Goal: Task Accomplishment & Management: Complete application form

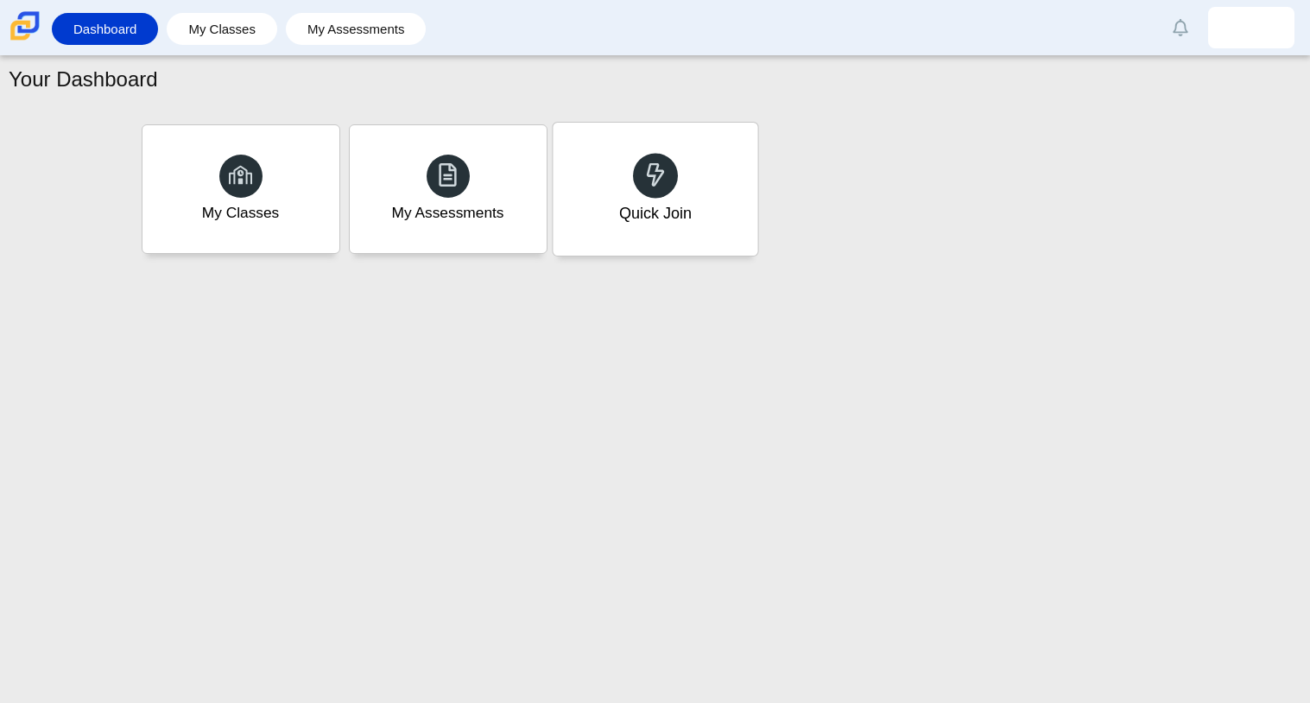
click at [618, 194] on div "Quick Join" at bounding box center [655, 189] width 205 height 133
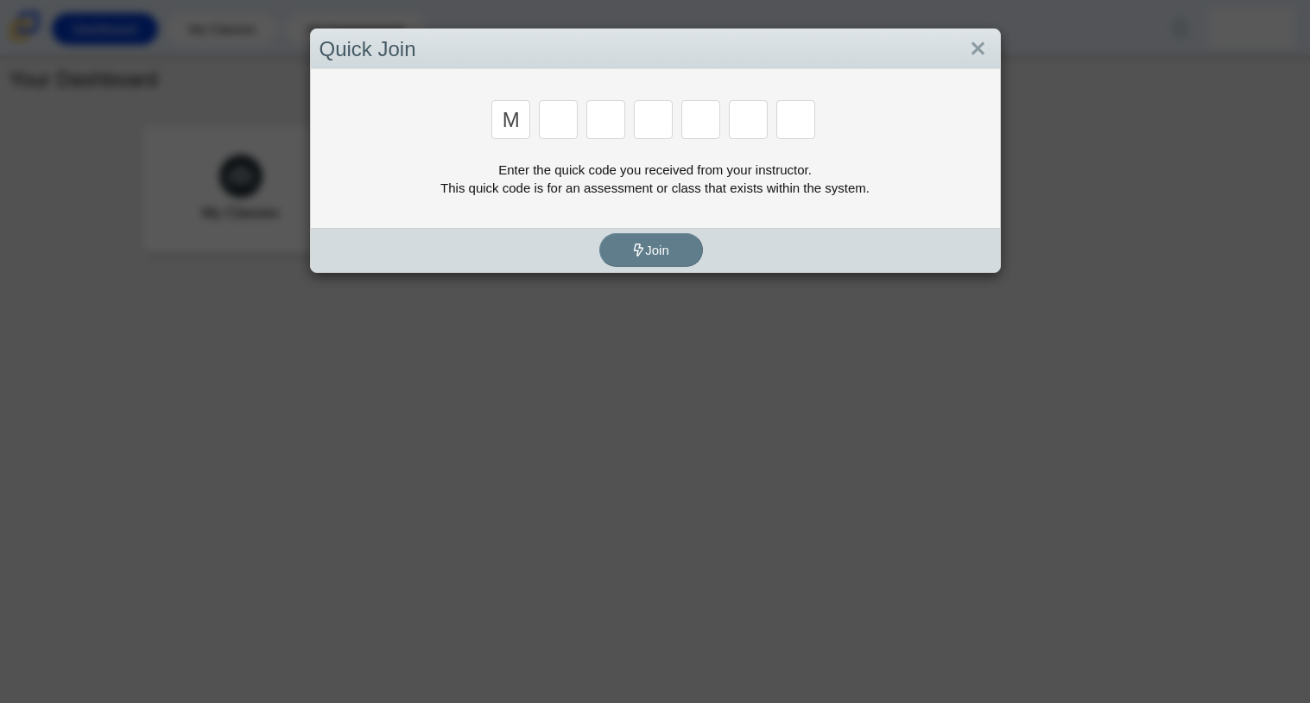
type input "m"
type input "7"
type input "e"
type input "3"
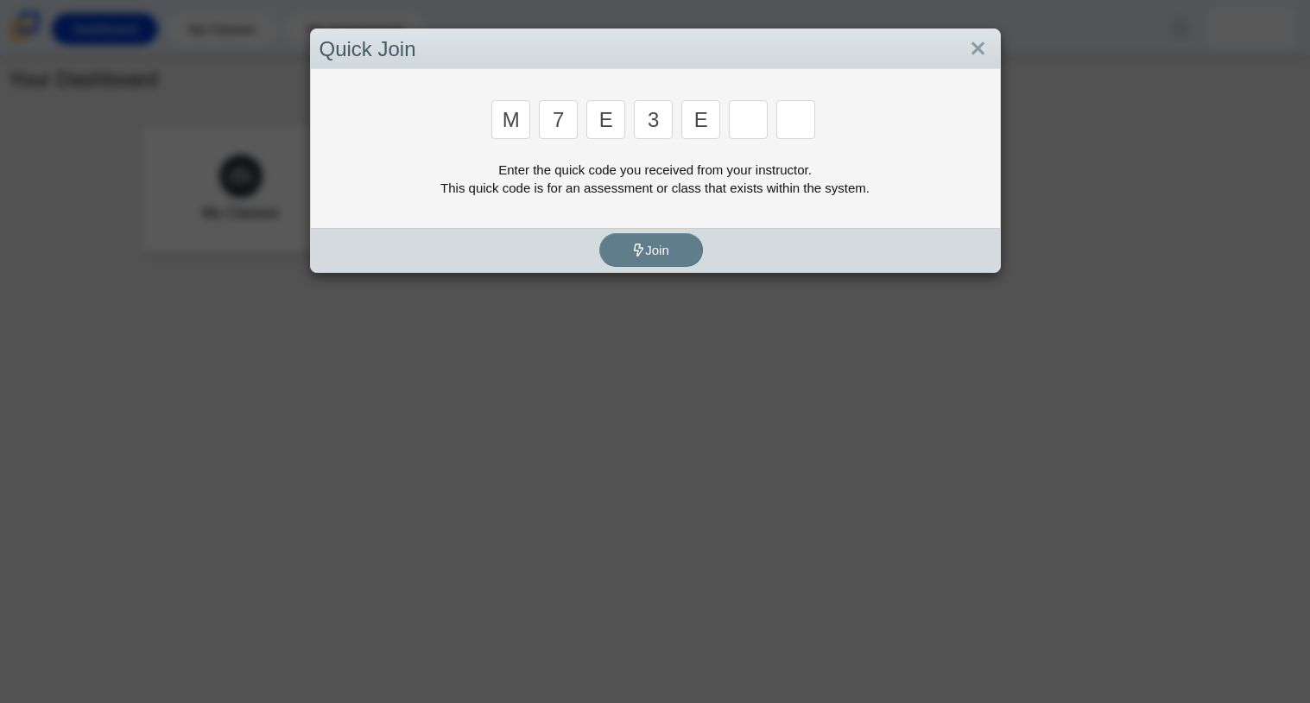
type input "e"
type input "v"
type input "w"
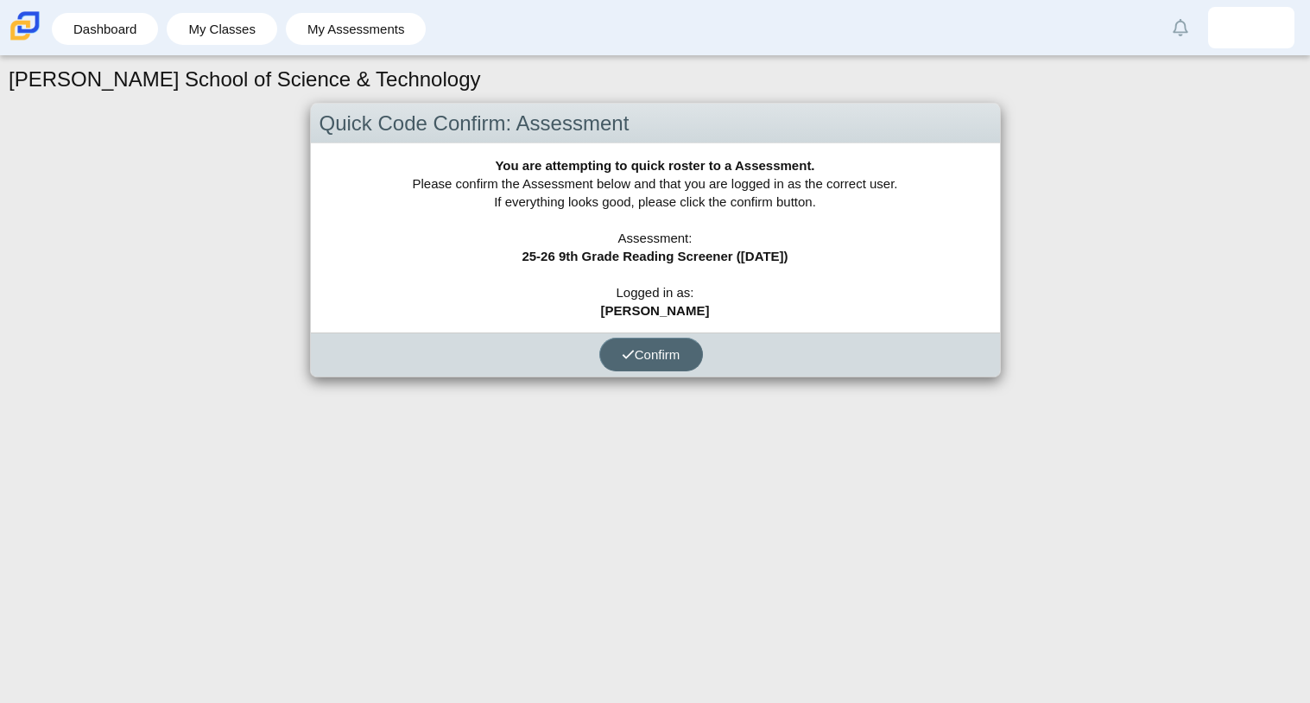
click at [640, 357] on span "Confirm" at bounding box center [651, 354] width 59 height 15
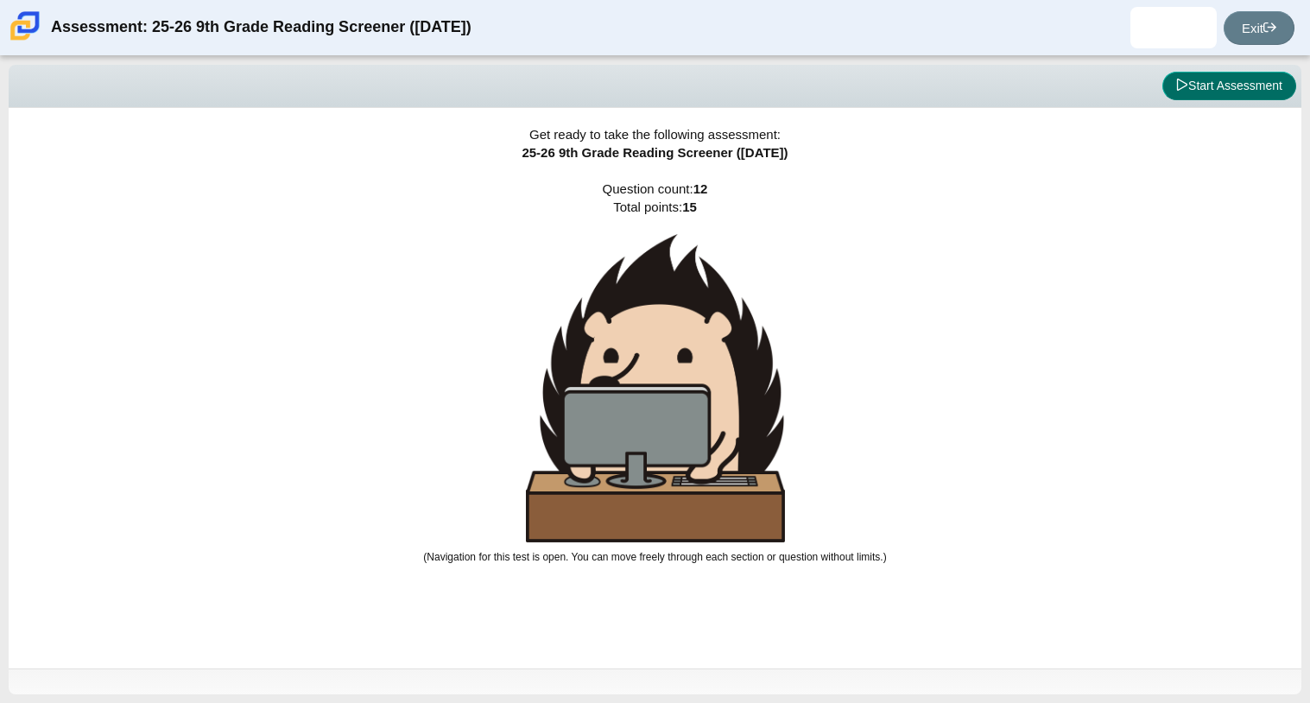
click at [1176, 83] on icon at bounding box center [1182, 85] width 12 height 12
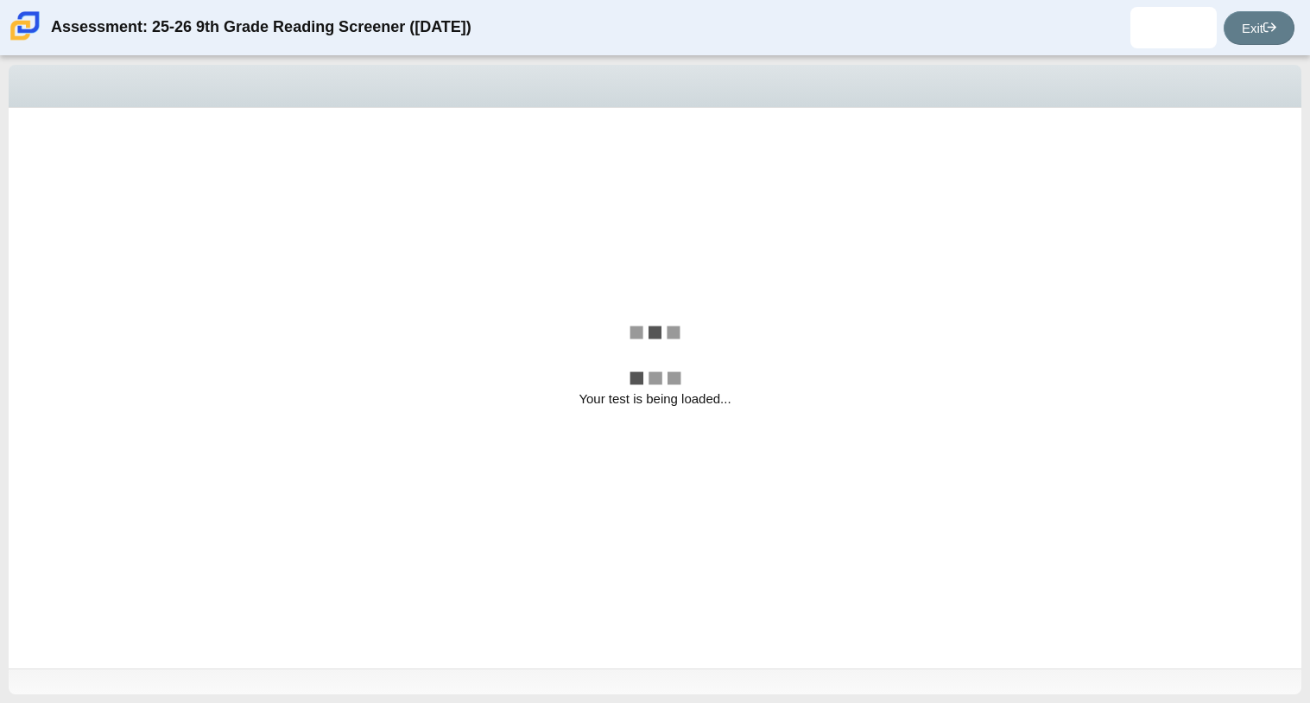
select select "ccc5b315-3c7c-471c-bf90-f22c8299c798"
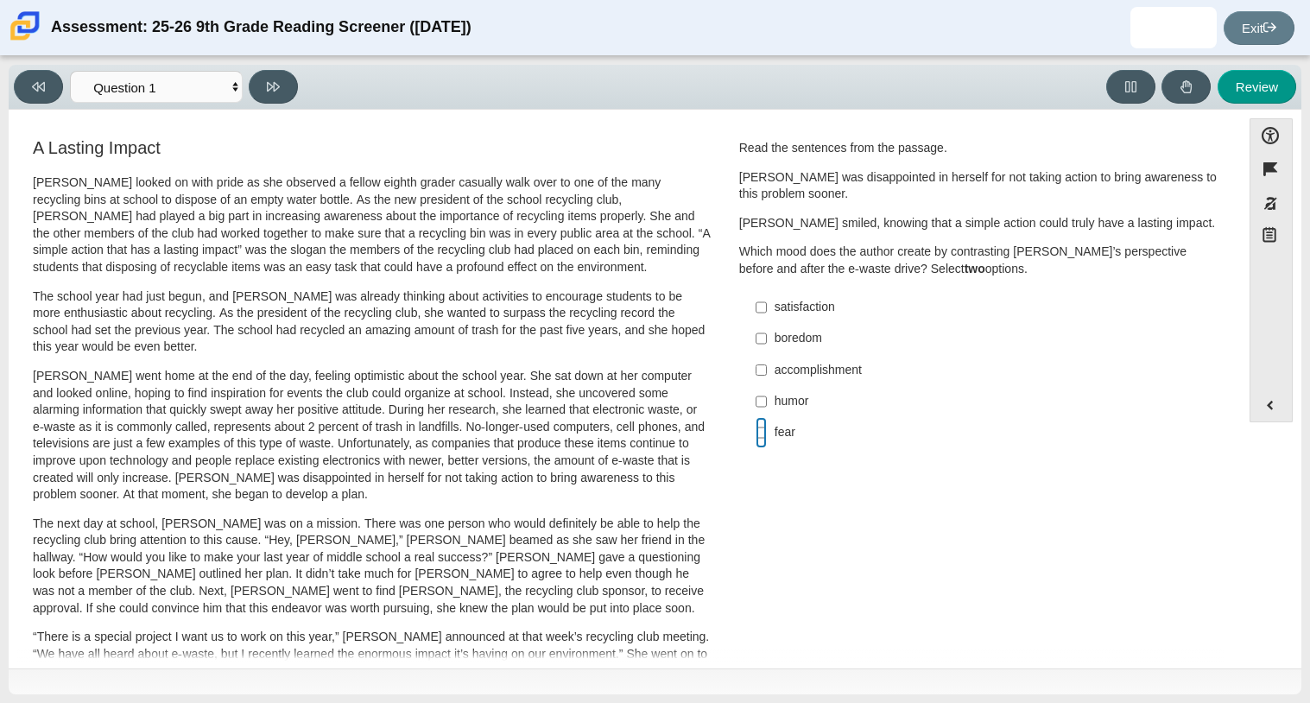
click at [759, 429] on input "fear fear" at bounding box center [761, 432] width 11 height 31
checkbox input "true"
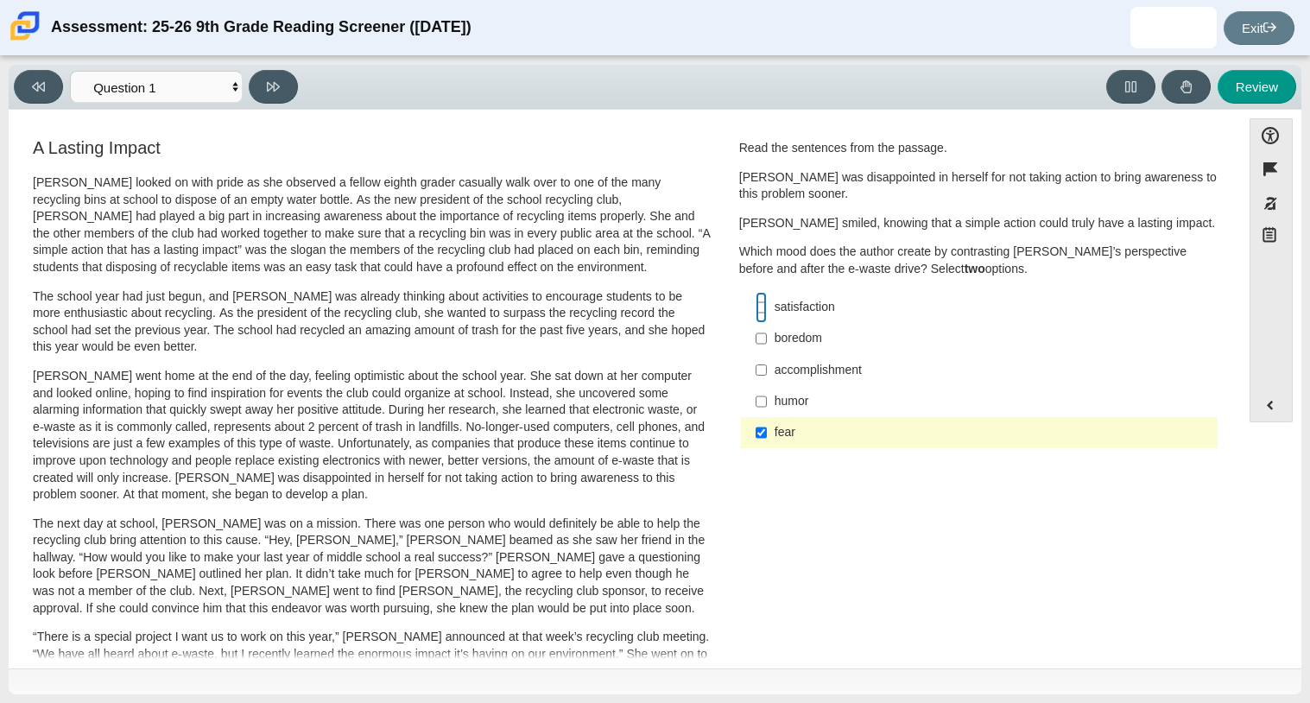
click at [757, 305] on input "satisfaction satisfaction" at bounding box center [761, 307] width 11 height 31
checkbox input "true"
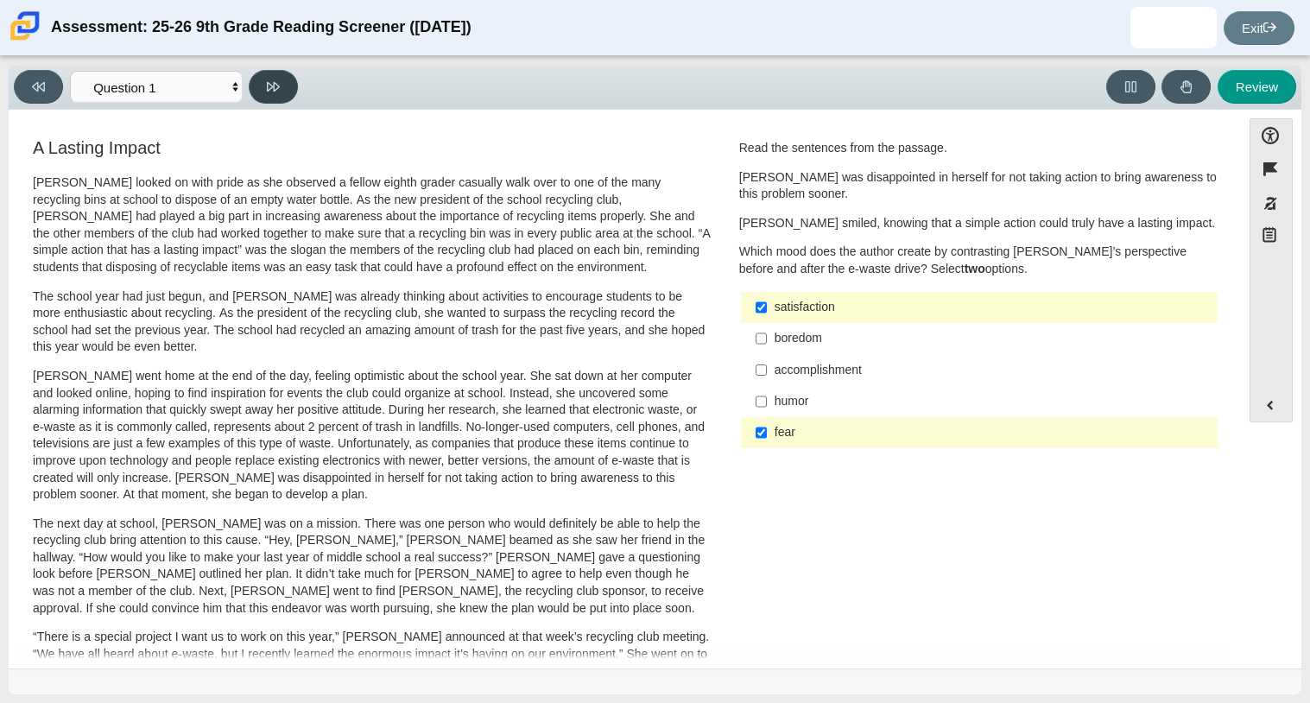
click at [279, 71] on button at bounding box center [273, 87] width 49 height 34
select select "0ff64528-ffd7-428d-b192-babfaadd44e8"
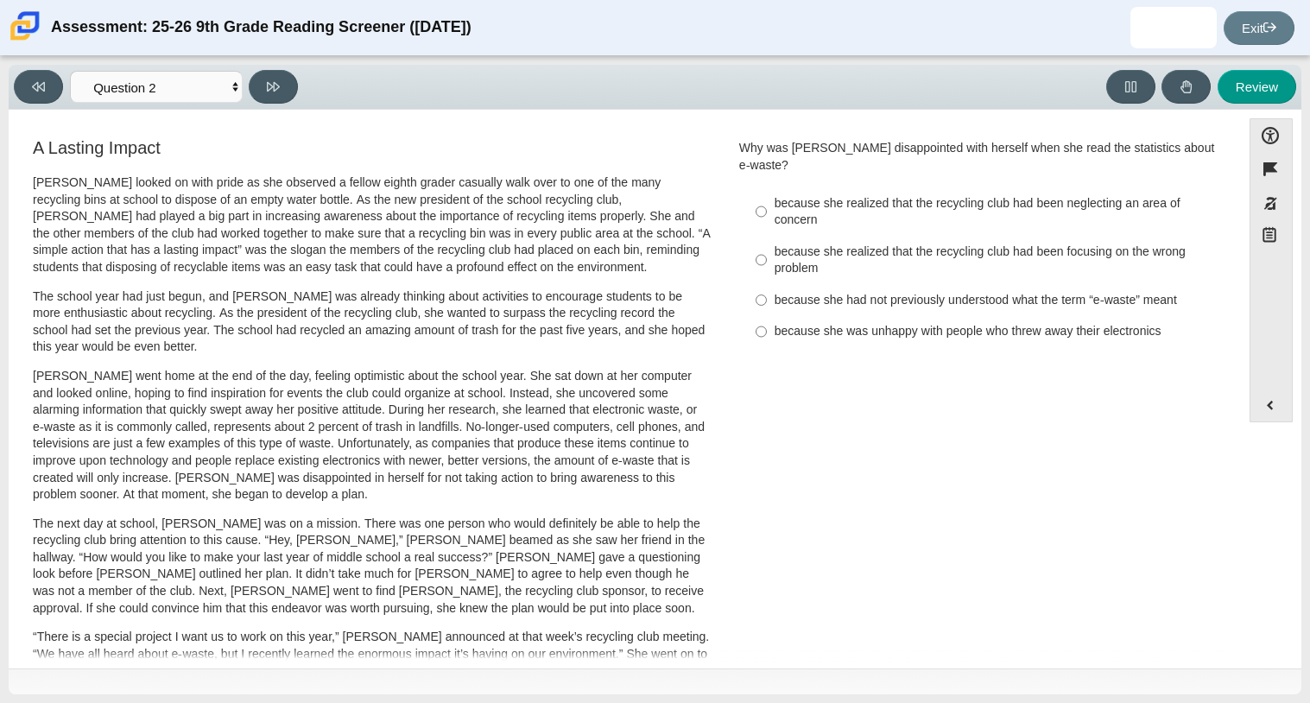
click at [819, 292] on div "because she had not previously understood what the term “e-waste” meant" at bounding box center [993, 300] width 436 height 17
click at [767, 284] on input "because she had not previously understood what the term “e-waste” meant because…" at bounding box center [761, 299] width 11 height 31
radio input "true"
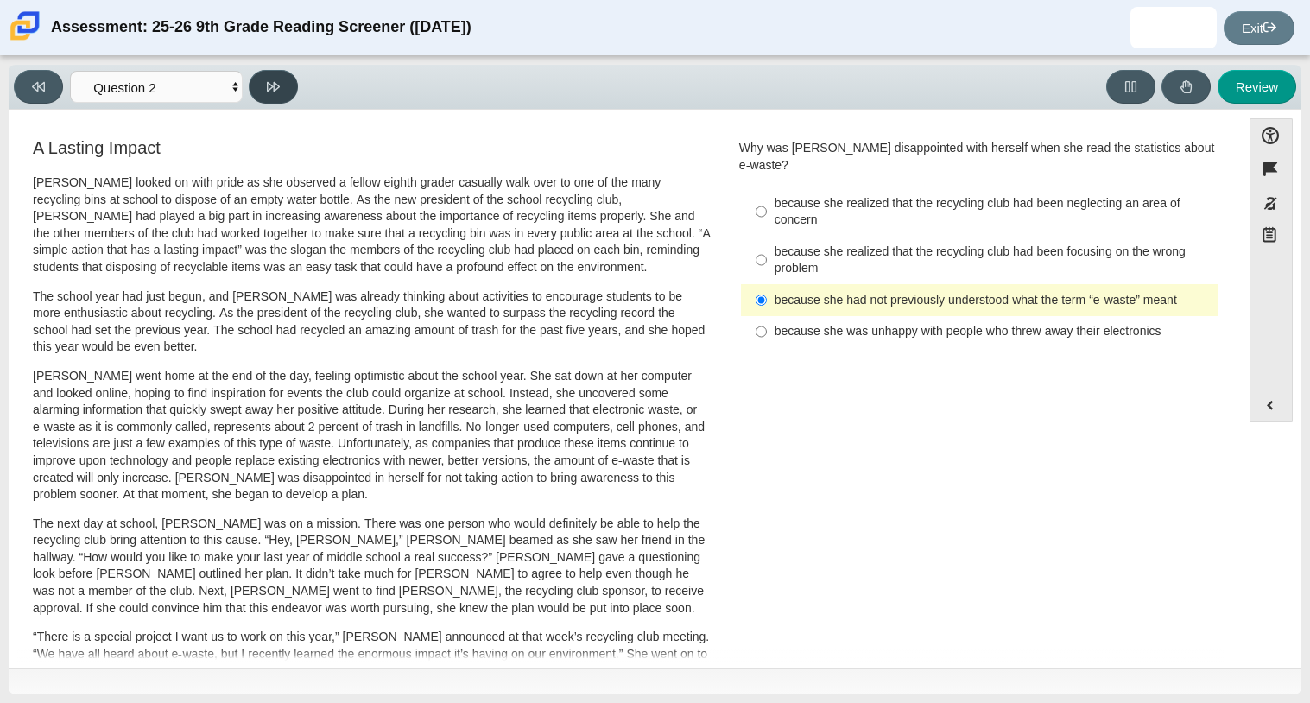
click at [255, 90] on button at bounding box center [273, 87] width 49 height 34
select select "7ce3d843-6974-4858-901c-1ff39630e843"
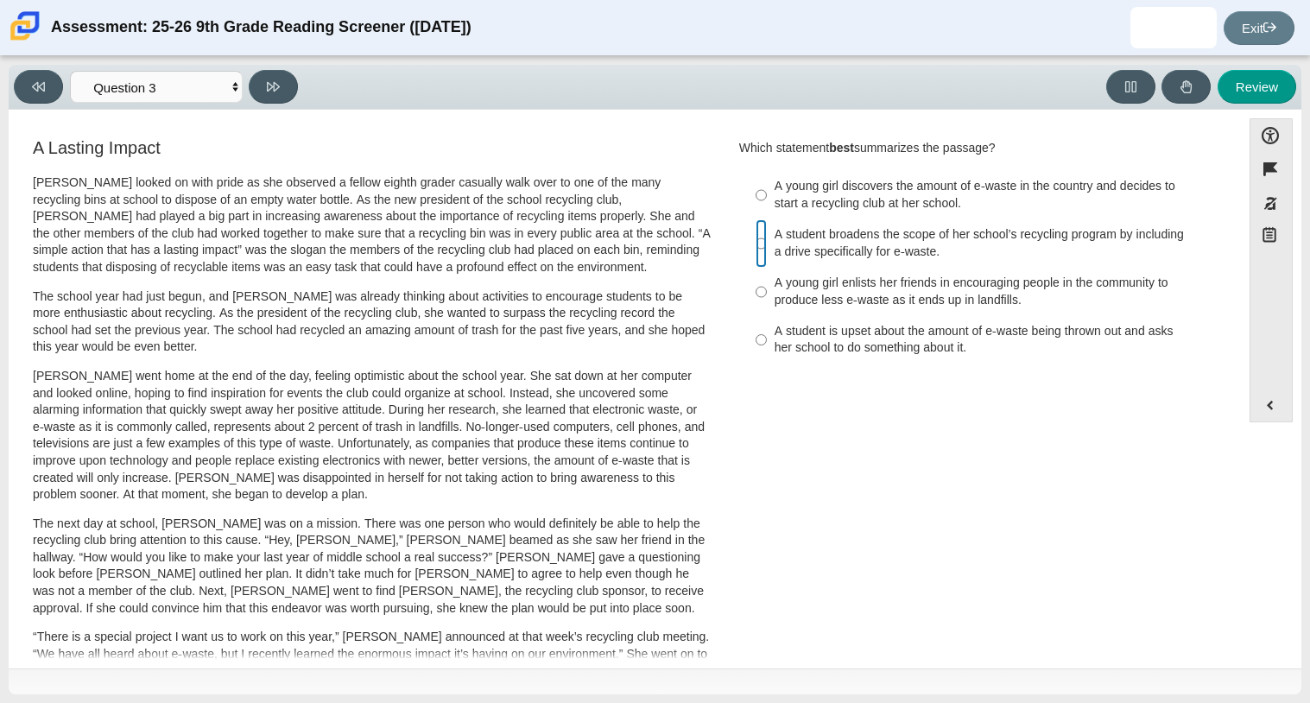
click at [758, 231] on input "A student broadens the scope of her school’s recycling program by including a d…" at bounding box center [761, 243] width 11 height 48
radio input "true"
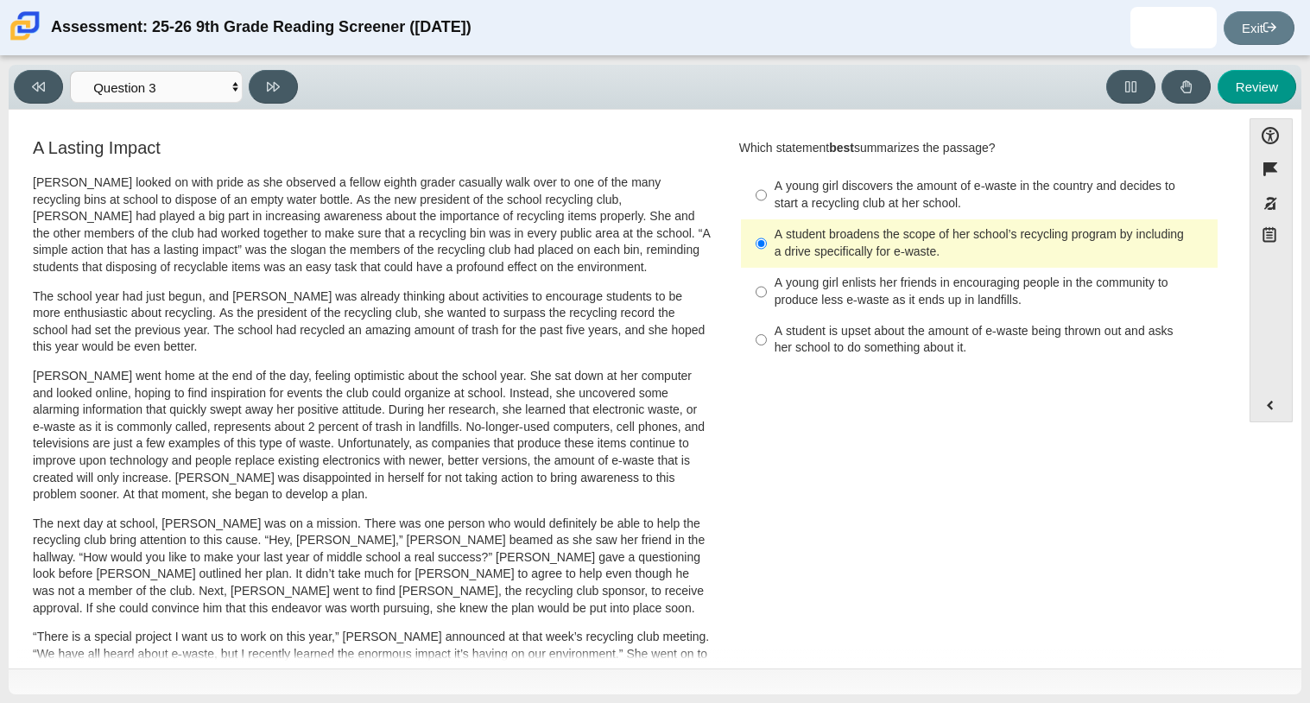
click at [254, 66] on div "Viewing Question 3 of 12 in Pacing Mode Questions Question 1 Question 2 Questio…" at bounding box center [655, 87] width 1293 height 45
click at [261, 79] on button at bounding box center [273, 87] width 49 height 34
select select "ca9ea0f1-49c5-4bd1-83b0-472c18652b42"
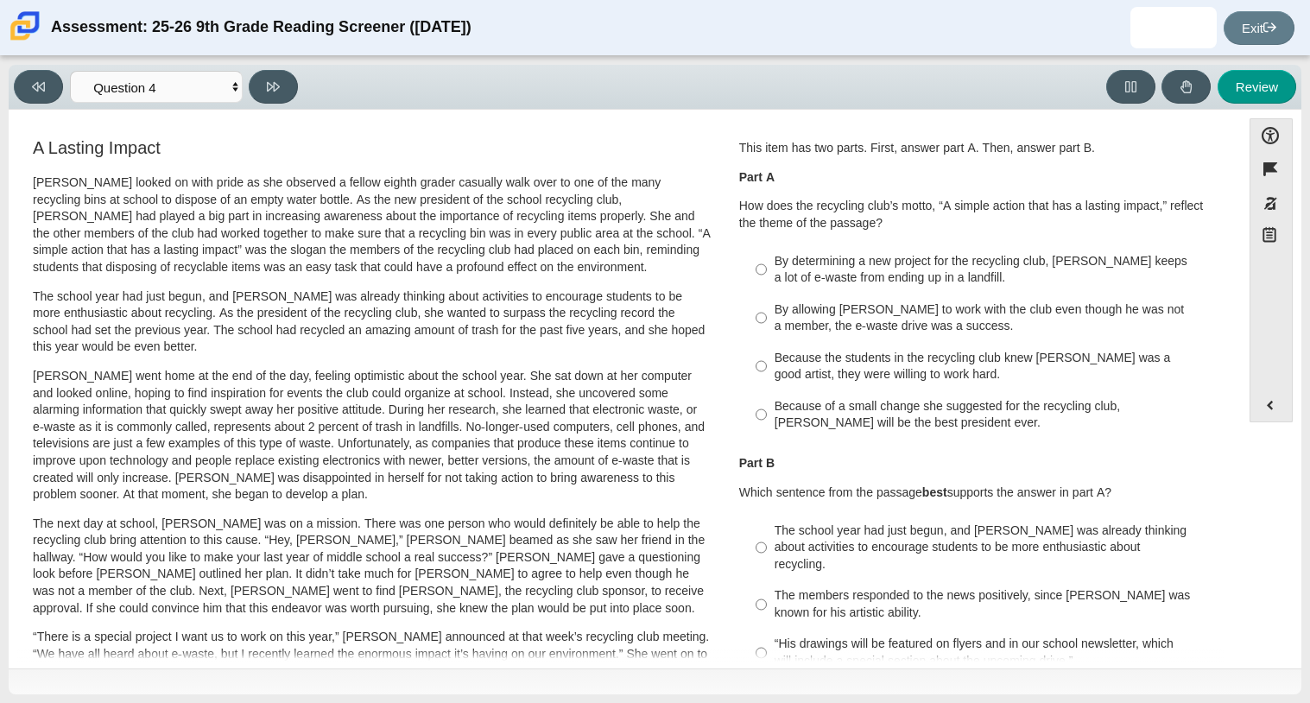
click at [782, 400] on div "Because of a small change she suggested for the recycling club, [PERSON_NAME] w…" at bounding box center [993, 415] width 436 height 34
click at [767, 400] on input "Because of a small change she suggested for the recycling club, [PERSON_NAME] w…" at bounding box center [761, 414] width 11 height 48
radio input "true"
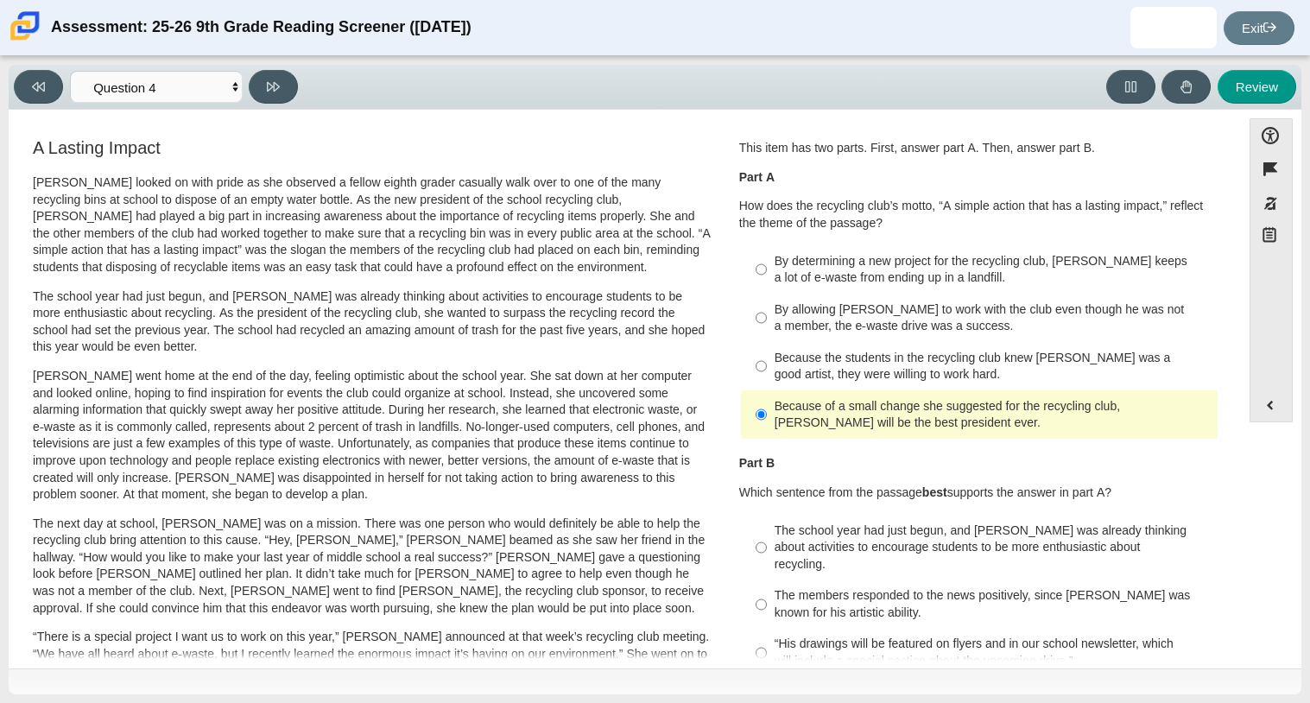
click at [775, 424] on div "Because of a small change she suggested for the recycling club, [PERSON_NAME] w…" at bounding box center [993, 415] width 436 height 34
click at [767, 424] on input "Because of a small change she suggested for the recycling club, [PERSON_NAME] w…" at bounding box center [761, 414] width 11 height 48
click at [773, 467] on b "Part B" at bounding box center [756, 463] width 35 height 16
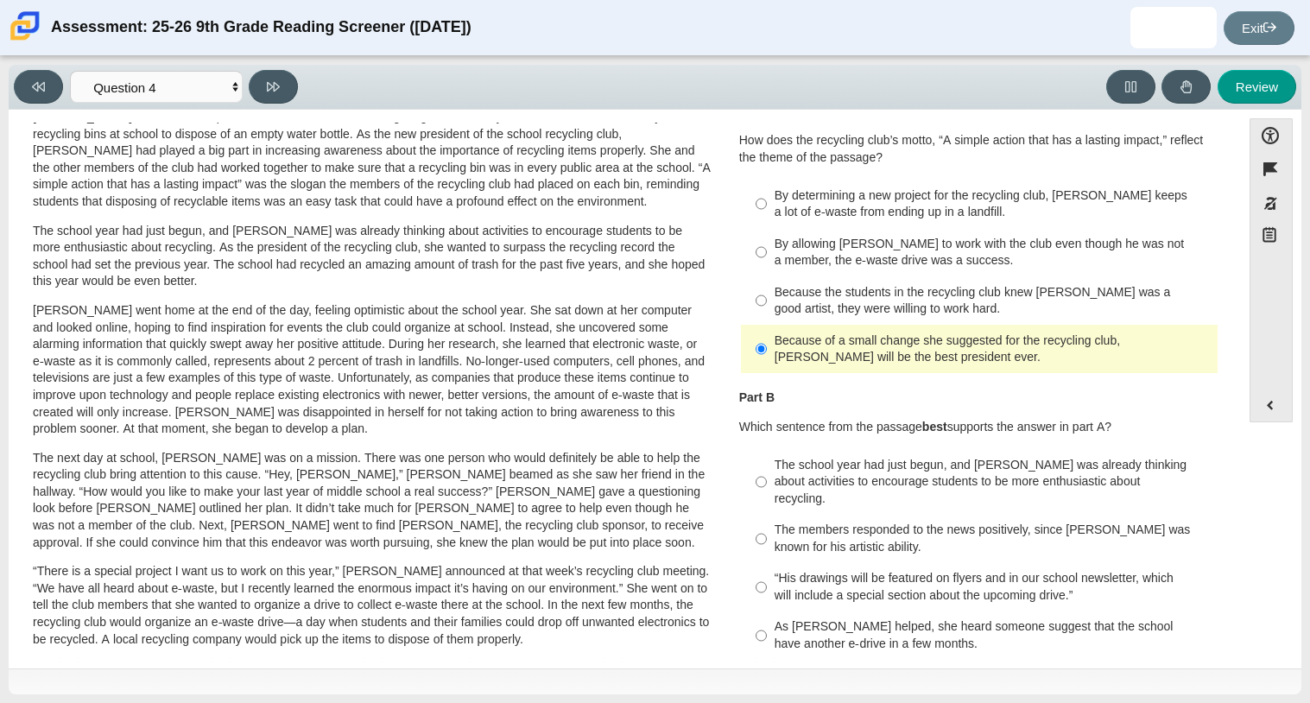
scroll to position [68, 0]
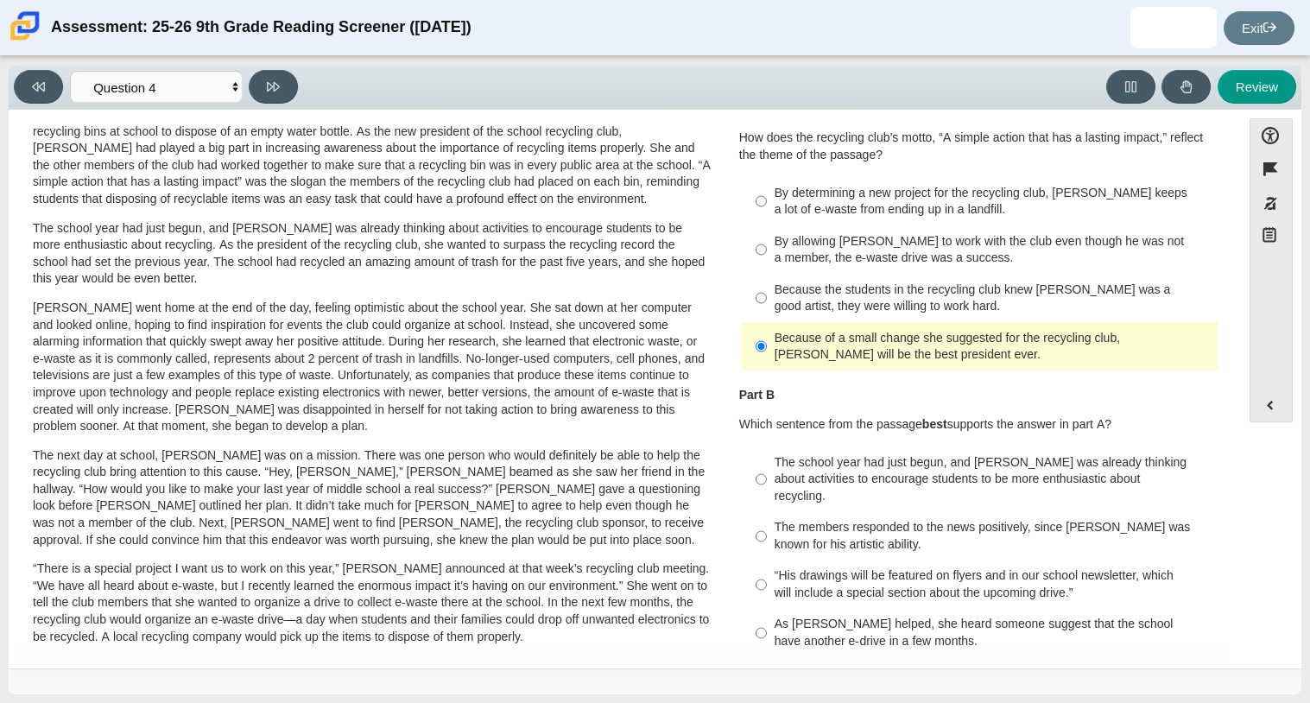
click at [765, 250] on label "By allowing [PERSON_NAME] to work with the club even though he was not a member…" at bounding box center [981, 249] width 474 height 48
click at [765, 250] on input "By allowing [PERSON_NAME] to work with the club even though he was not a member…" at bounding box center [761, 249] width 11 height 48
radio input "true"
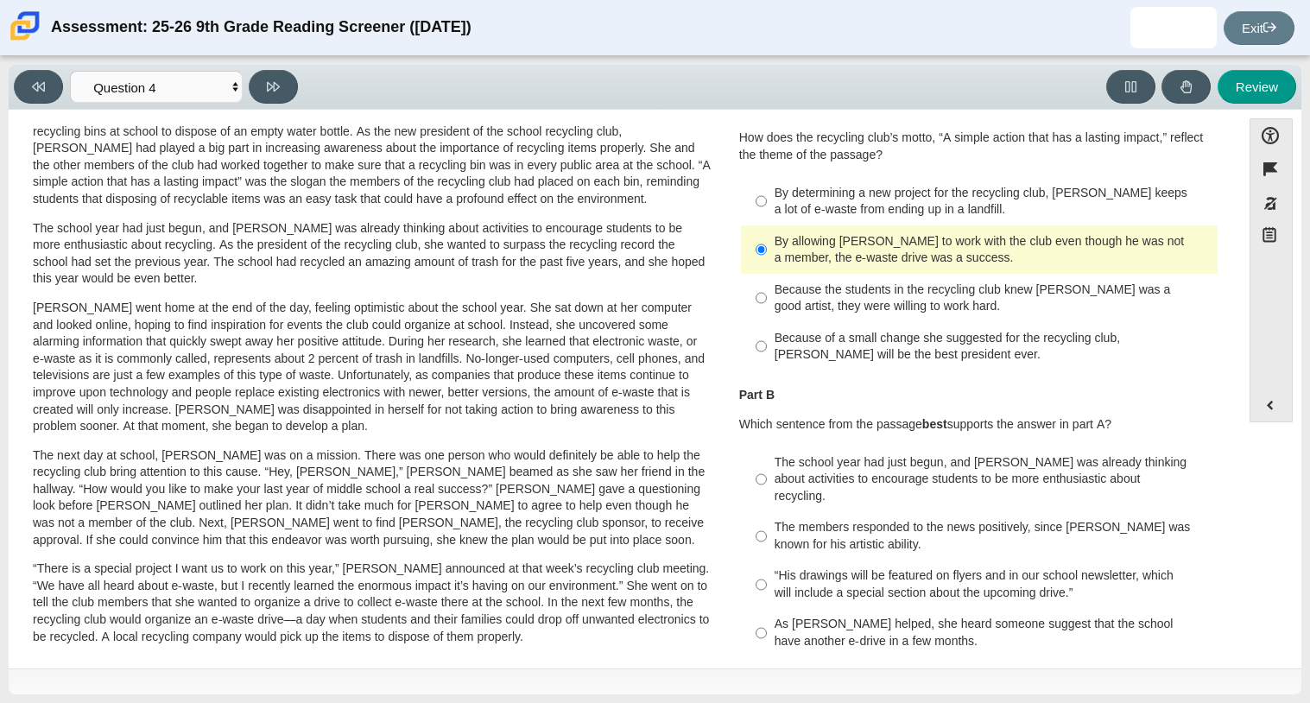
click at [739, 395] on b "Part B" at bounding box center [756, 395] width 35 height 16
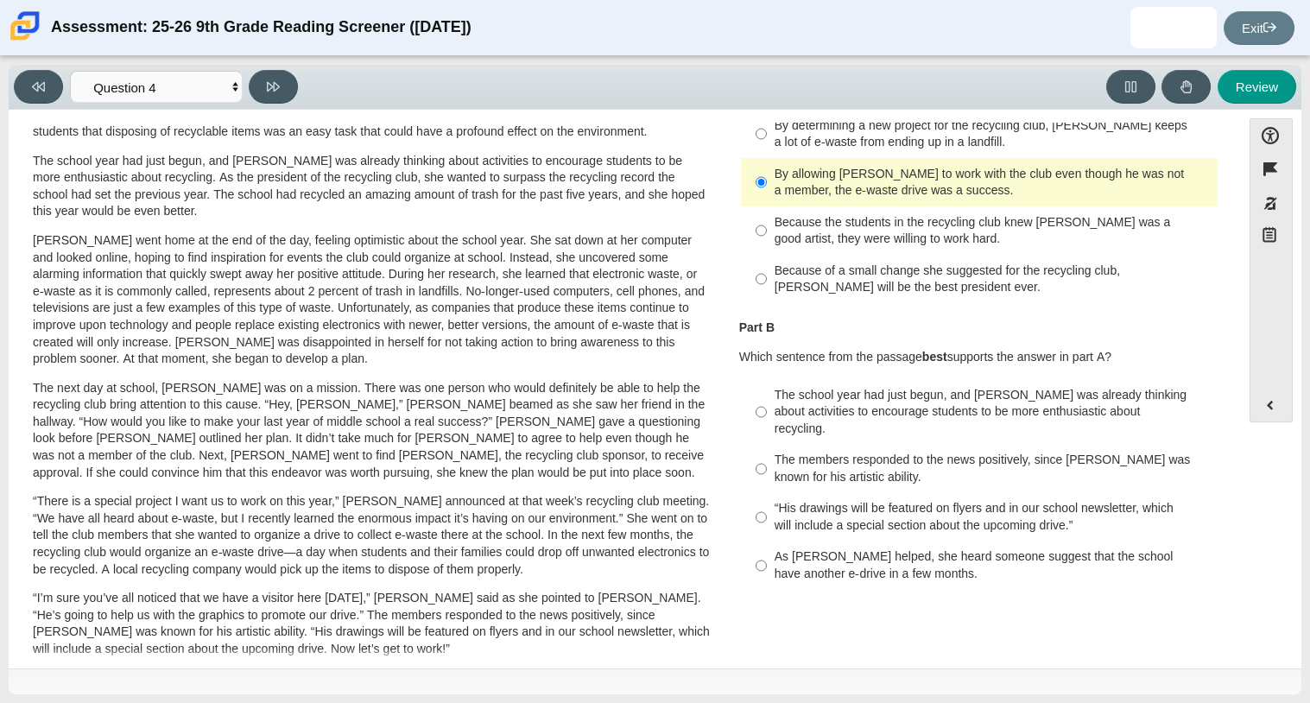
scroll to position [137, 0]
click at [783, 458] on div "The members responded to the news positively, since [PERSON_NAME] was known for…" at bounding box center [993, 467] width 436 height 34
click at [767, 458] on input "The members responded to the news positively, since [PERSON_NAME] was known for…" at bounding box center [761, 467] width 11 height 48
radio input "true"
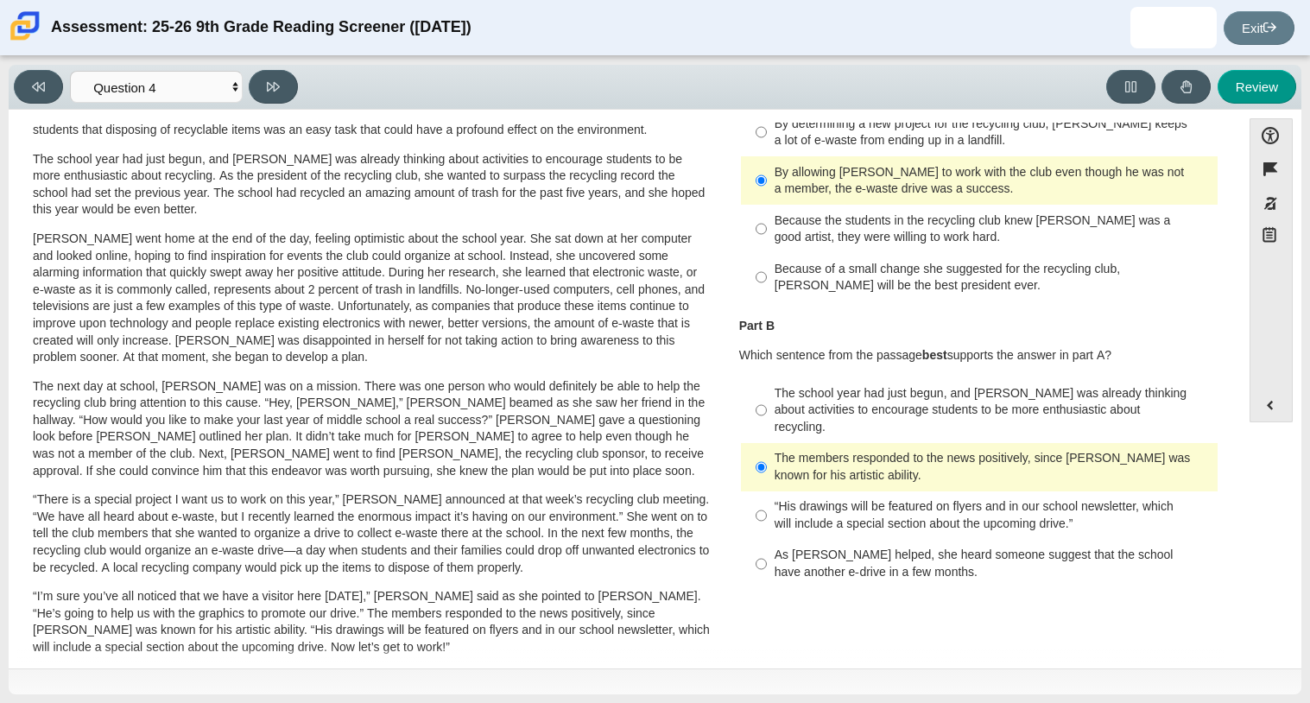
click at [648, 403] on p "The next day at school, [PERSON_NAME] was on a mission. There was one person wh…" at bounding box center [372, 429] width 678 height 102
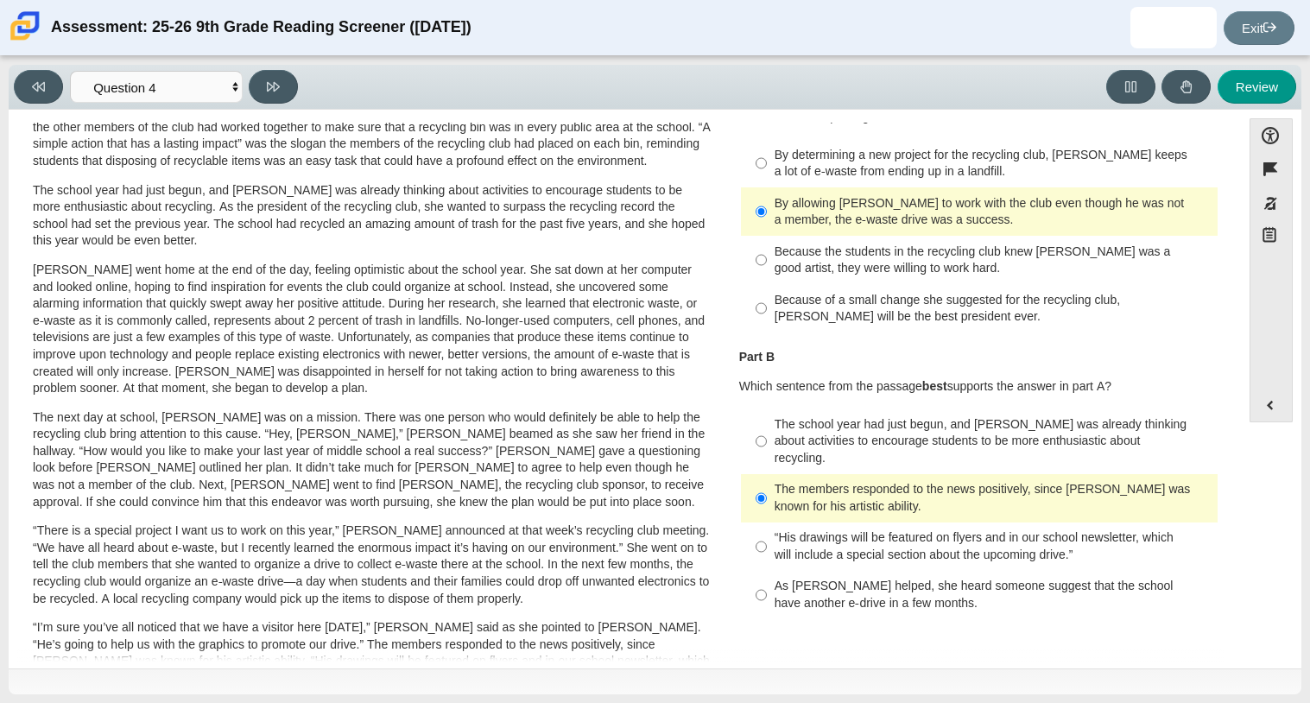
scroll to position [103, 0]
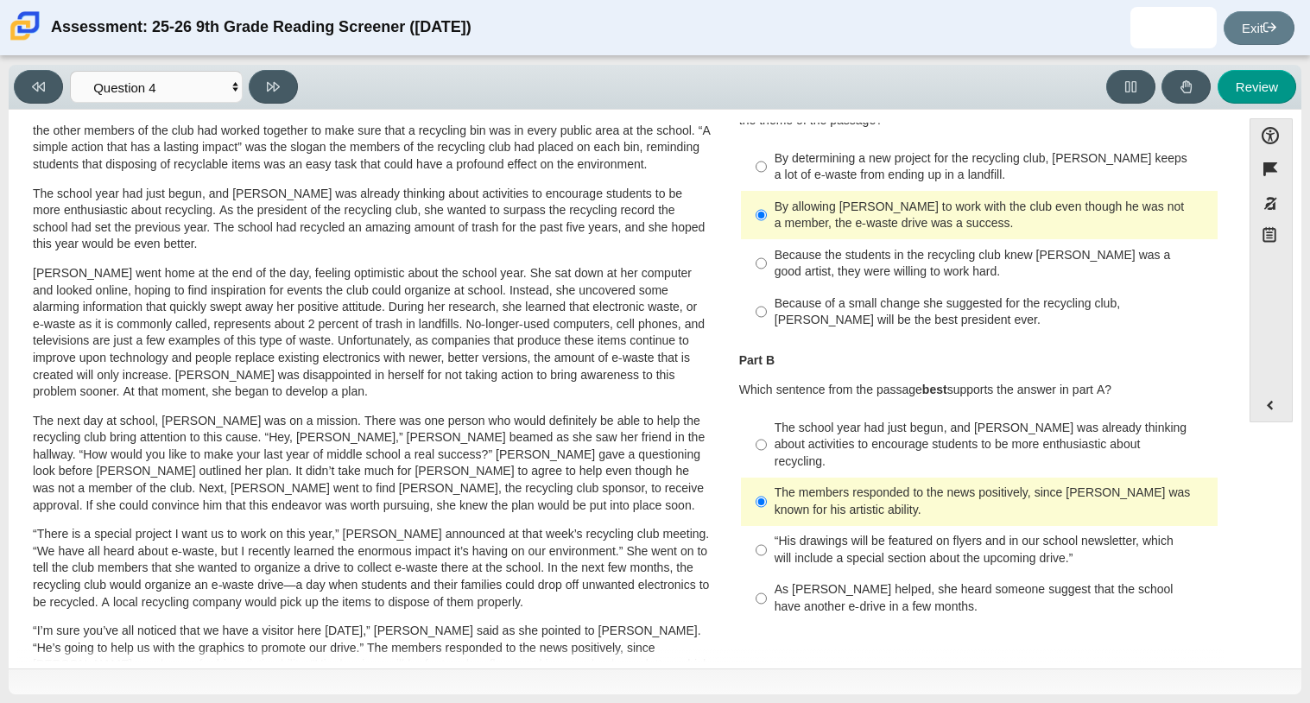
click at [565, 383] on p "[PERSON_NAME] went home at the end of the day, feeling optimistic about the sch…" at bounding box center [372, 333] width 678 height 136
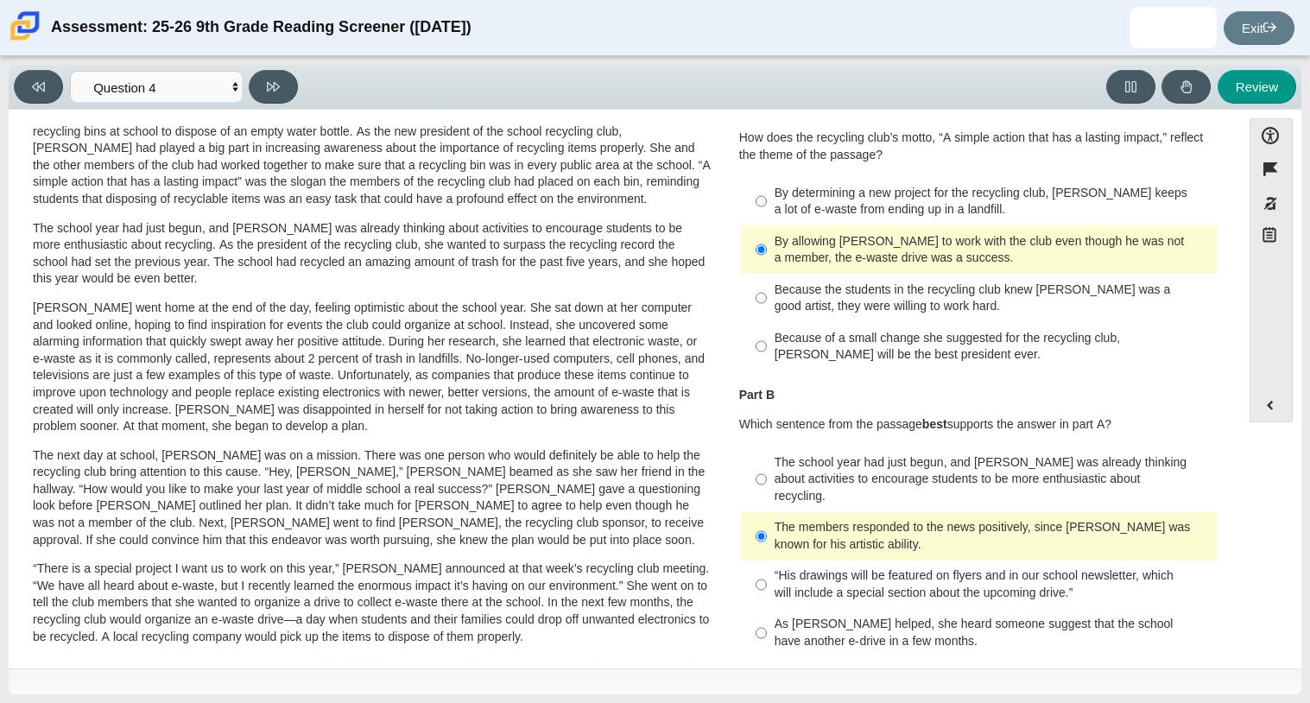
click at [804, 203] on div "By determining a new project for the recycling club, [PERSON_NAME] keeps a lot …" at bounding box center [993, 202] width 436 height 34
click at [767, 203] on input "By determining a new project for the recycling club, [PERSON_NAME] keeps a lot …" at bounding box center [761, 201] width 11 height 48
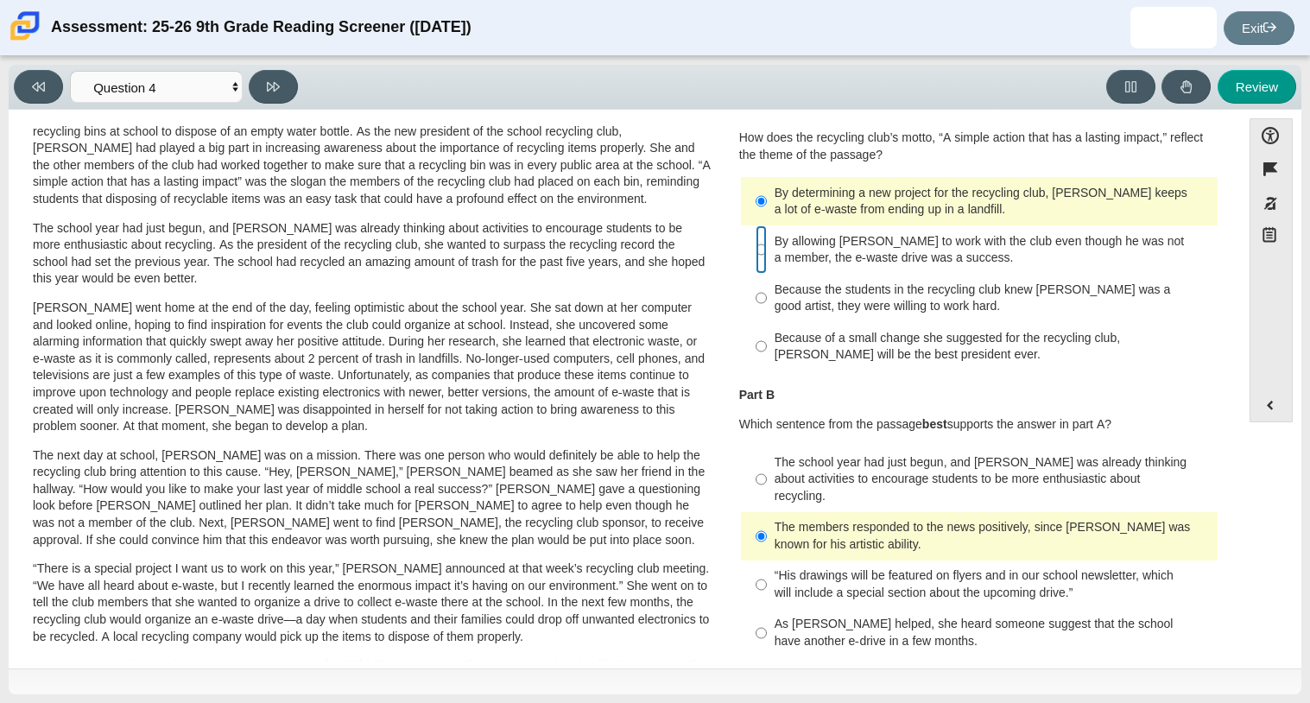
radio input "false"
radio input "true"
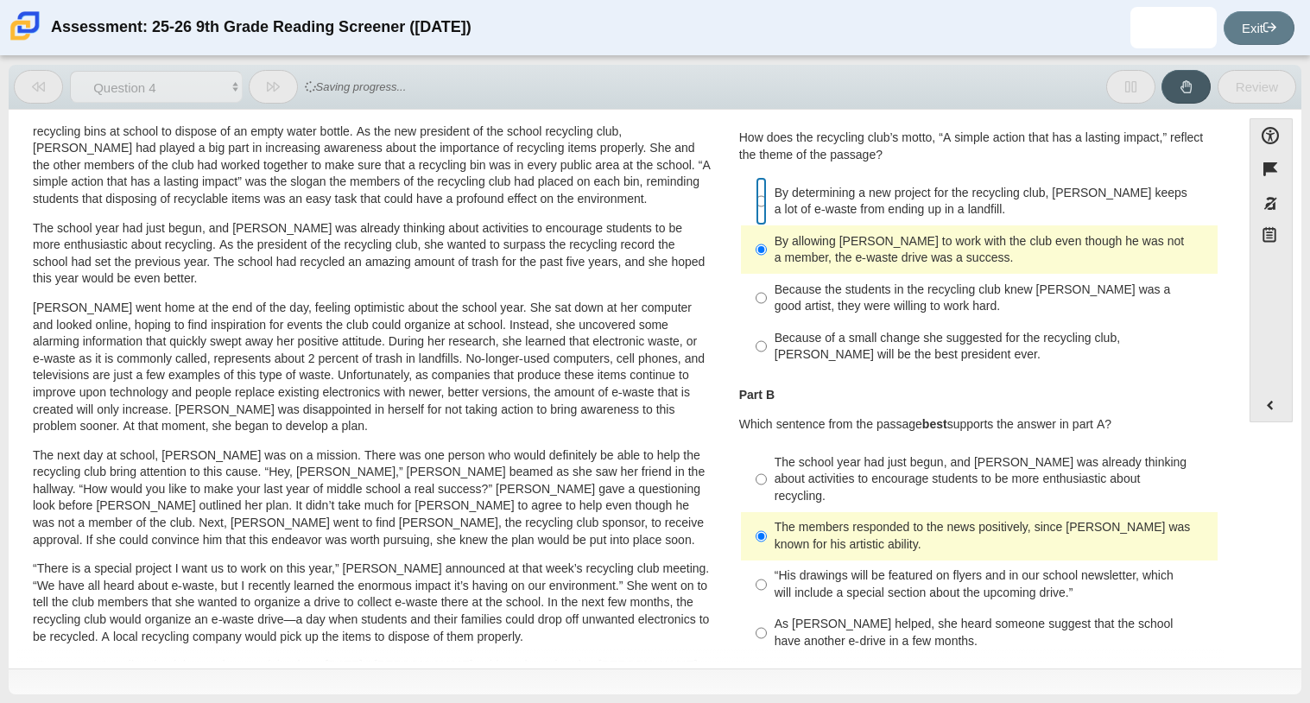
radio input "true"
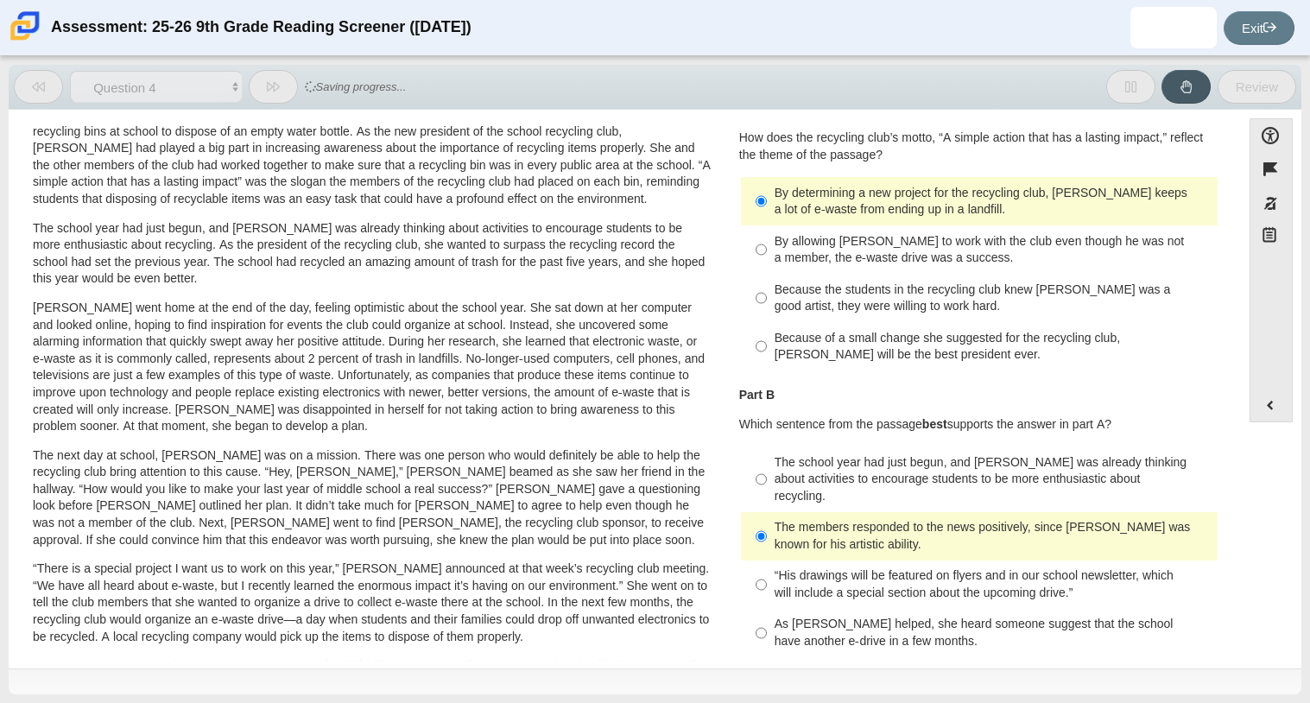
click at [765, 345] on label "Because of a small change she suggested for the recycling club, [PERSON_NAME] w…" at bounding box center [981, 346] width 474 height 48
click at [765, 345] on input "Because of a small change she suggested for the recycling club, [PERSON_NAME] w…" at bounding box center [761, 346] width 11 height 48
radio input "true"
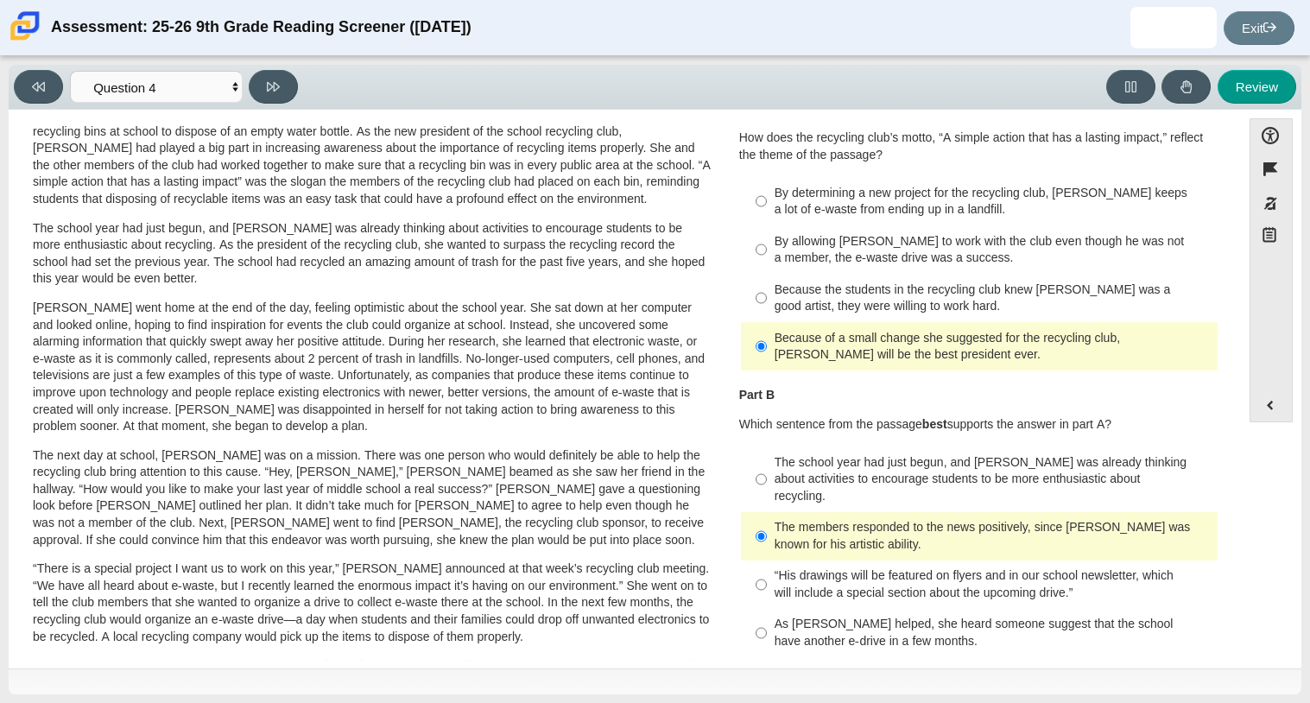
click at [789, 221] on label "By determining a new project for the recycling club, [PERSON_NAME] keeps a lot …" at bounding box center [981, 201] width 474 height 48
click at [767, 221] on input "By determining a new project for the recycling club, [PERSON_NAME] keeps a lot …" at bounding box center [761, 201] width 11 height 48
radio input "true"
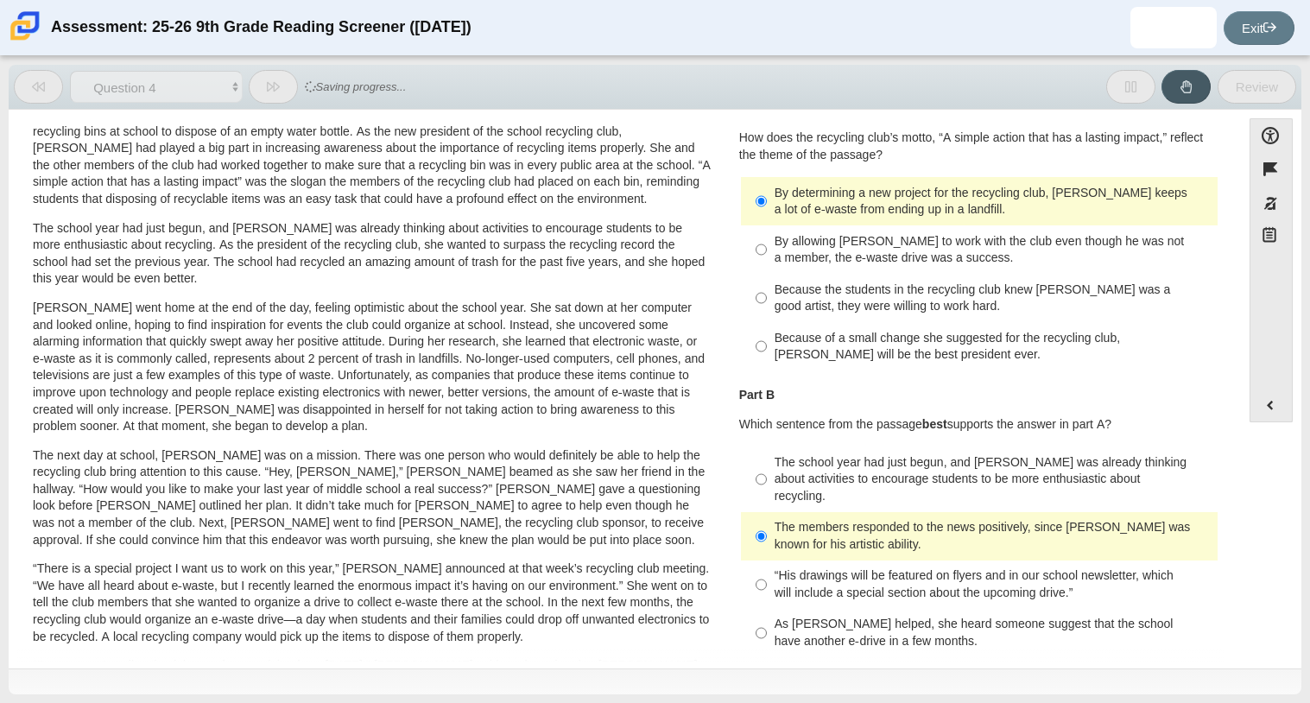
click at [635, 536] on p "The next day at school, [PERSON_NAME] was on a mission. There was one person wh…" at bounding box center [372, 498] width 678 height 102
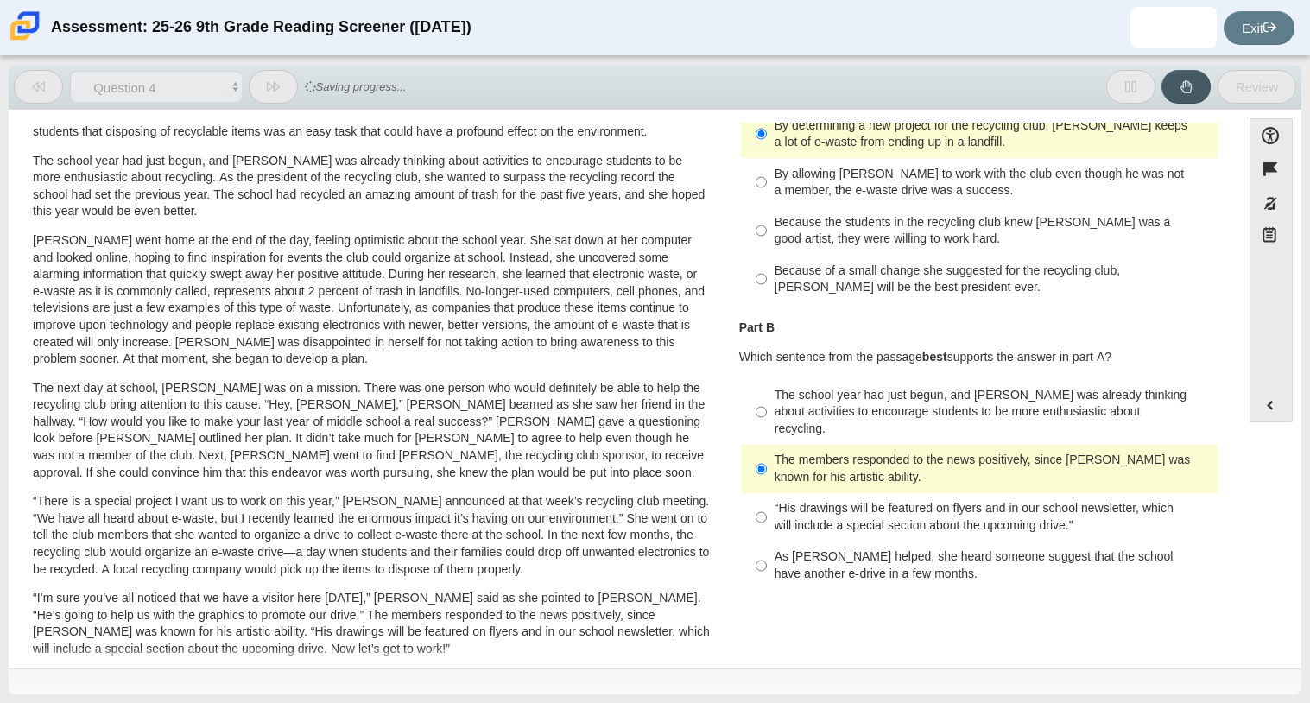
scroll to position [137, 0]
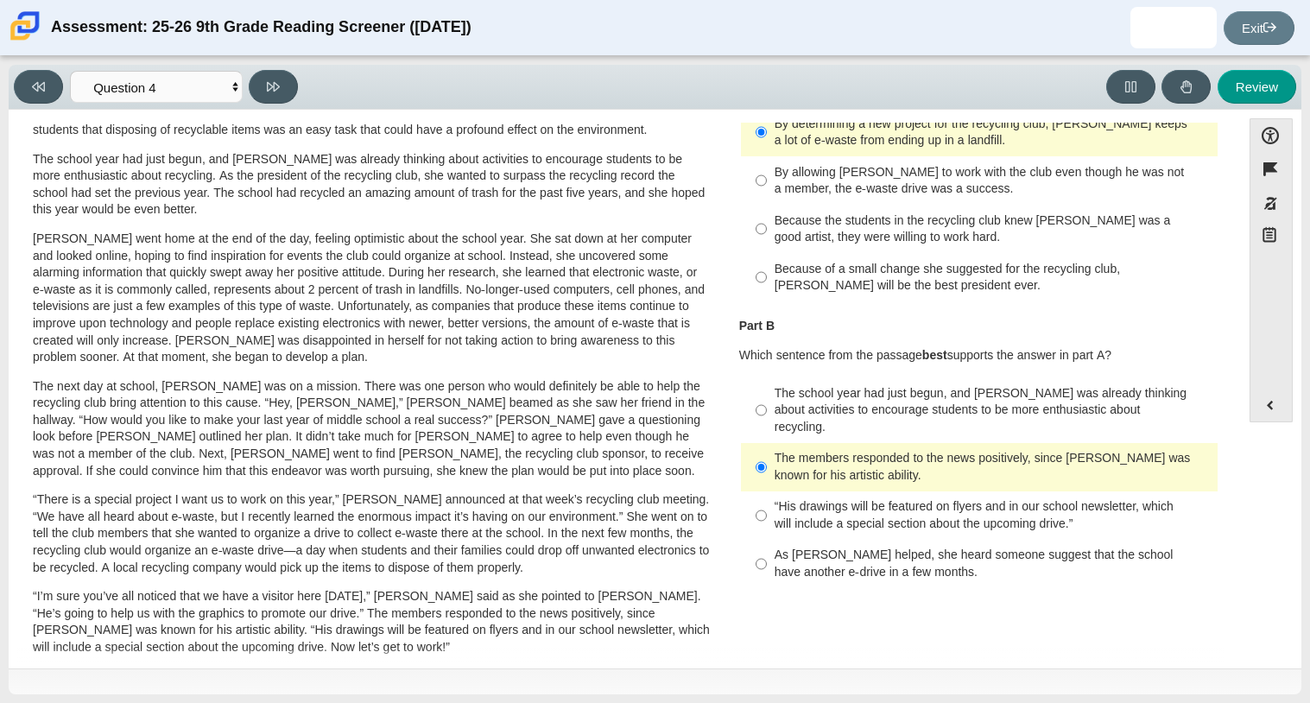
click at [763, 544] on label "As [PERSON_NAME] helped, she heard someone suggest that the school have another…" at bounding box center [981, 564] width 474 height 48
click at [763, 544] on input "As [PERSON_NAME] helped, she heard someone suggest that the school have another…" at bounding box center [761, 564] width 11 height 48
radio input "true"
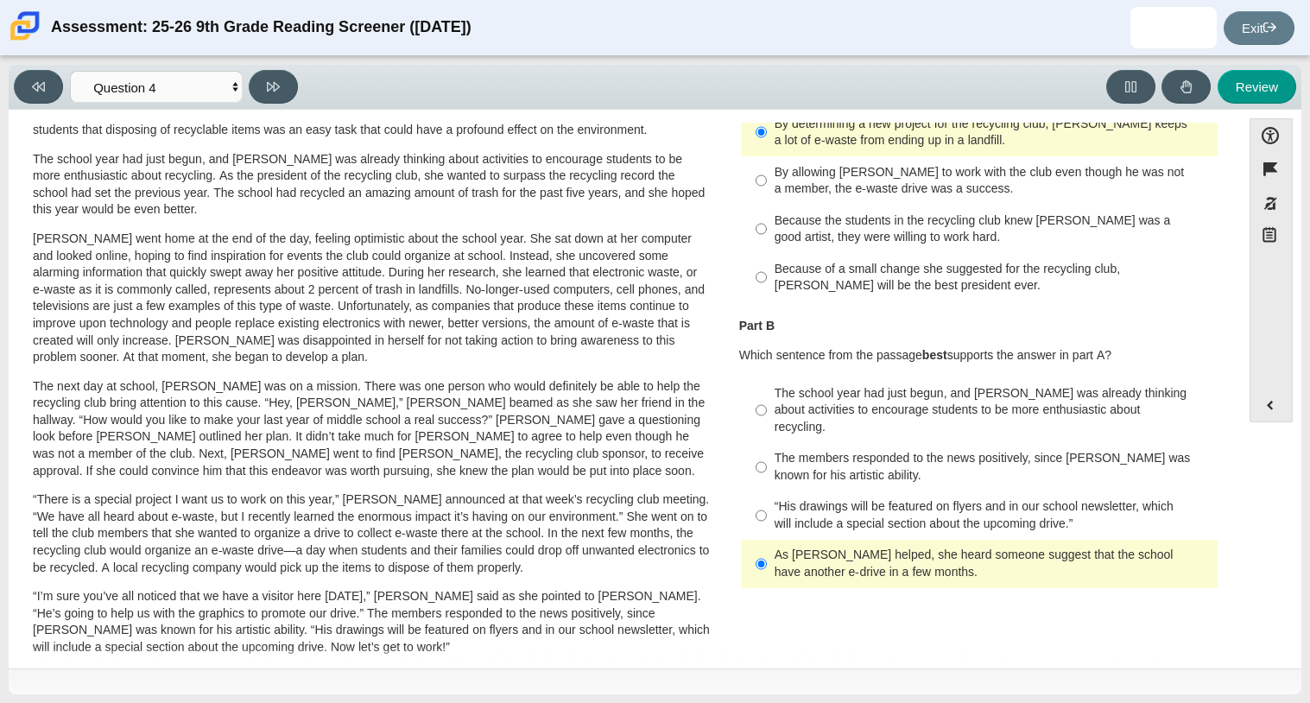
click at [733, 605] on div "A Lasting Impact [PERSON_NAME] looked on with pride as she observed a fellow ei…" at bounding box center [624, 484] width 1215 height 973
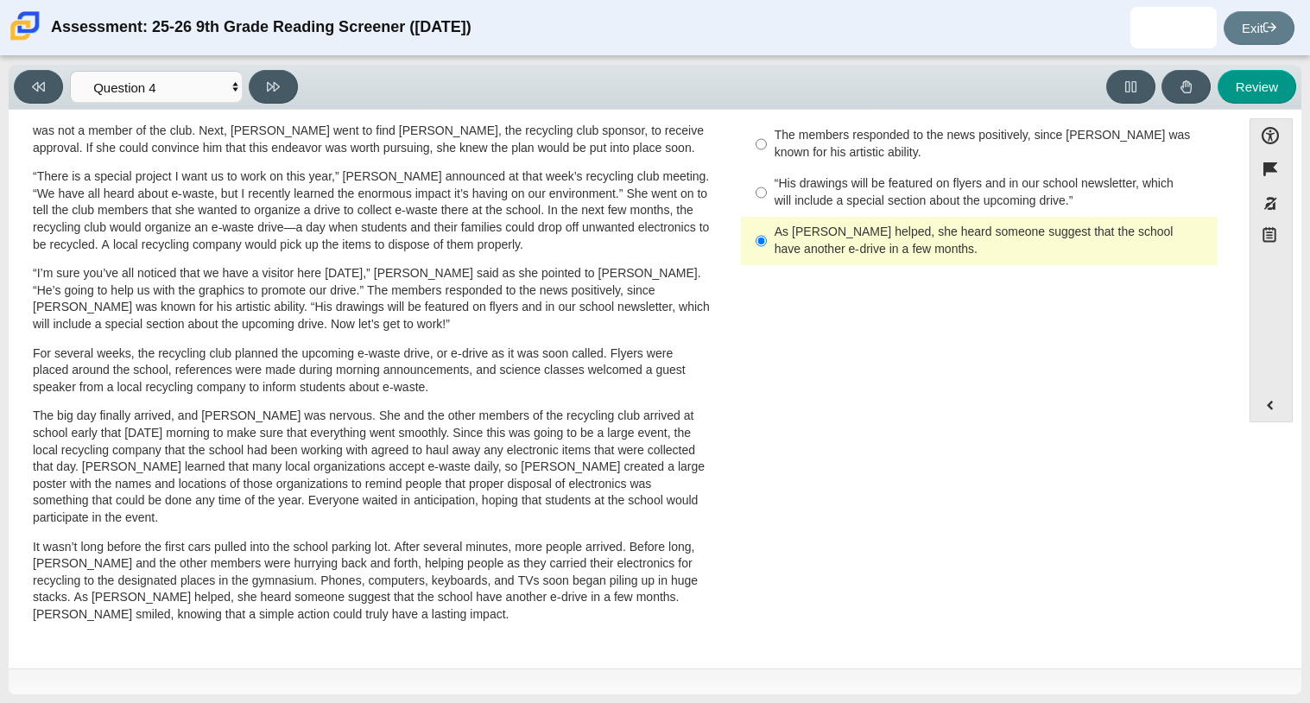
scroll to position [426, 0]
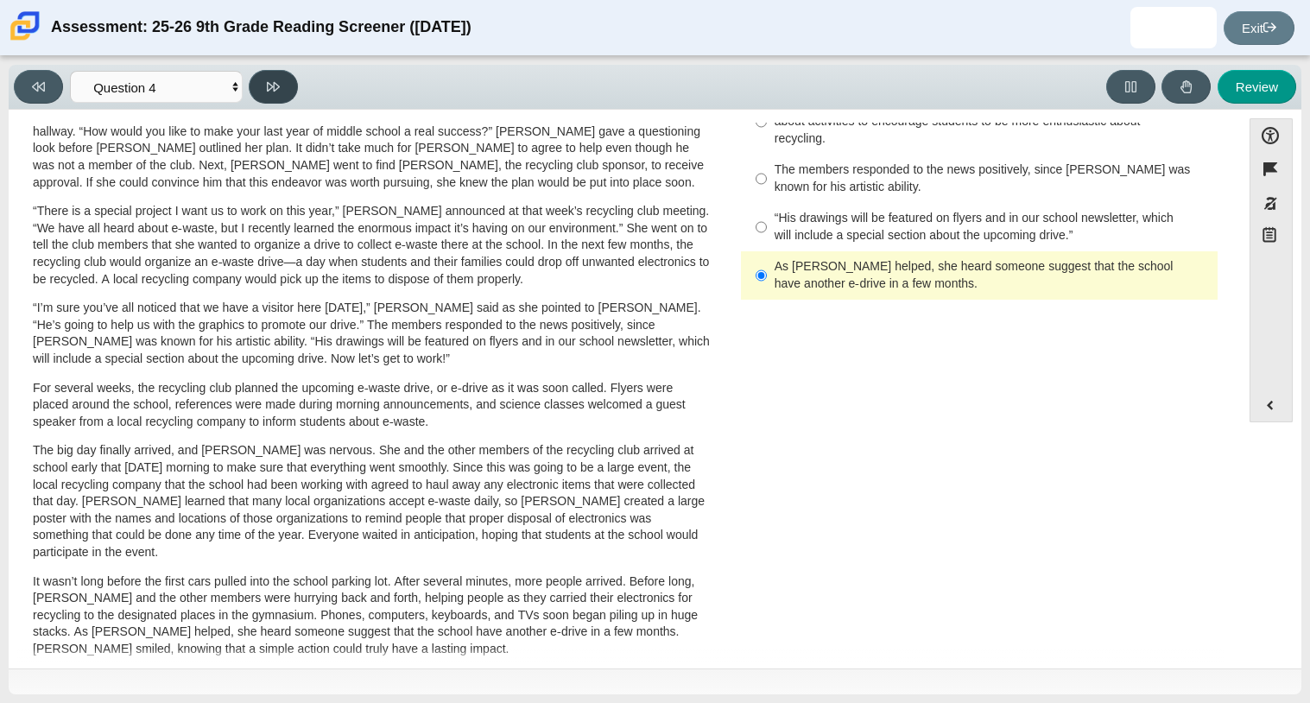
click at [282, 89] on button at bounding box center [273, 87] width 49 height 34
select select "e41f1a79-e29f-4095-8030-a53364015bed"
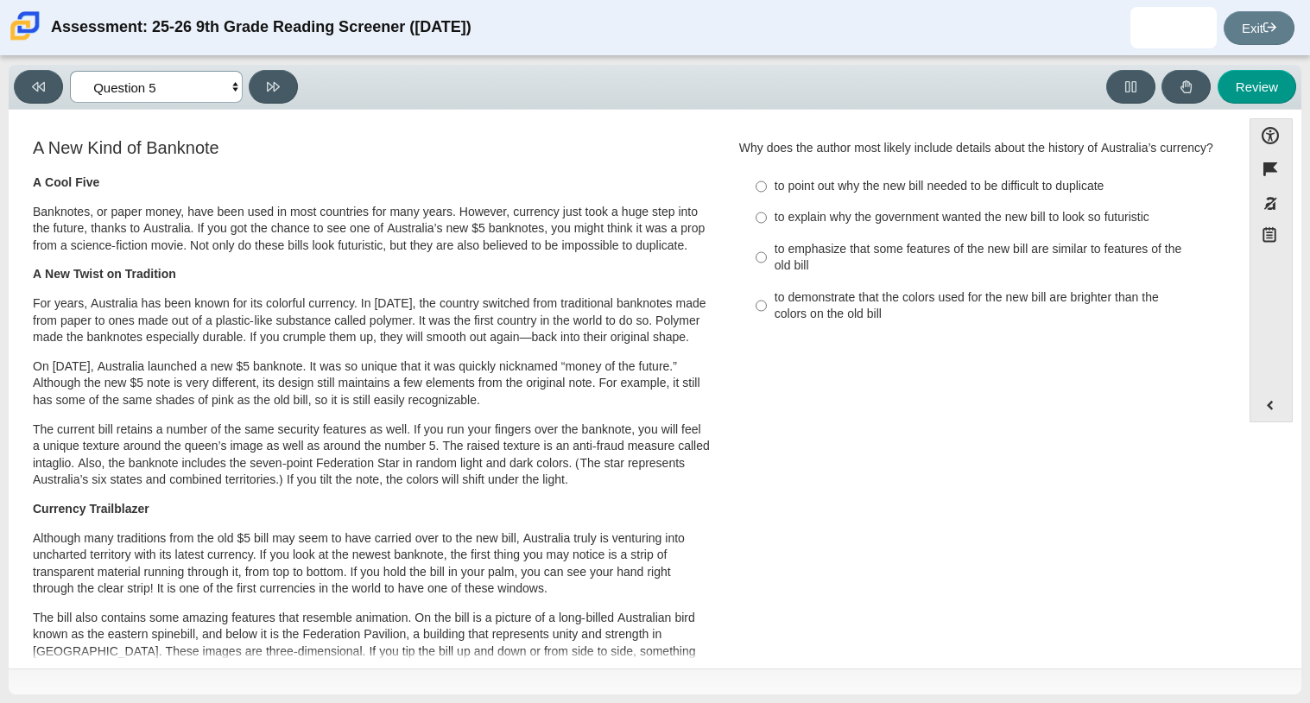
click at [231, 89] on select "Questions Question 1 Question 2 Question 3 Question 4 Question 5 Question 6 Que…" at bounding box center [156, 87] width 173 height 32
click at [541, 283] on p "A New Twist on Tradition" at bounding box center [372, 274] width 678 height 17
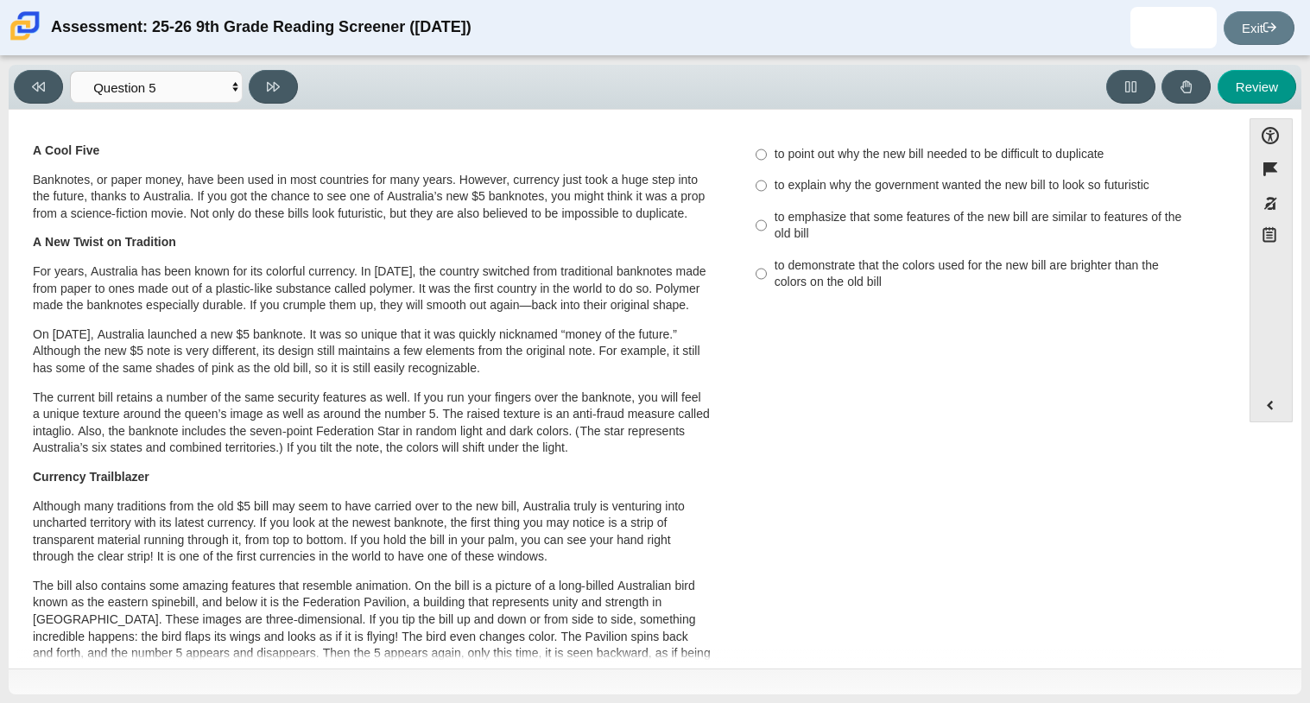
scroll to position [0, 0]
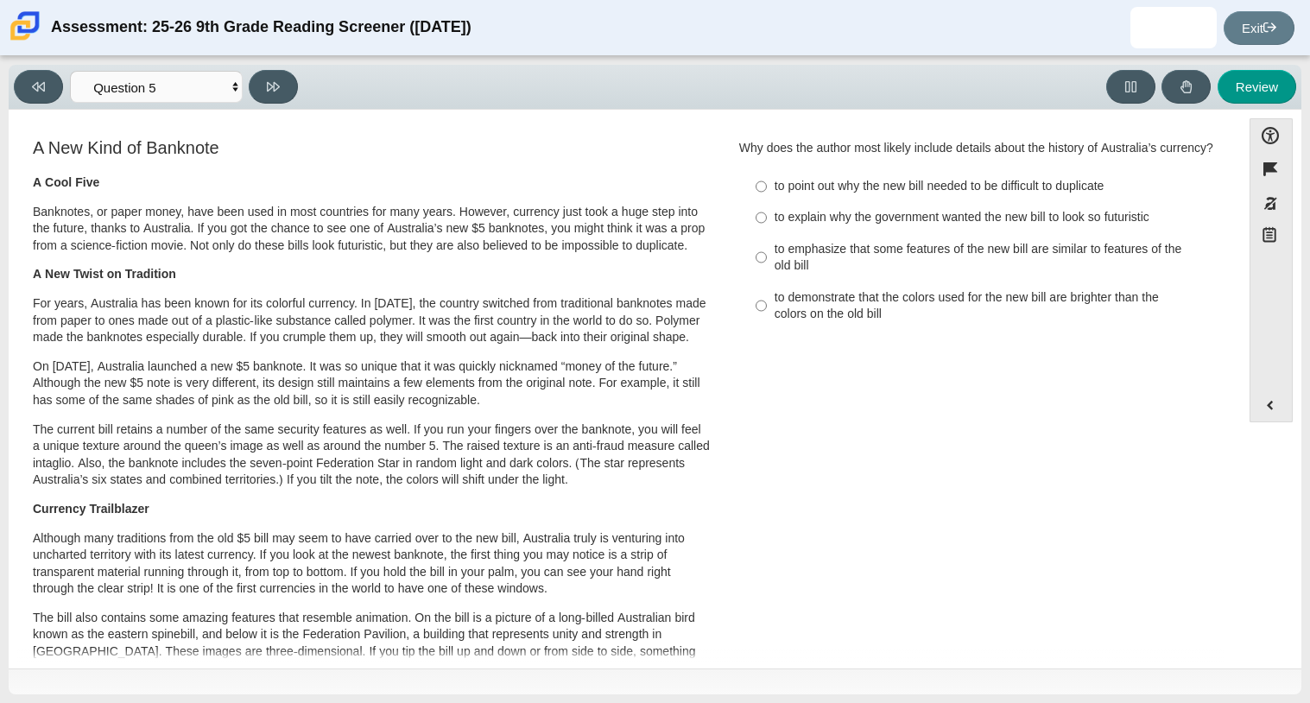
click at [1042, 275] on div "to emphasize that some features of the new bill are similar to features of the …" at bounding box center [993, 258] width 436 height 34
click at [767, 276] on input "to emphasize that some features of the new bill are similar to features of the …" at bounding box center [761, 257] width 11 height 48
radio input "true"
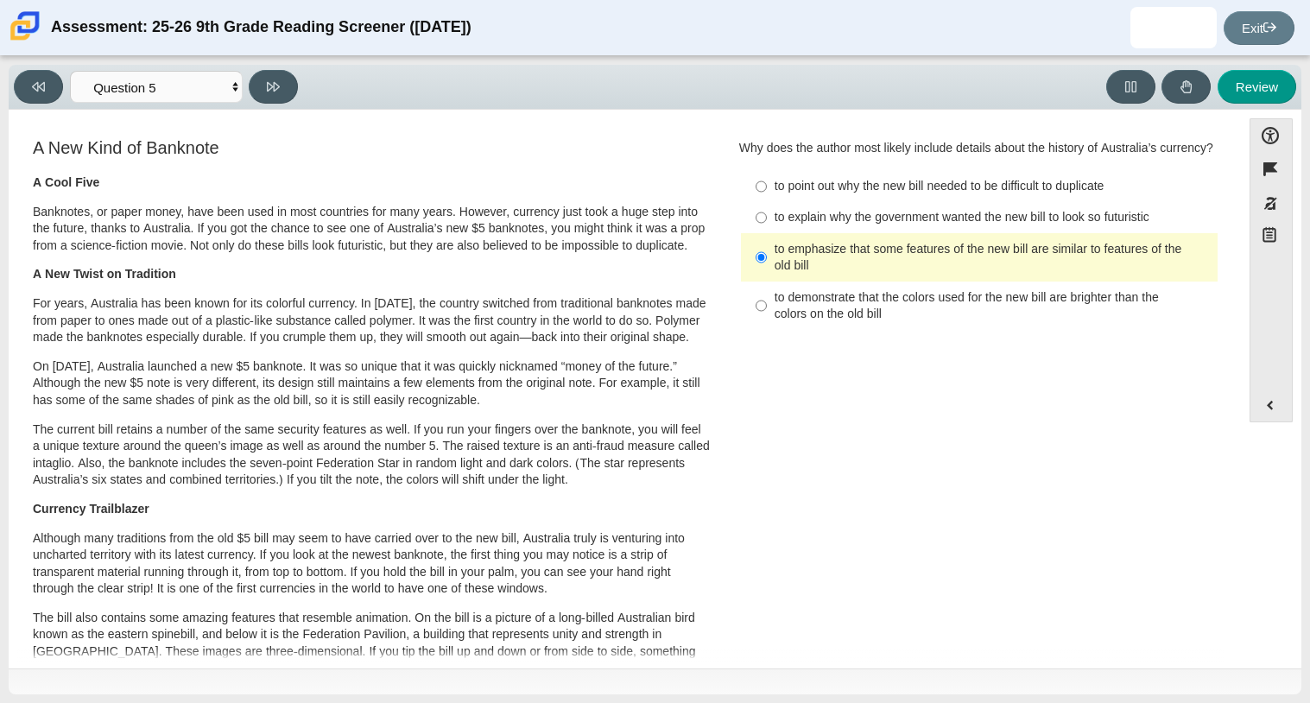
click at [790, 187] on ul "to point out why the new bill needed to be difficult to duplicate to point out …" at bounding box center [979, 251] width 479 height 162
click at [853, 195] on div "to point out why the new bill needed to be difficult to duplicate" at bounding box center [993, 186] width 436 height 17
click at [767, 196] on input "to point out why the new bill needed to be difficult to duplicate to point out …" at bounding box center [761, 186] width 11 height 31
radio input "true"
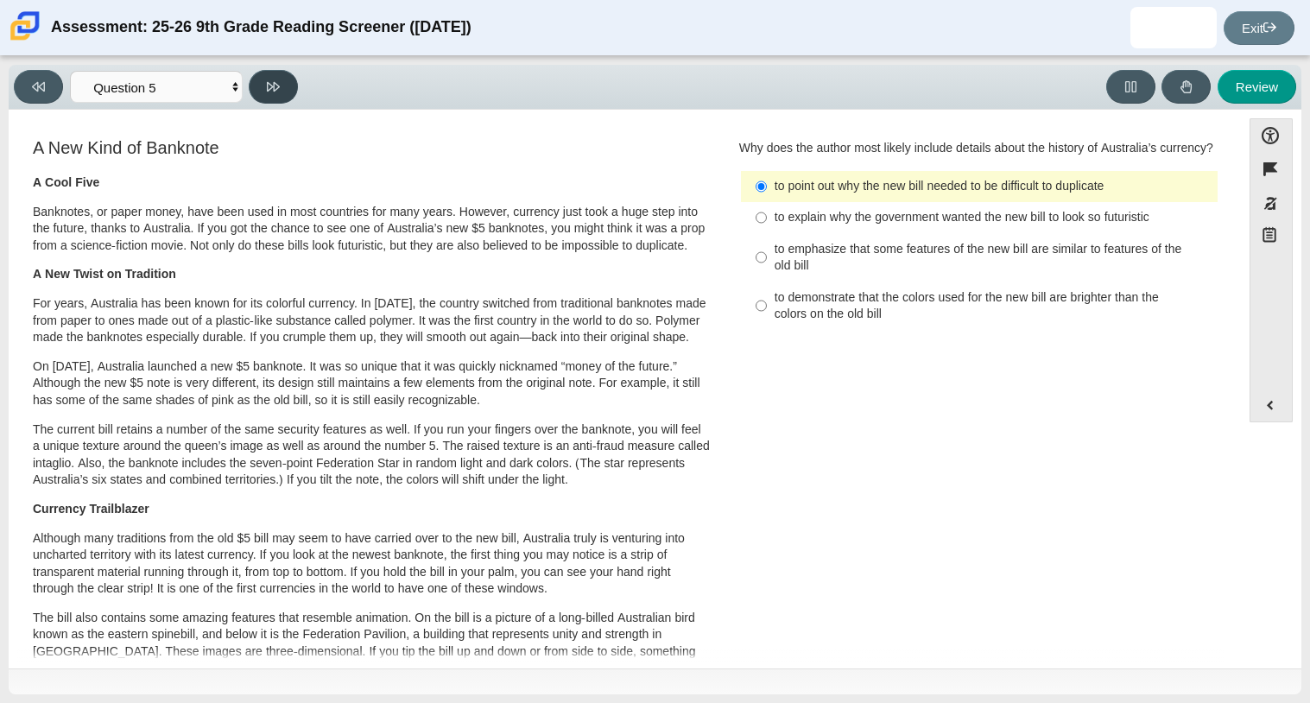
click at [250, 88] on button at bounding box center [273, 87] width 49 height 34
select select "69146e31-7b3d-4a3e-9ce6-f30c24342ae0"
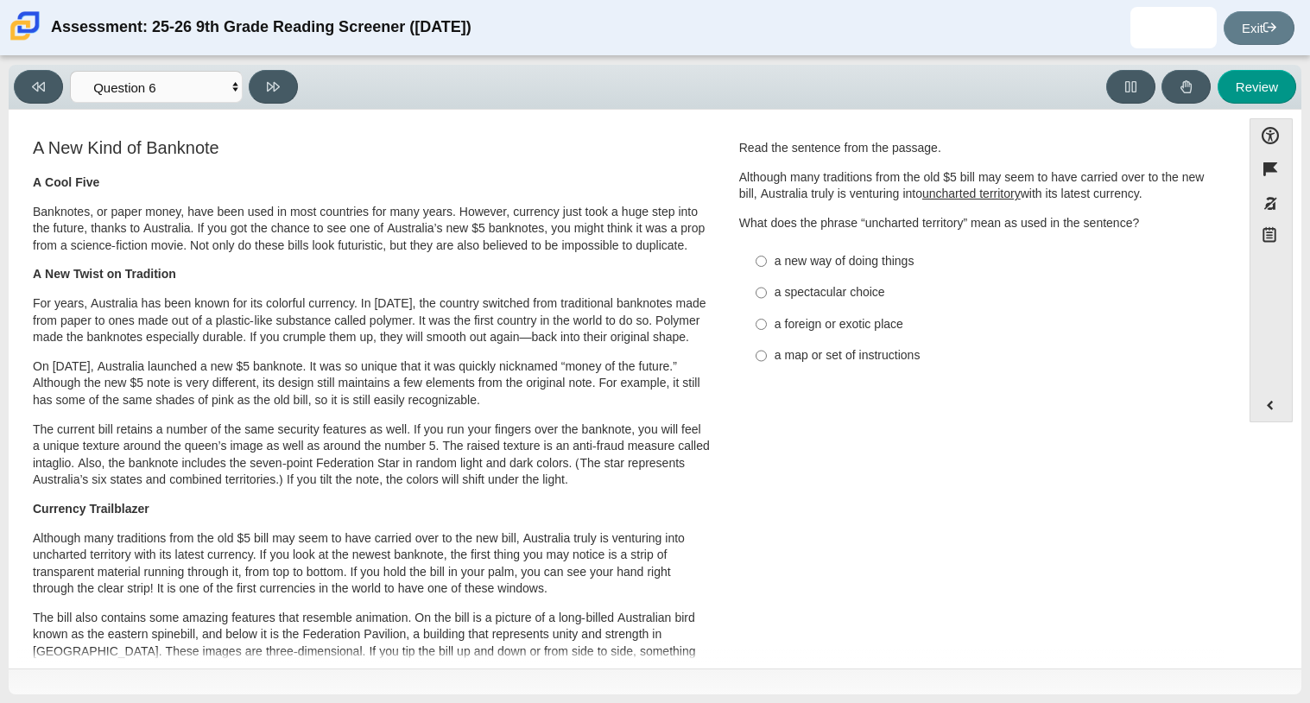
click at [859, 263] on div "a new way of doing things" at bounding box center [993, 261] width 436 height 17
click at [767, 263] on input "a new way of doing things a new way of doing things" at bounding box center [761, 260] width 11 height 31
radio input "true"
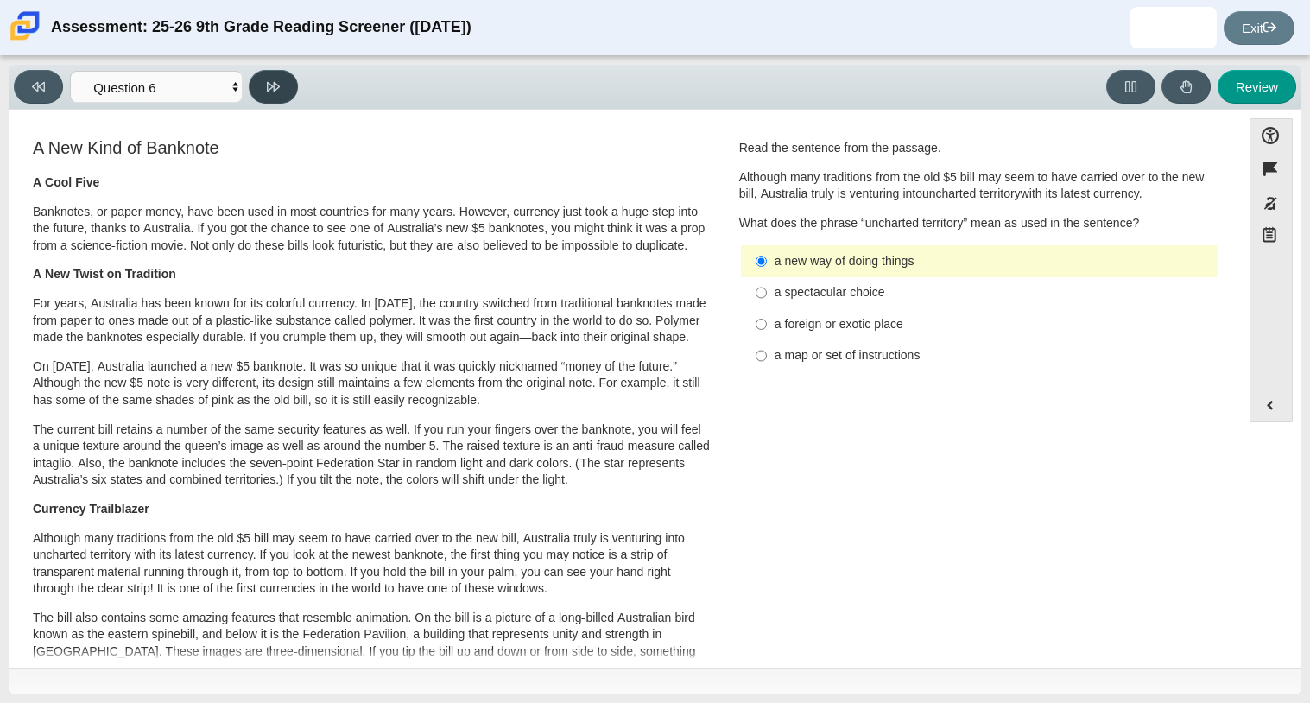
click at [287, 95] on button at bounding box center [273, 87] width 49 height 34
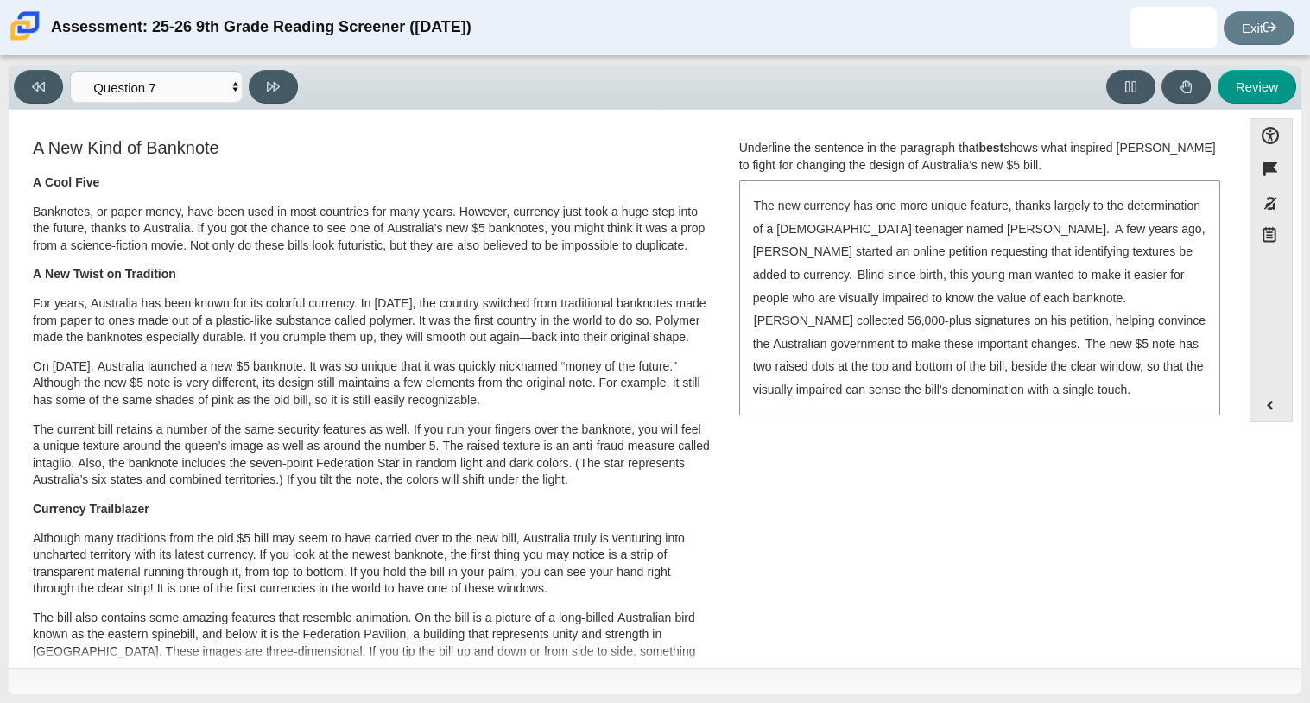
click at [1044, 287] on div "The new currency has one more unique feature, thanks largely to the determinati…" at bounding box center [980, 297] width 478 height 231
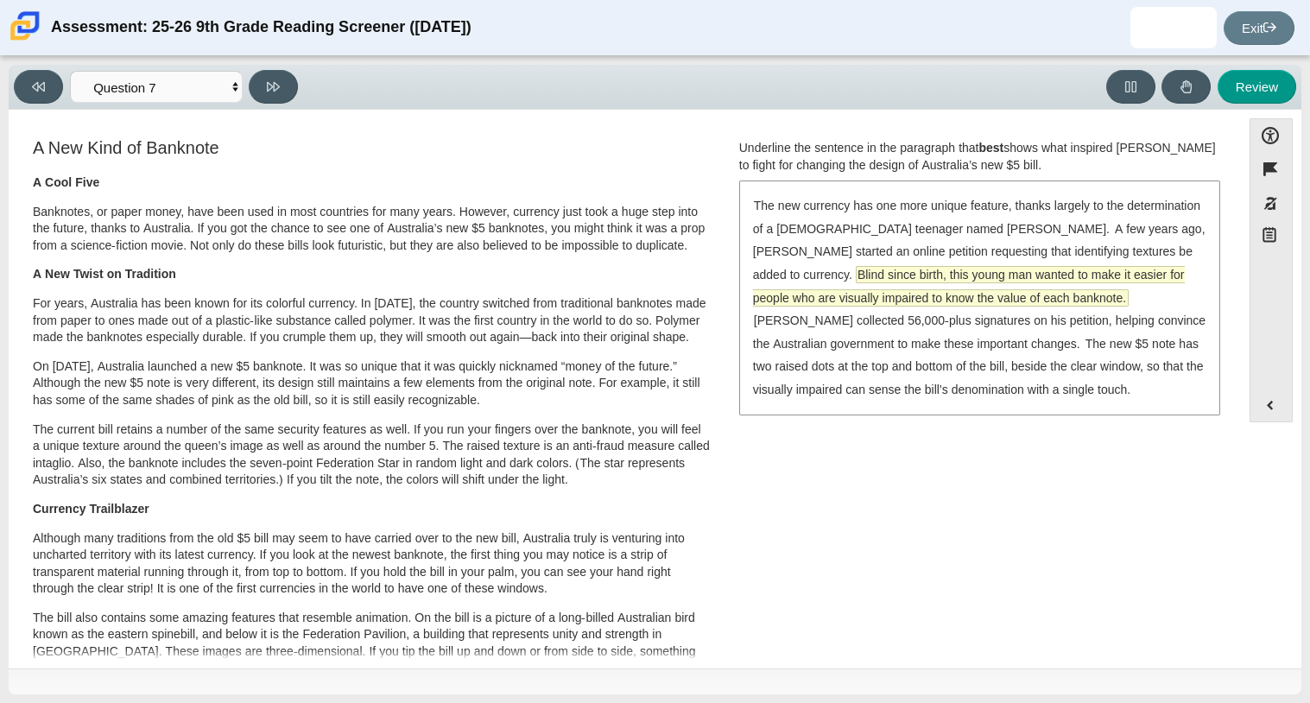
click at [1001, 288] on span "Blind since birth, this young man wanted to make it easier for people who are v…" at bounding box center [969, 286] width 432 height 41
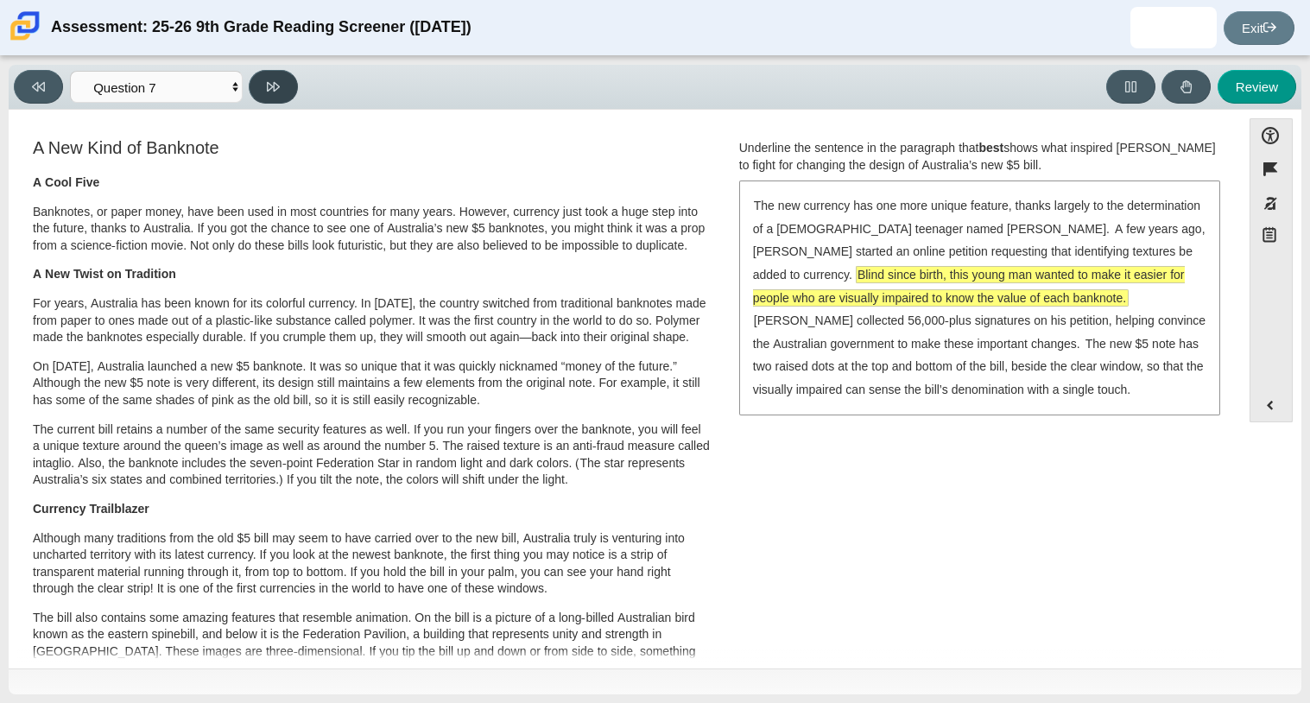
click at [279, 82] on icon at bounding box center [273, 86] width 13 height 13
select select "ea8338c2-a6a3-418e-a305-2b963b54a290"
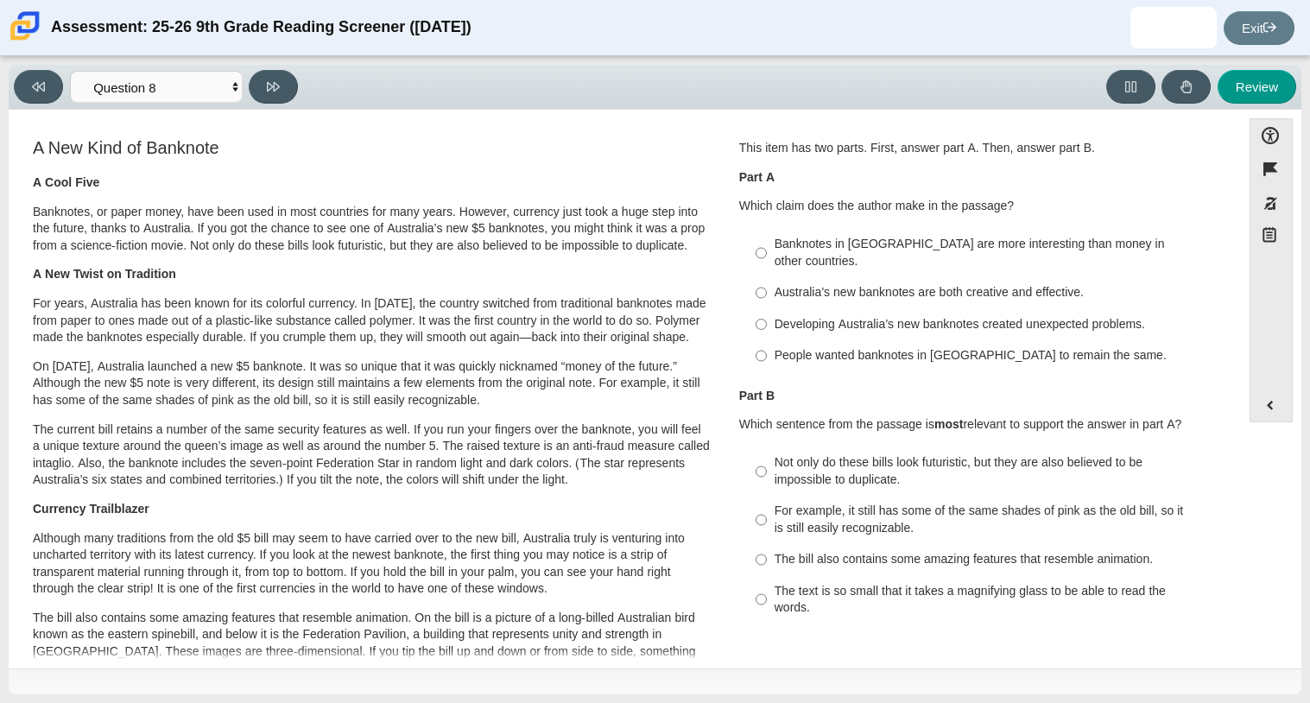
click at [878, 284] on div "Australia’s new banknotes are both creative and effective." at bounding box center [993, 292] width 436 height 17
click at [767, 278] on input "Australia’s new banknotes are both creative and effective. Australia’s new bank…" at bounding box center [761, 292] width 11 height 31
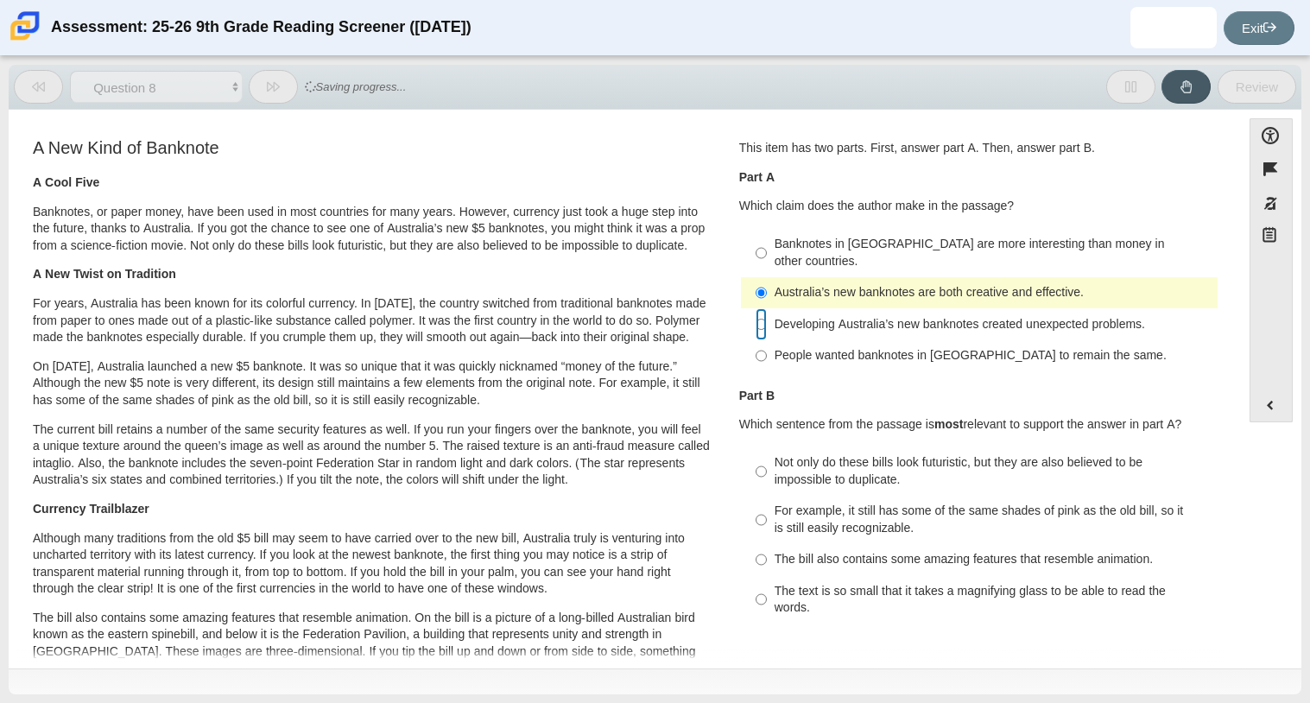
radio input "false"
radio input "true"
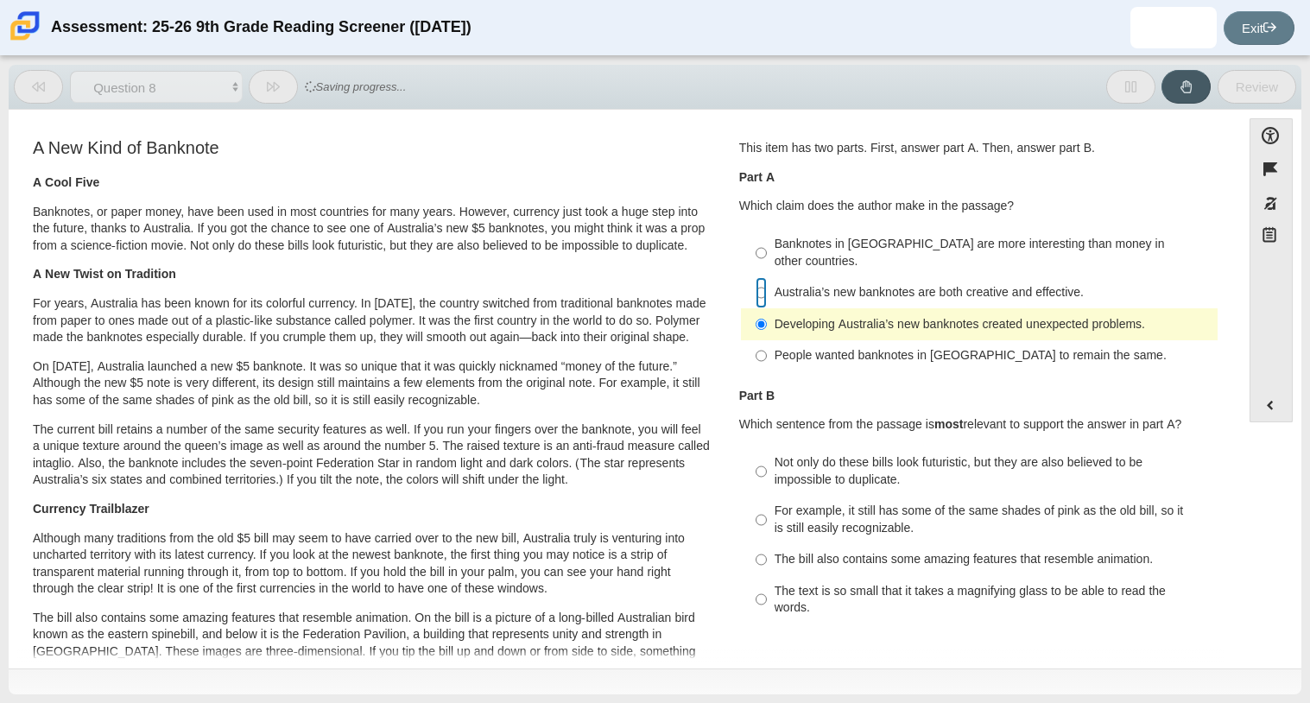
radio input "true"
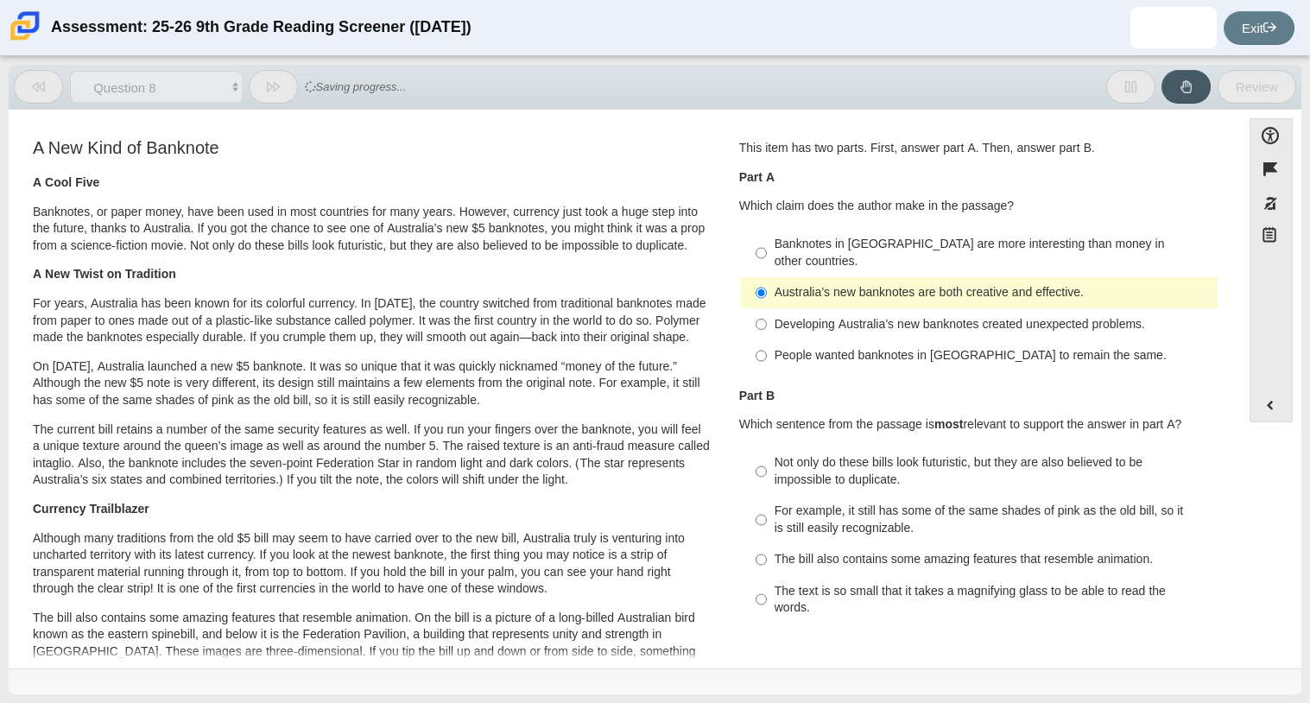
click at [789, 396] on div "Part B Which sentence from the passage is most relevant to support the answer i…" at bounding box center [979, 411] width 480 height 46
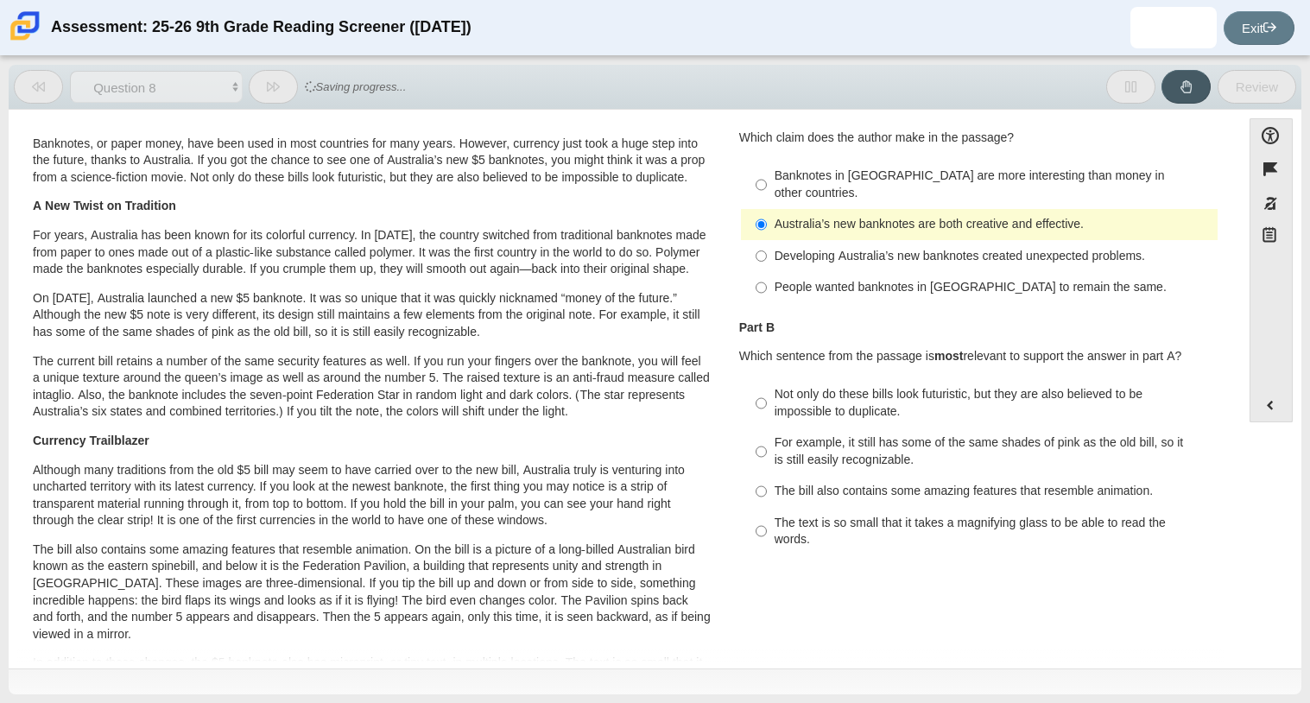
scroll to position [103, 0]
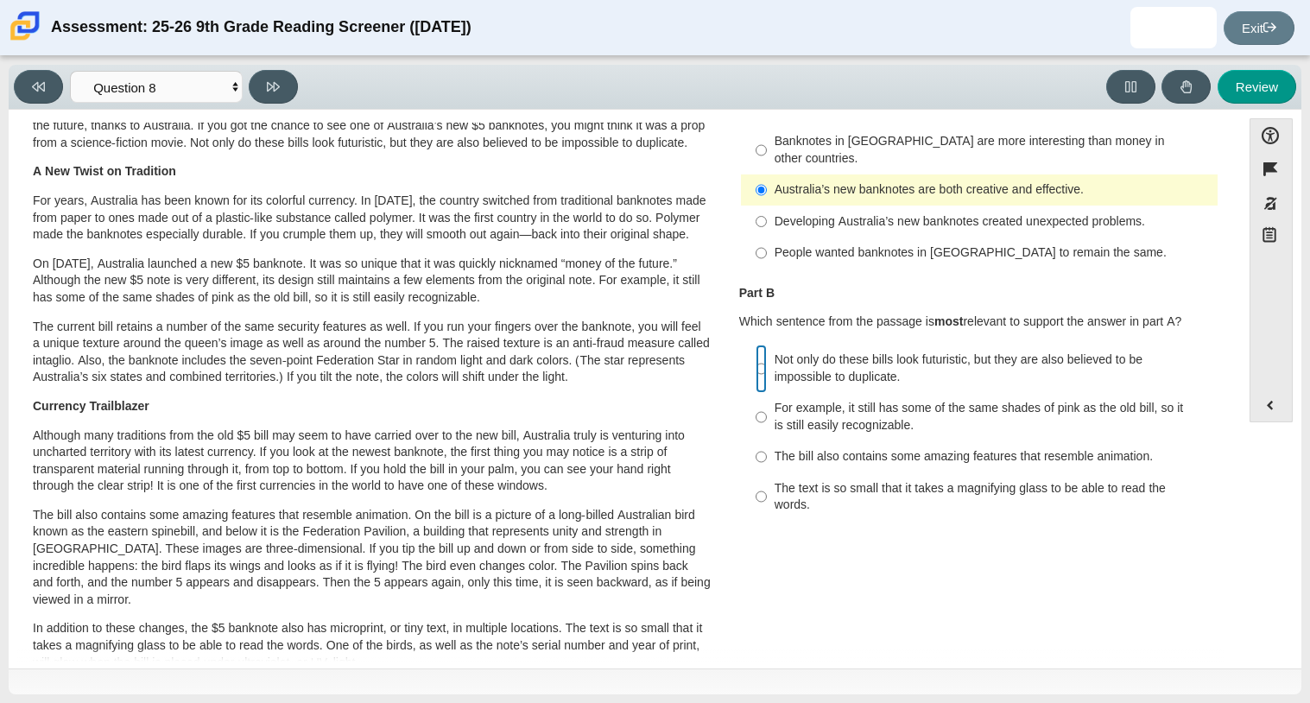
click at [757, 351] on input "Not only do these bills look futuristic, but they are also believed to be impos…" at bounding box center [761, 369] width 11 height 48
radio input "true"
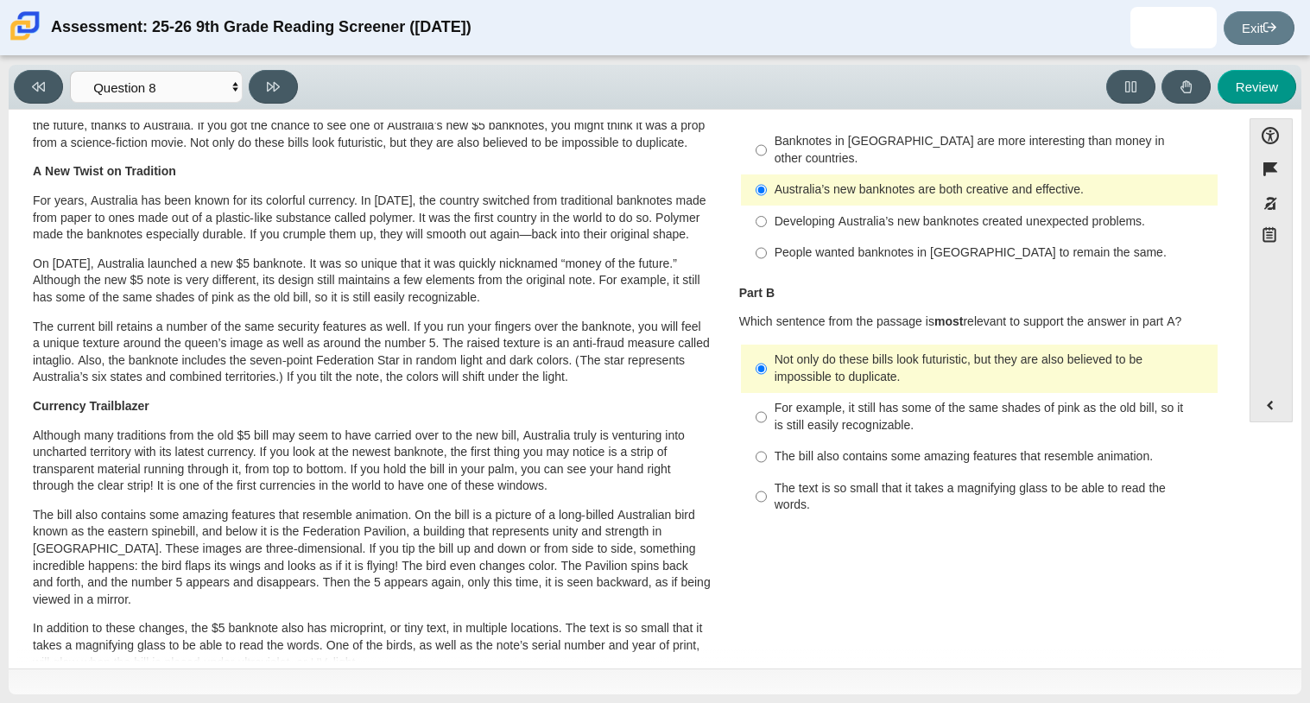
click at [714, 384] on div "A New Kind of Banknote A Cool Five Banknotes, or paper money, have been used in…" at bounding box center [371, 530] width 709 height 995
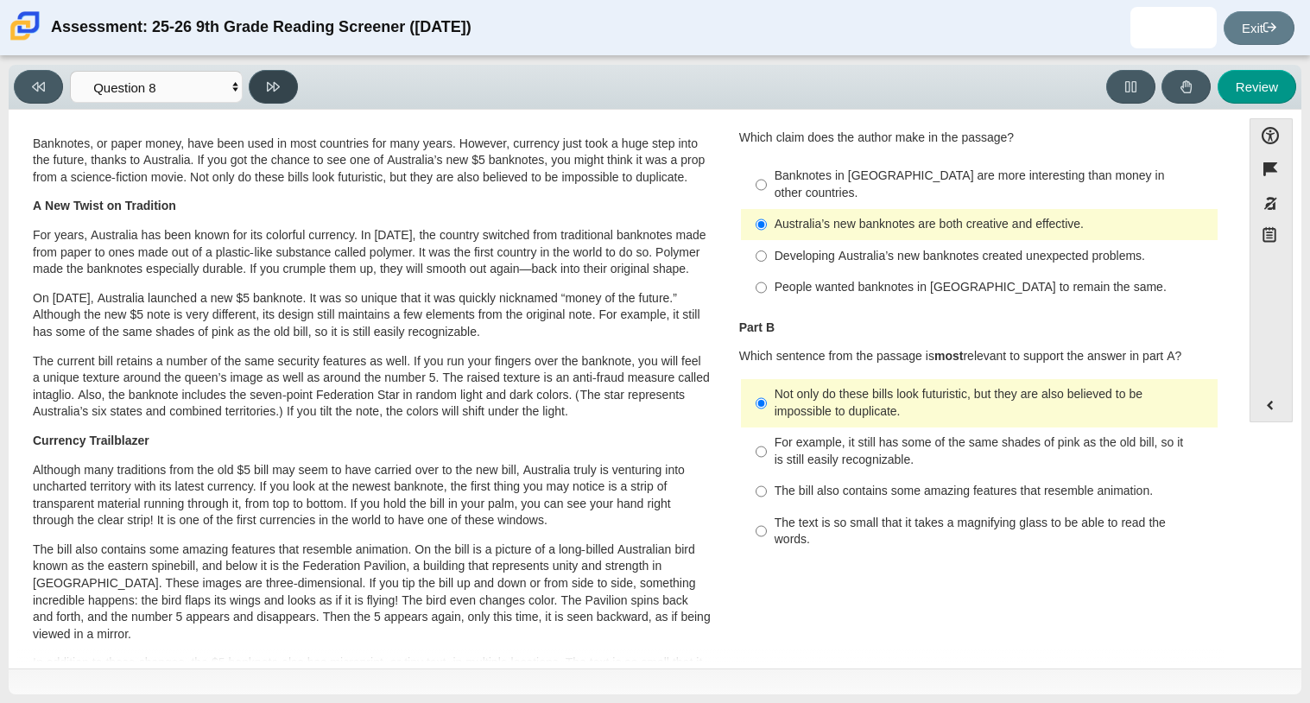
click at [253, 81] on button at bounding box center [273, 87] width 49 height 34
select select "89f058d6-b15c-4ef5-a4b3-fdaffb8868b6"
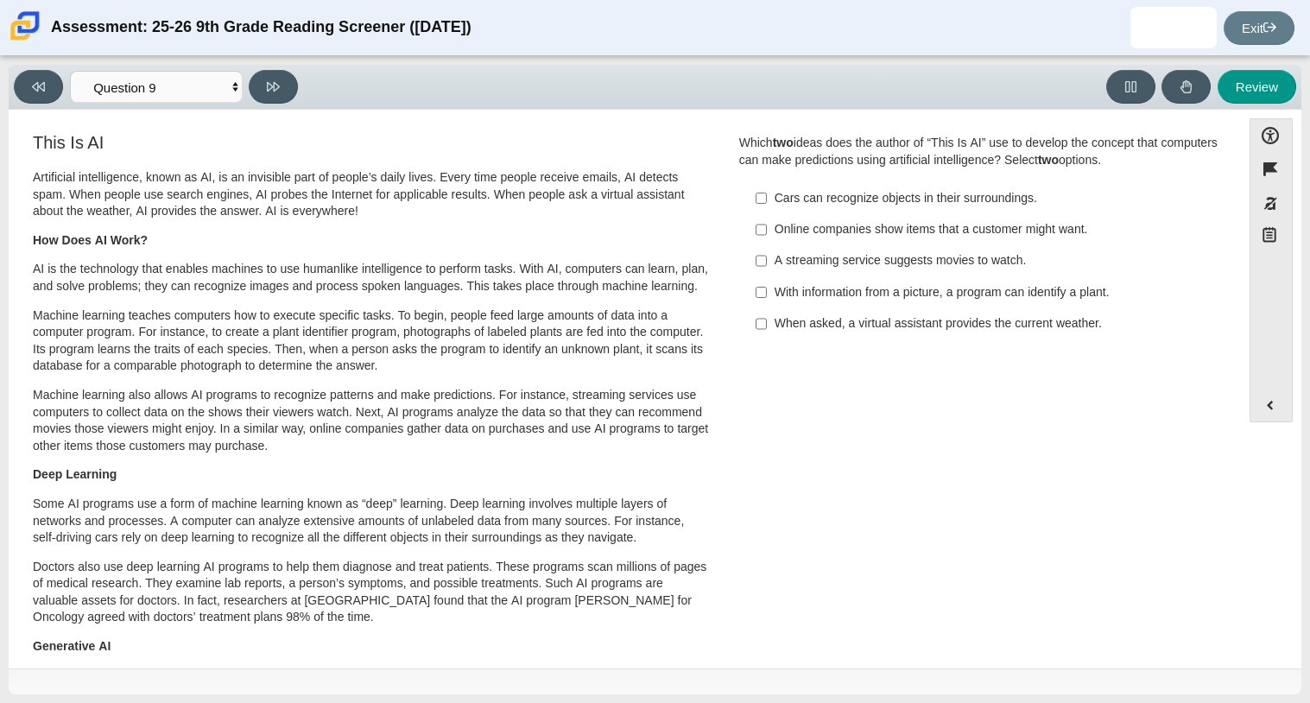
scroll to position [0, 0]
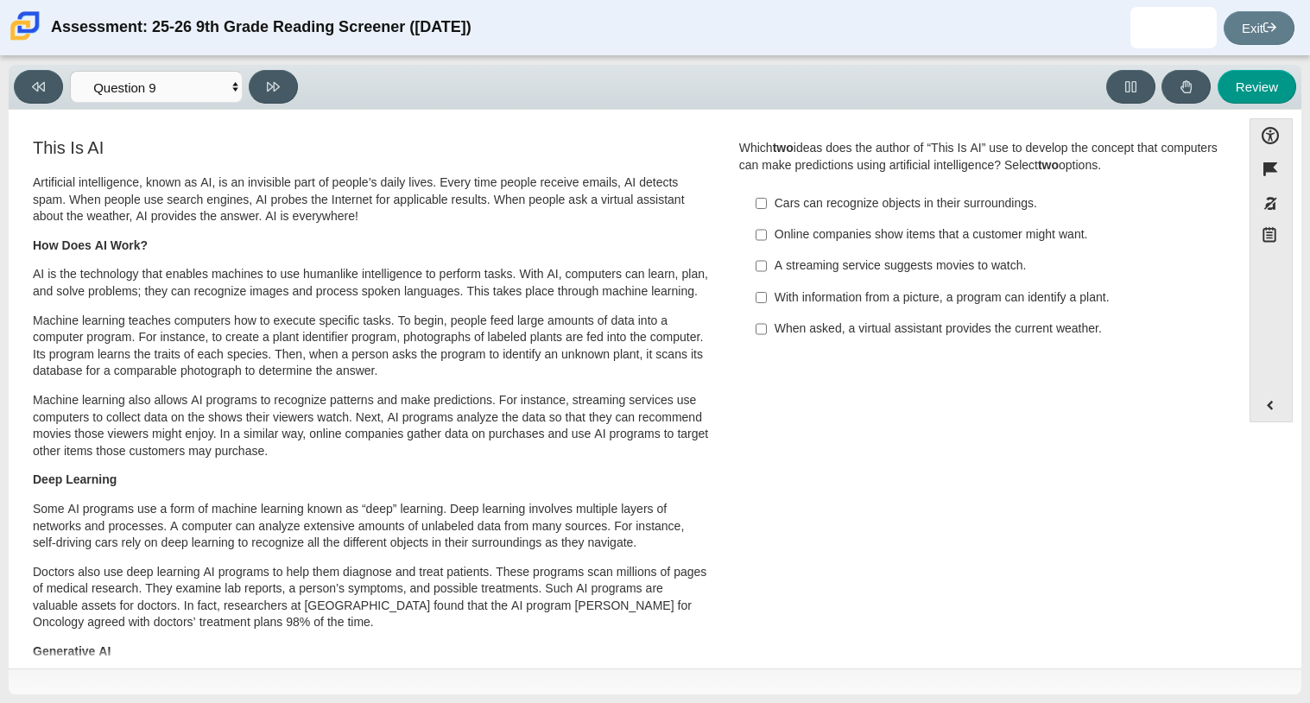
click at [777, 327] on div "When asked, a virtual assistant provides the current weather." at bounding box center [993, 328] width 436 height 17
click at [767, 327] on input "When asked, a virtual assistant provides the current weather. When asked, a vir…" at bounding box center [761, 329] width 11 height 31
checkbox input "true"
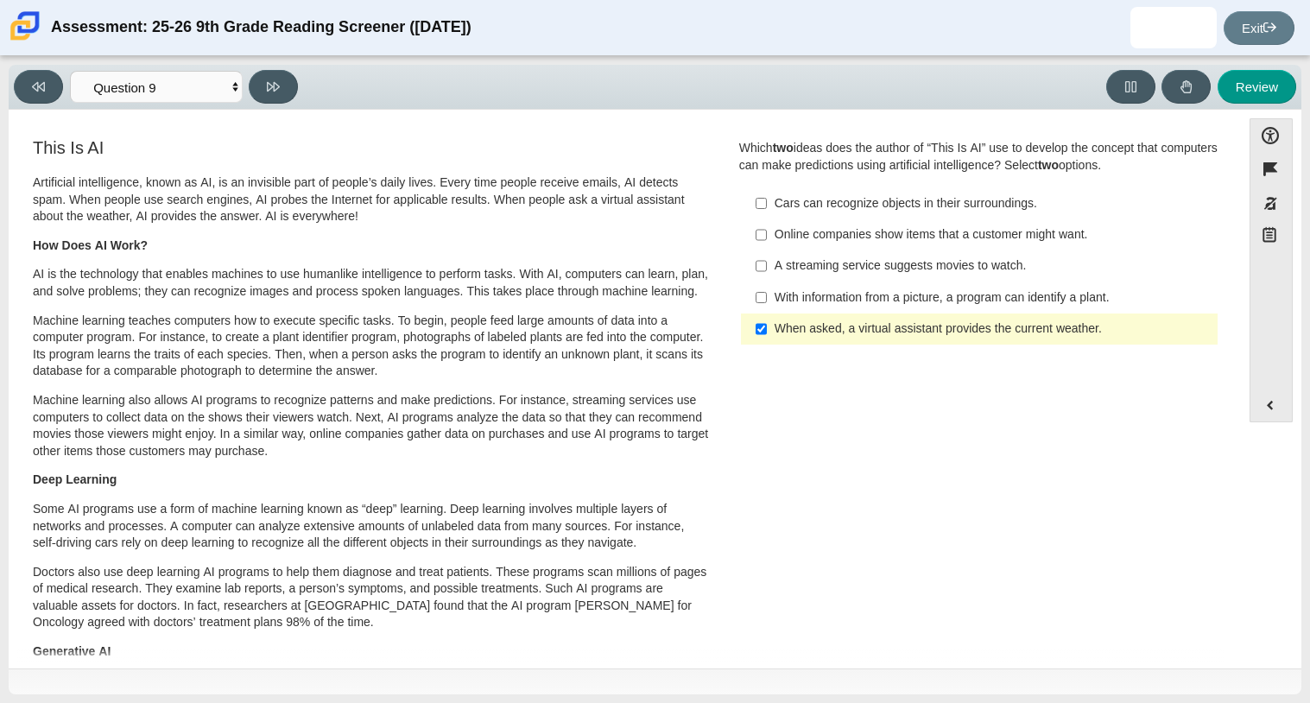
click at [831, 296] on div "With information from a picture, a program can identify a plant." at bounding box center [993, 297] width 436 height 17
click at [767, 296] on input "With information from a picture, a program can identify a plant. With informati…" at bounding box center [761, 297] width 11 height 31
checkbox input "true"
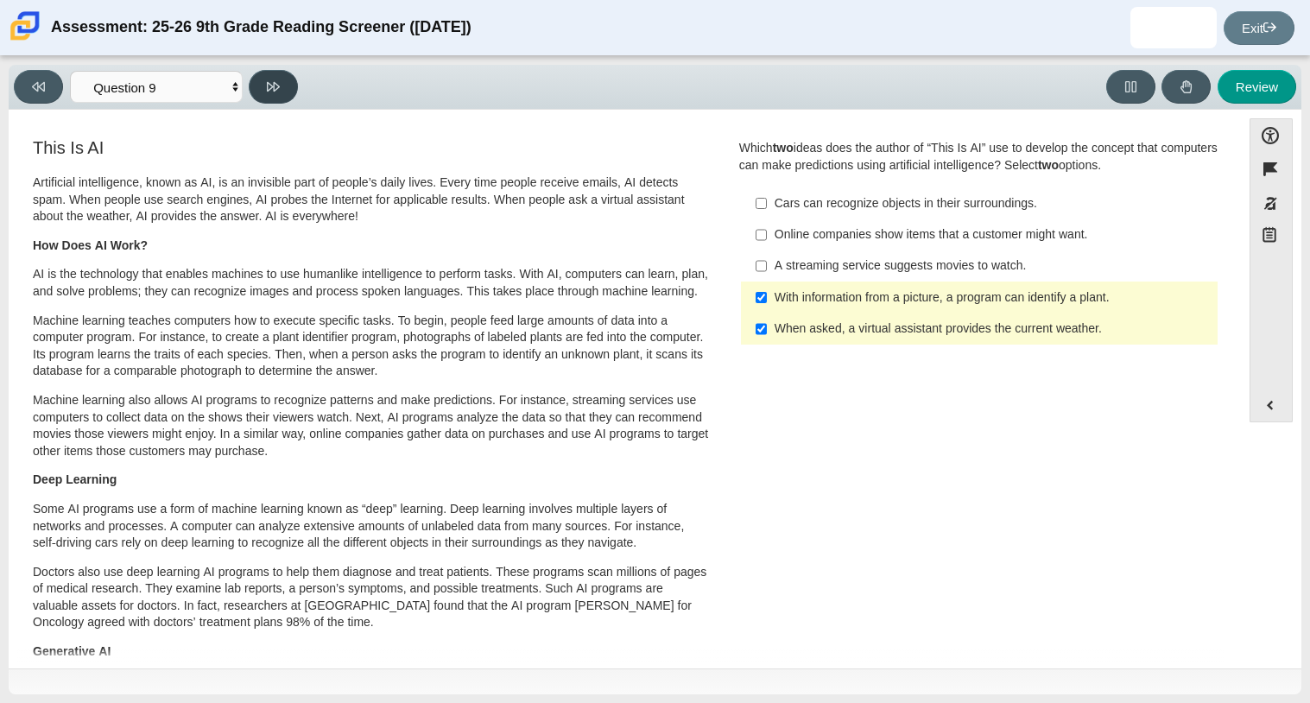
click at [271, 85] on icon at bounding box center [273, 87] width 13 height 10
select select "cdf3c14e-a918-44d1-9b63-3db0fa81641e"
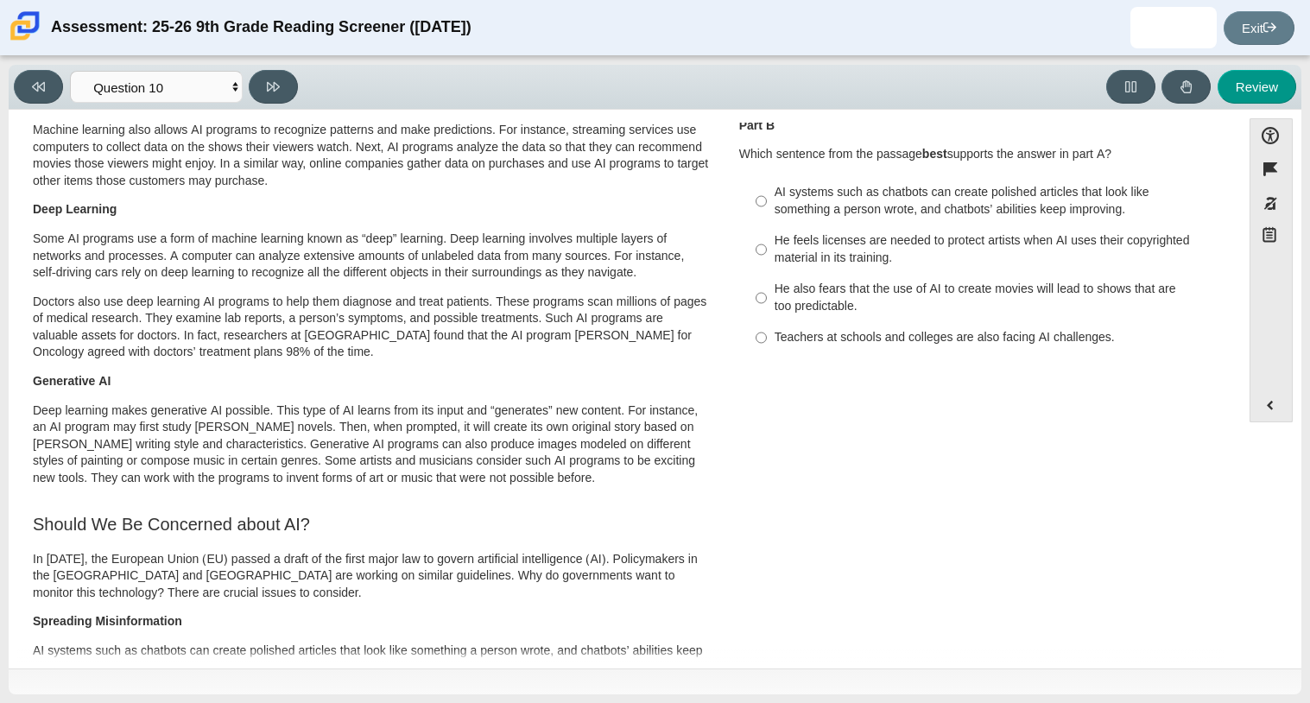
scroll to position [241, 0]
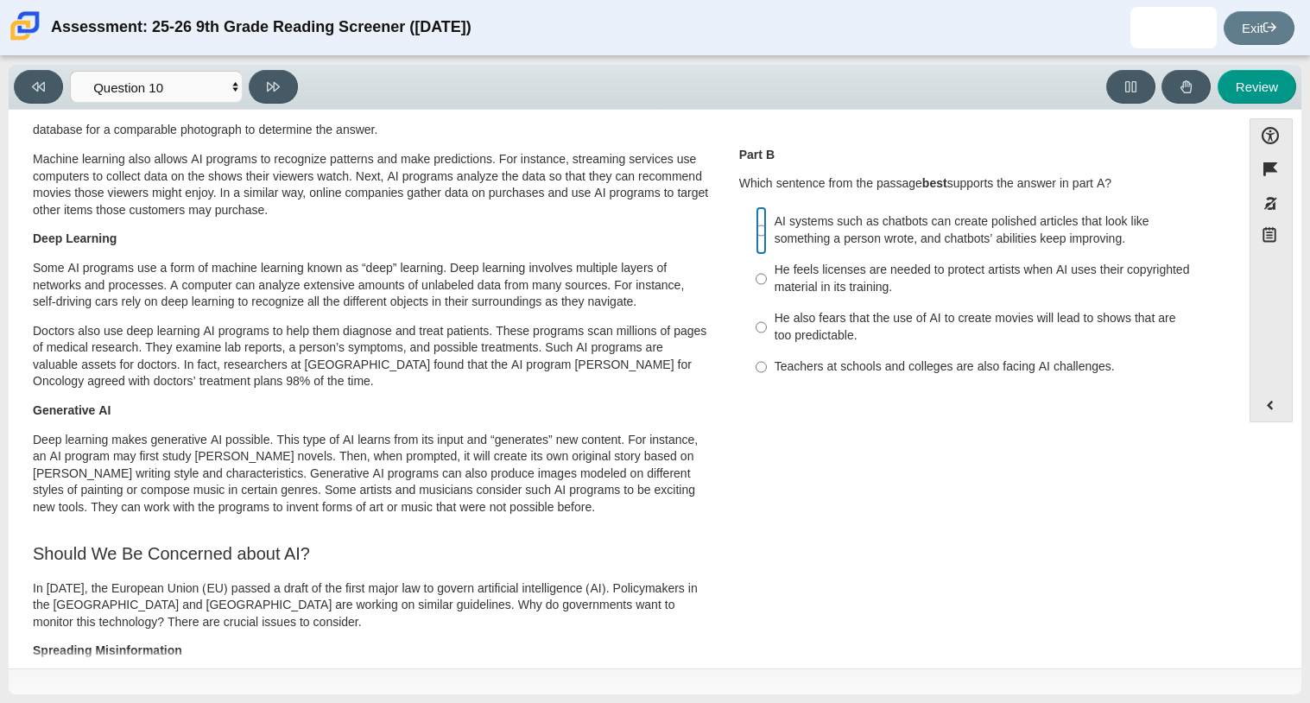
click at [758, 239] on input "AI systems such as chatbots can create polished articles that look like somethi…" at bounding box center [761, 230] width 11 height 48
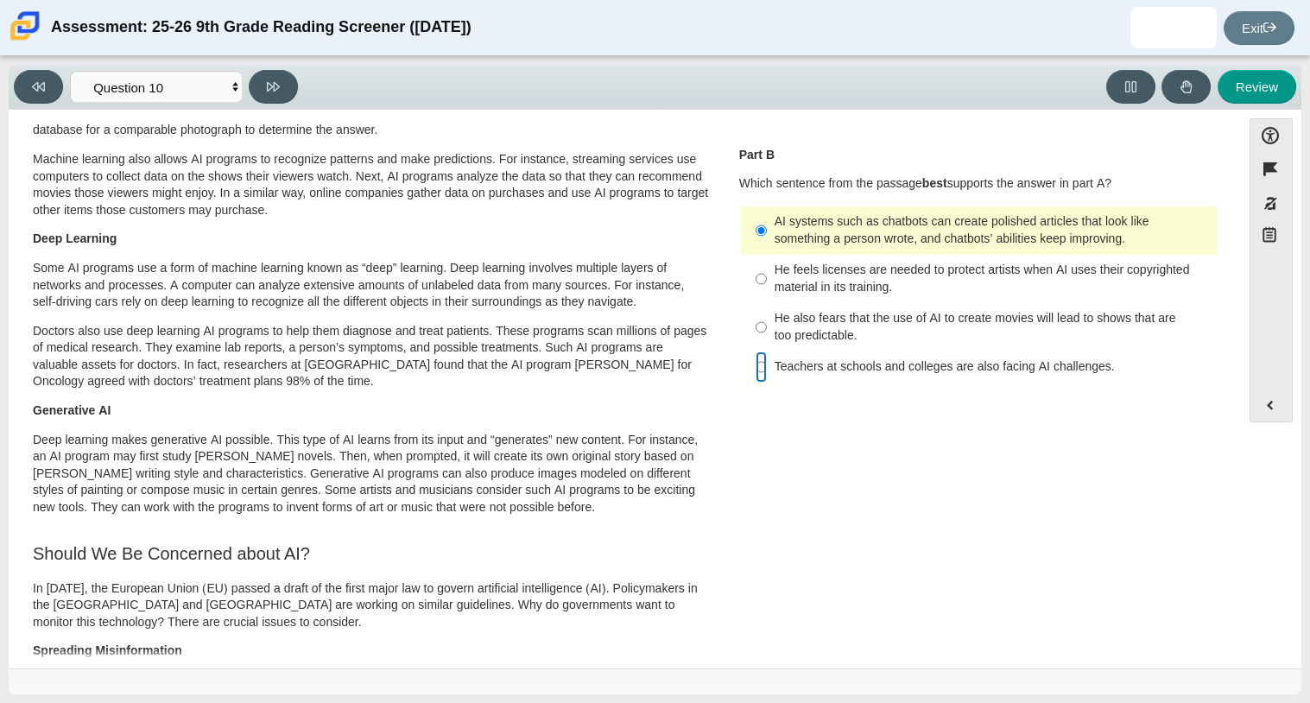
radio input "false"
radio input "true"
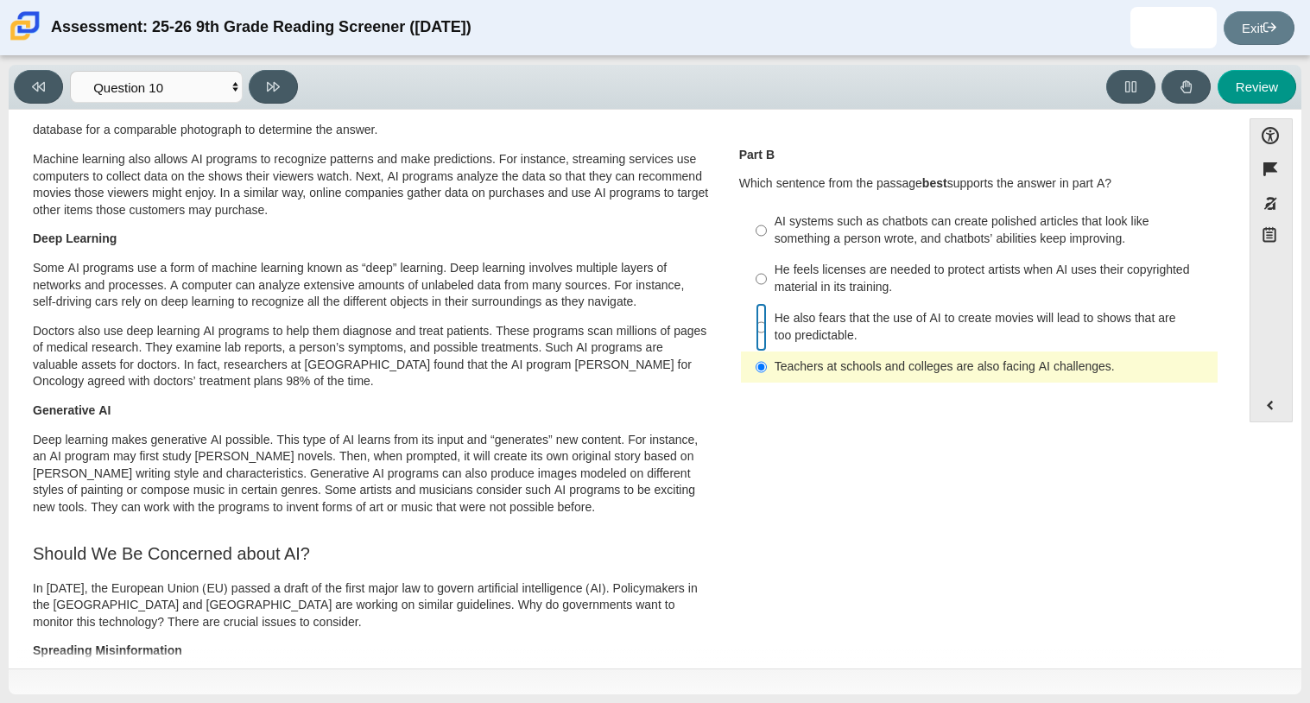
radio input "true"
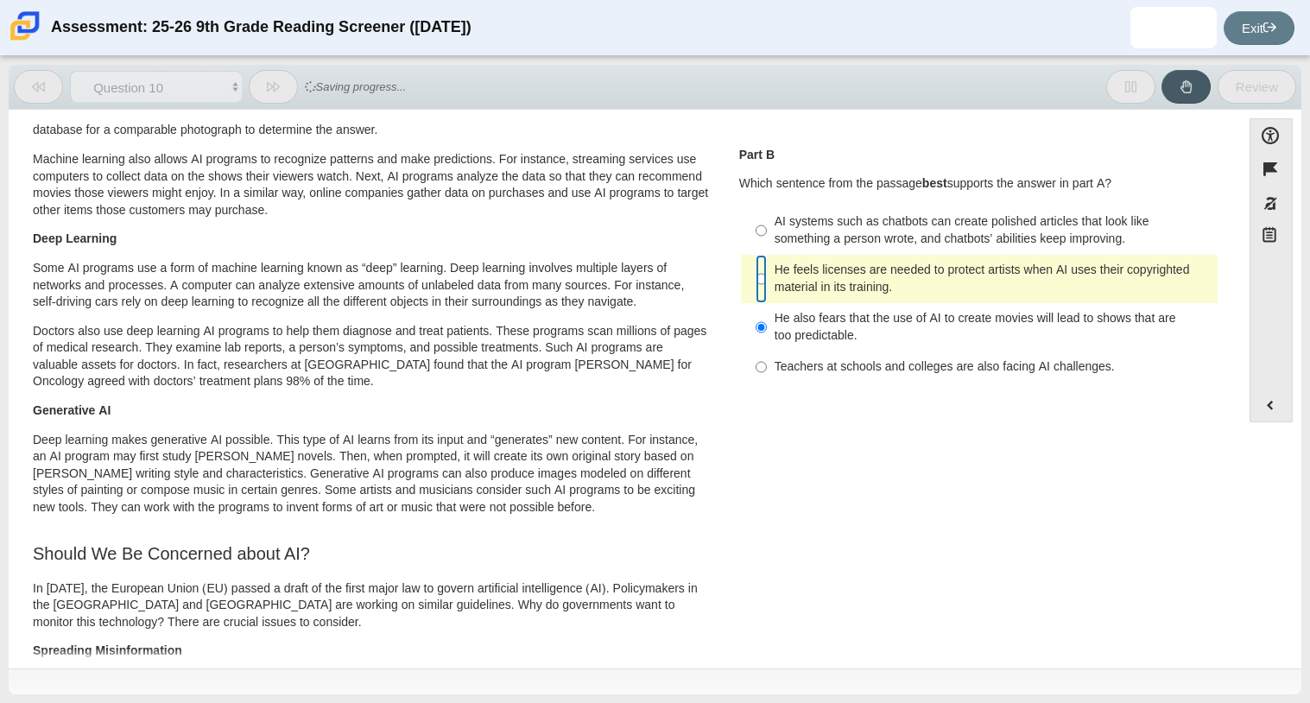
radio input "true"
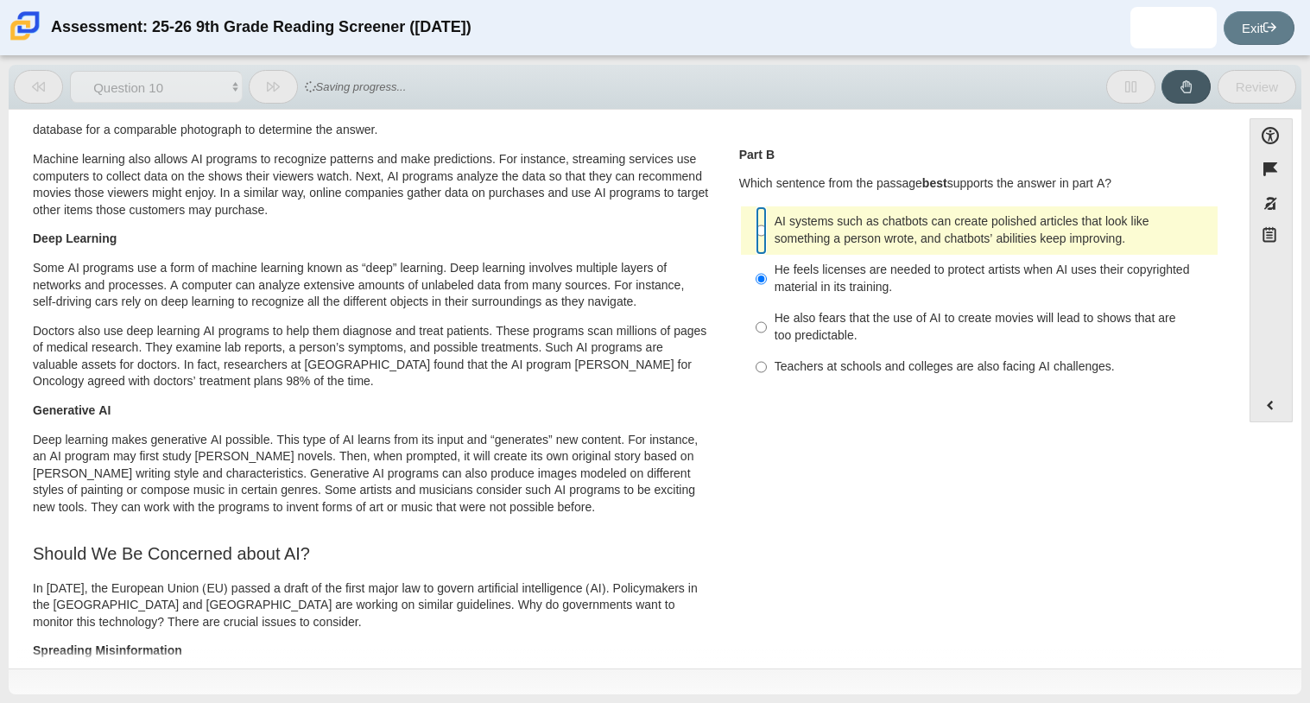
radio input "true"
click at [836, 456] on div "This Is AI Artificial intelligence, known as AI, is an invisible part of people…" at bounding box center [624, 550] width 1215 height 1310
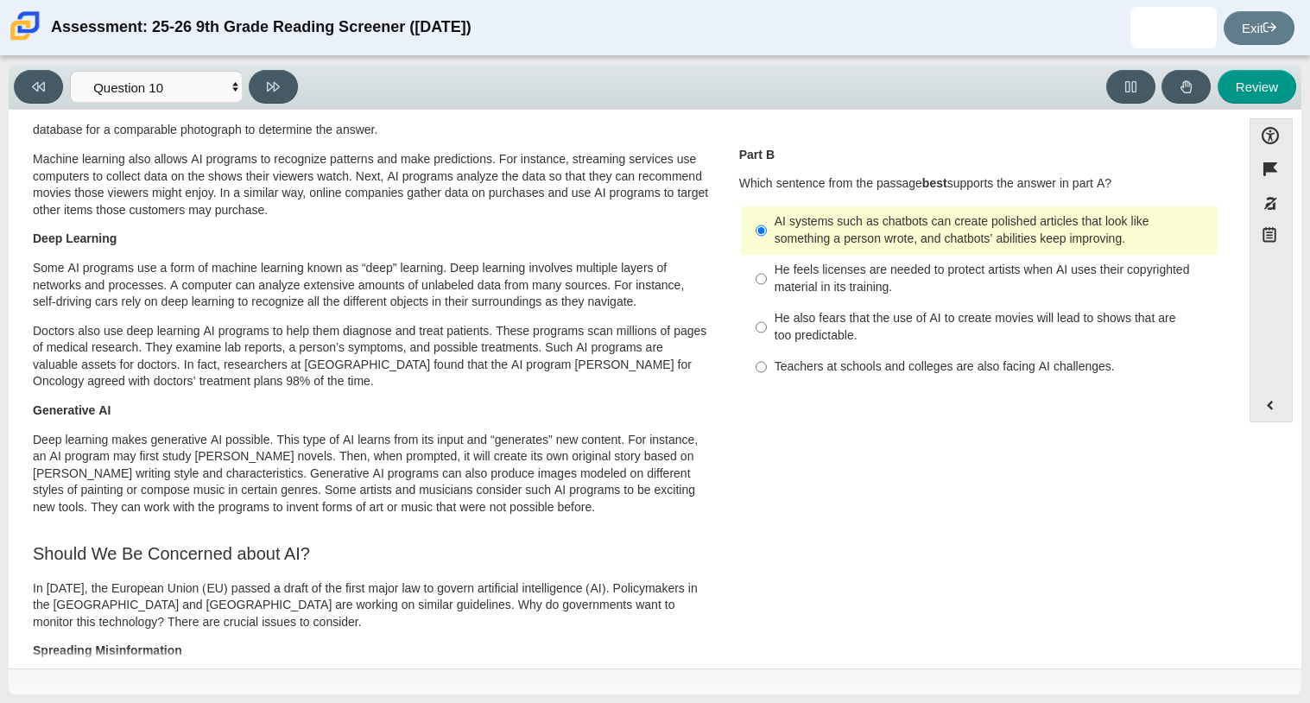
click at [675, 420] on p "Generative AI" at bounding box center [372, 411] width 678 height 17
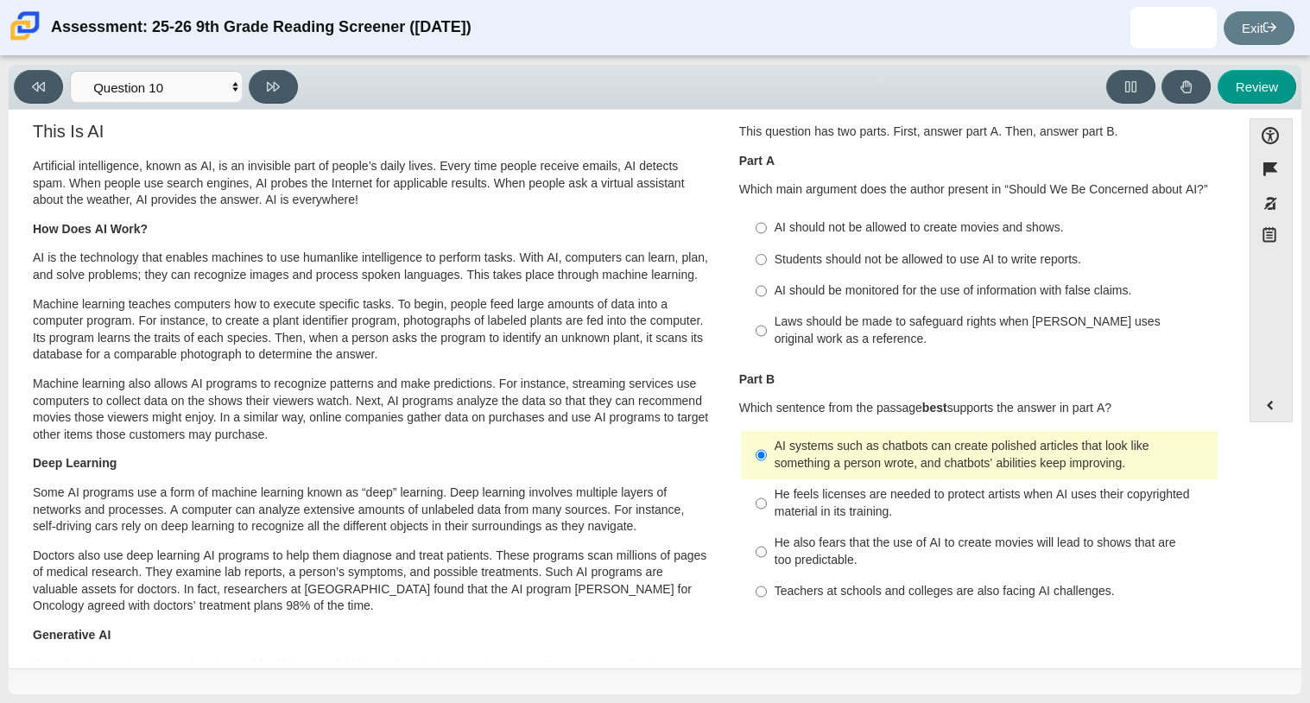
scroll to position [0, 0]
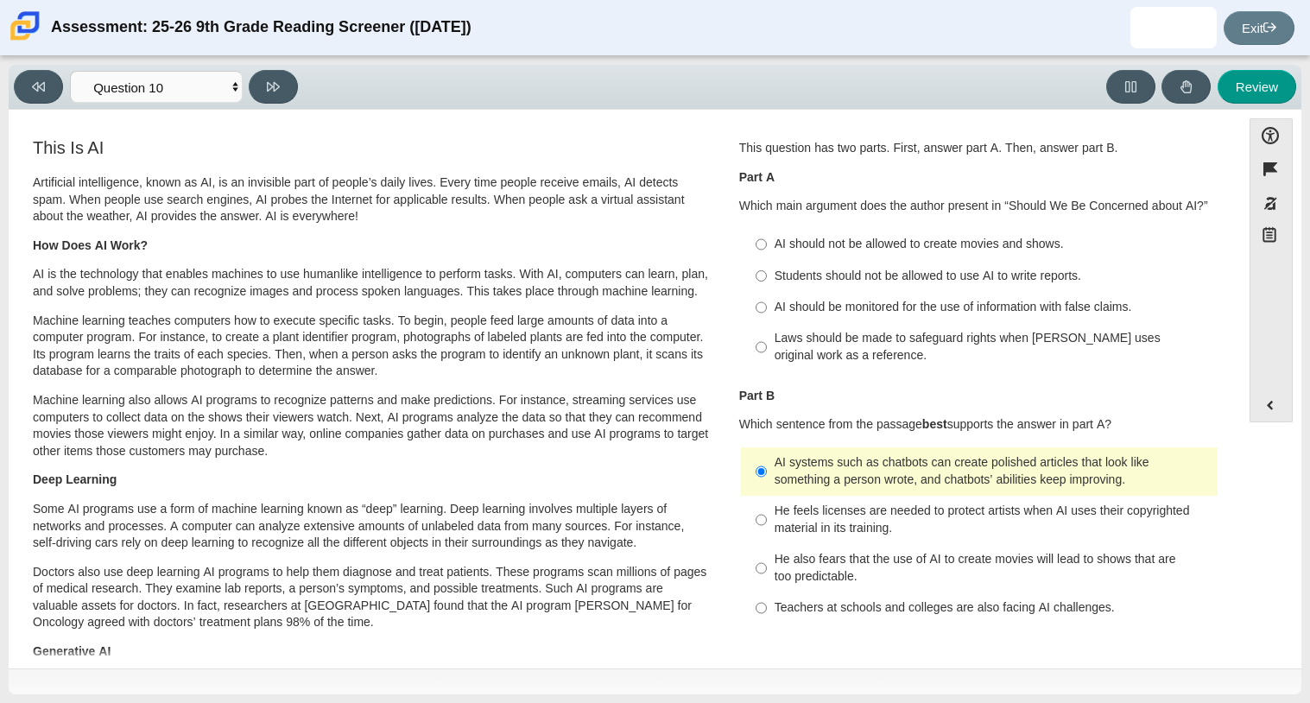
click at [764, 302] on label "AI should be monitored for the use of information with false claims. AI should …" at bounding box center [981, 307] width 474 height 31
click at [764, 302] on input "AI should be monitored for the use of information with false claims. AI should …" at bounding box center [761, 307] width 11 height 31
radio input "true"
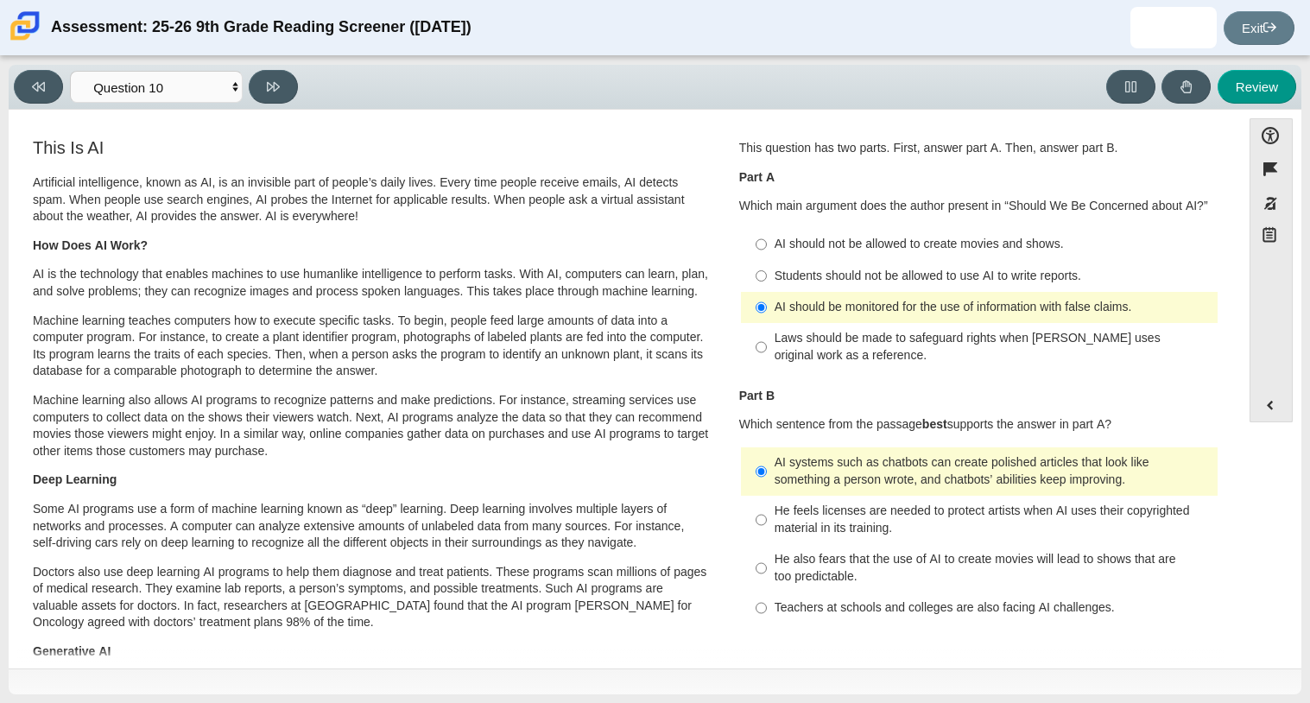
click at [667, 300] on p "AI is the technology that enables machines to use humanlike intelligence to per…" at bounding box center [372, 283] width 678 height 34
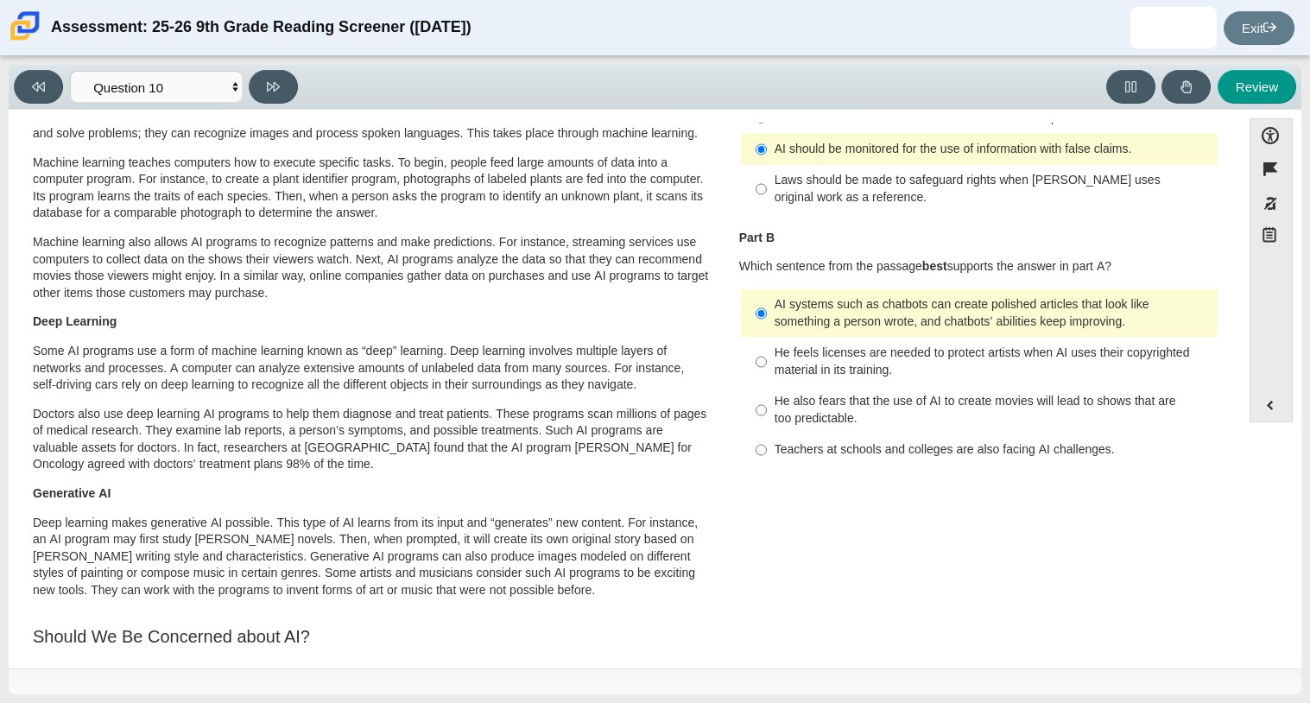
scroll to position [124, 0]
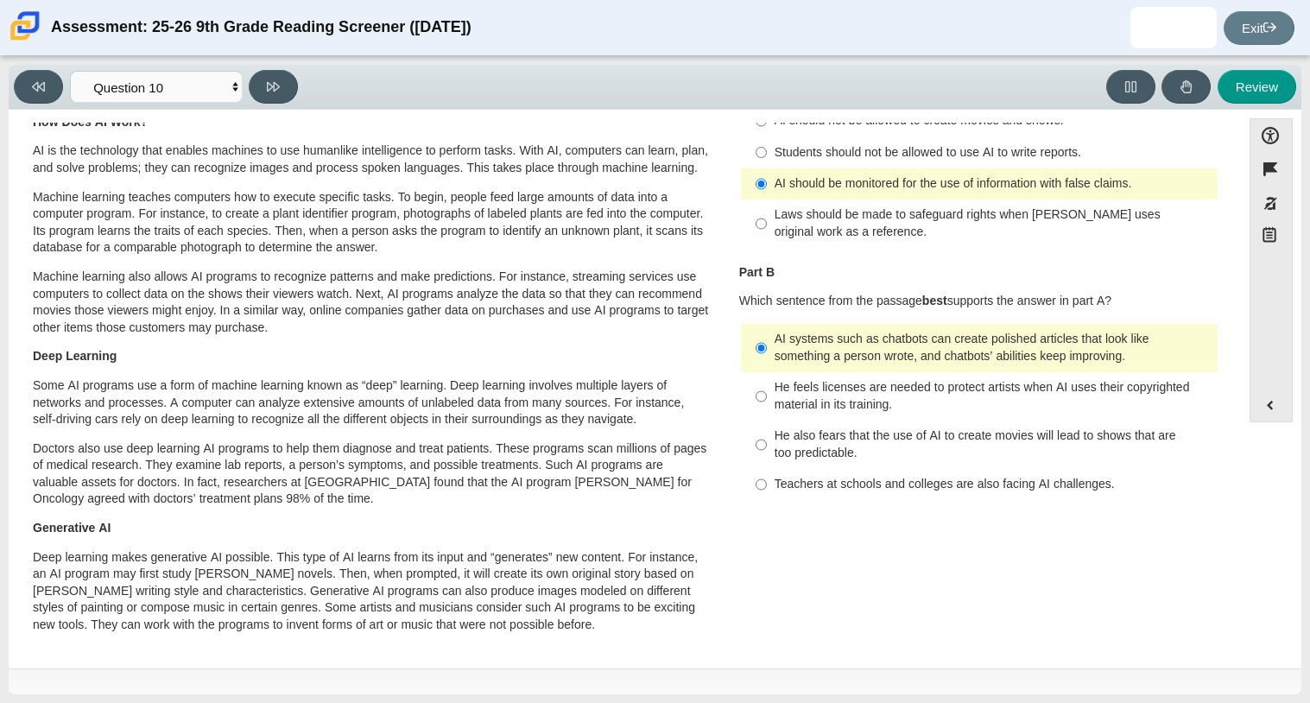
click at [834, 422] on label "He also fears that the use of AI to create movies will lead to shows that are t…" at bounding box center [981, 445] width 474 height 48
click at [767, 422] on input "He also fears that the use of AI to create movies will lead to shows that are t…" at bounding box center [761, 445] width 11 height 48
radio input "true"
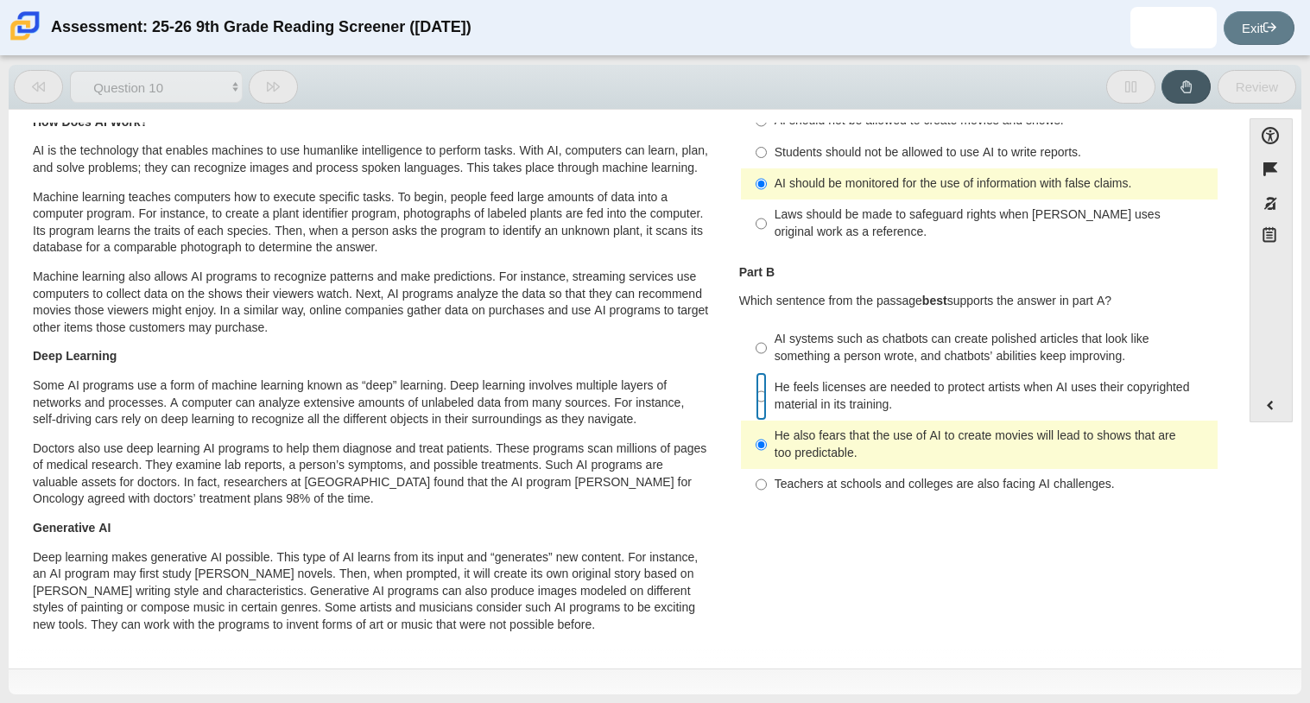
radio input "true"
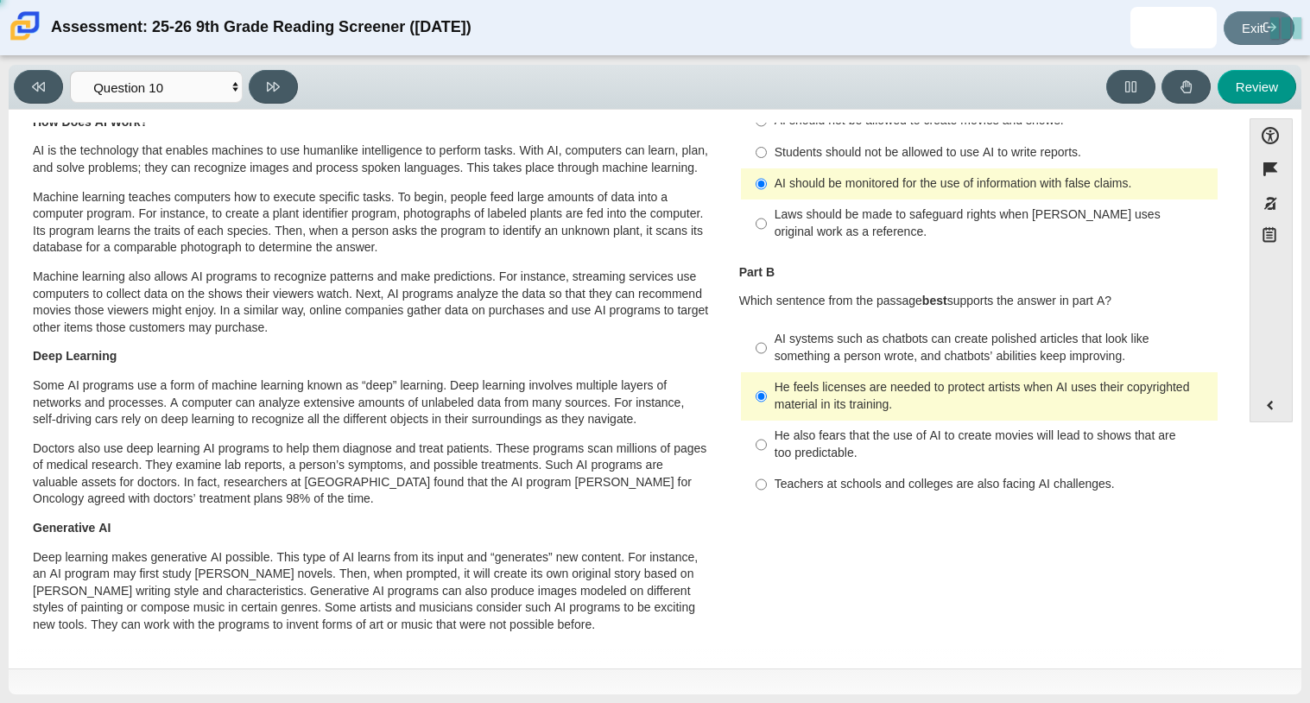
click at [815, 422] on label "He also fears that the use of AI to create movies will lead to shows that are t…" at bounding box center [981, 445] width 474 height 48
click at [767, 422] on input "He also fears that the use of AI to create movies will lead to shows that are t…" at bounding box center [761, 445] width 11 height 48
radio input "true"
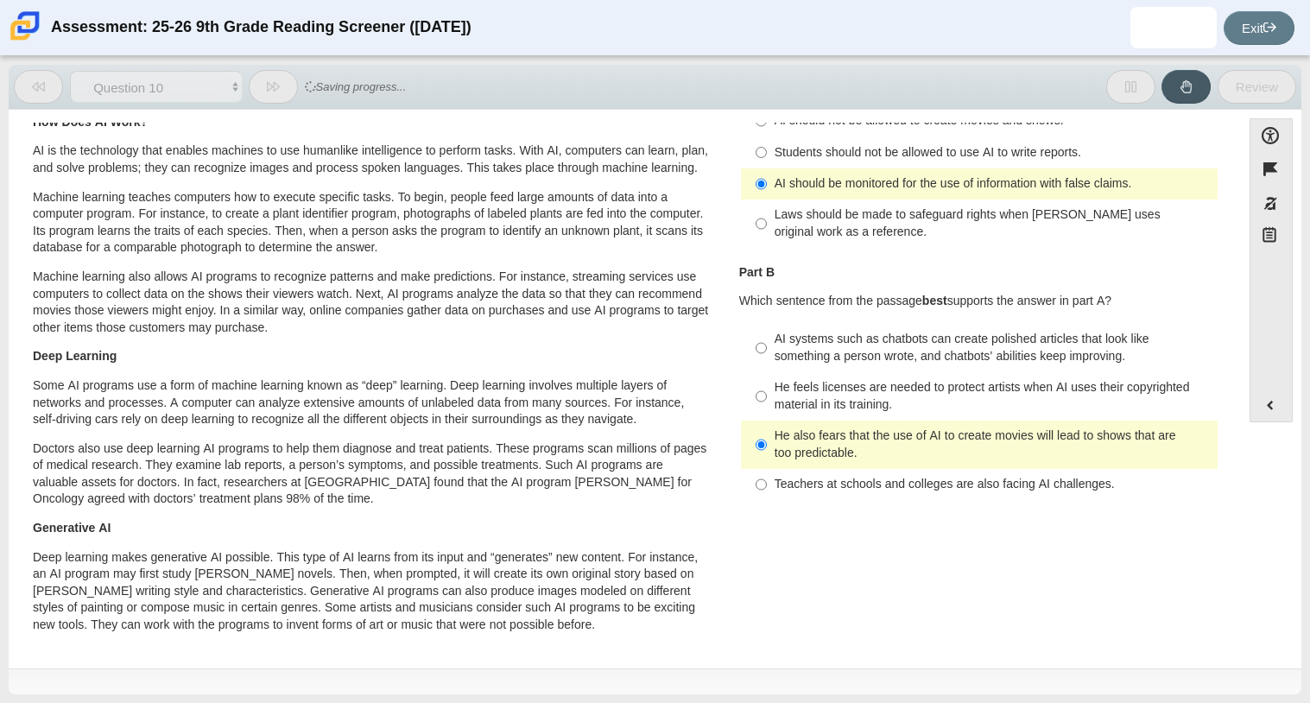
click at [801, 226] on div "Laws should be made to safeguard rights when [PERSON_NAME] uses original work a…" at bounding box center [993, 223] width 436 height 34
click at [767, 226] on input "Laws should be made to safeguard rights when [PERSON_NAME] uses original work a…" at bounding box center [761, 224] width 11 height 48
radio input "true"
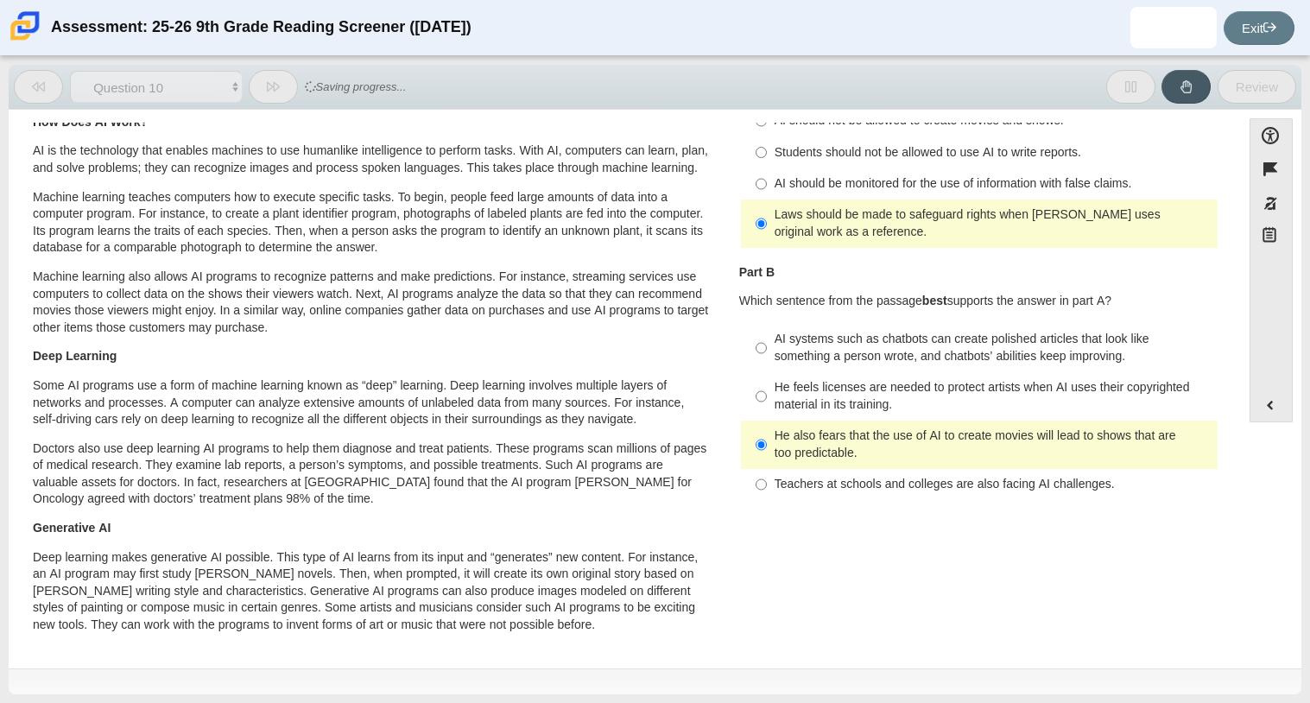
click at [713, 330] on div "This Is AI Artificial intelligence, known as AI, is an invisible part of people…" at bounding box center [371, 667] width 709 height 1310
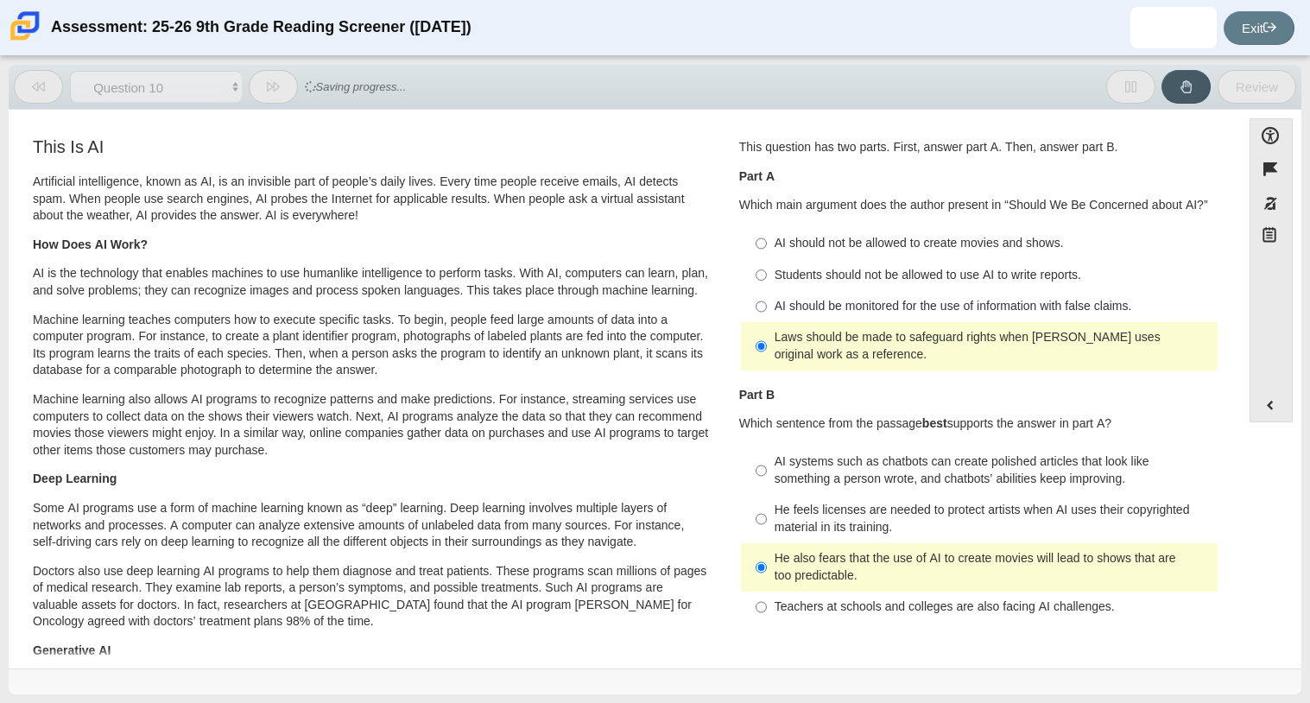
scroll to position [0, 0]
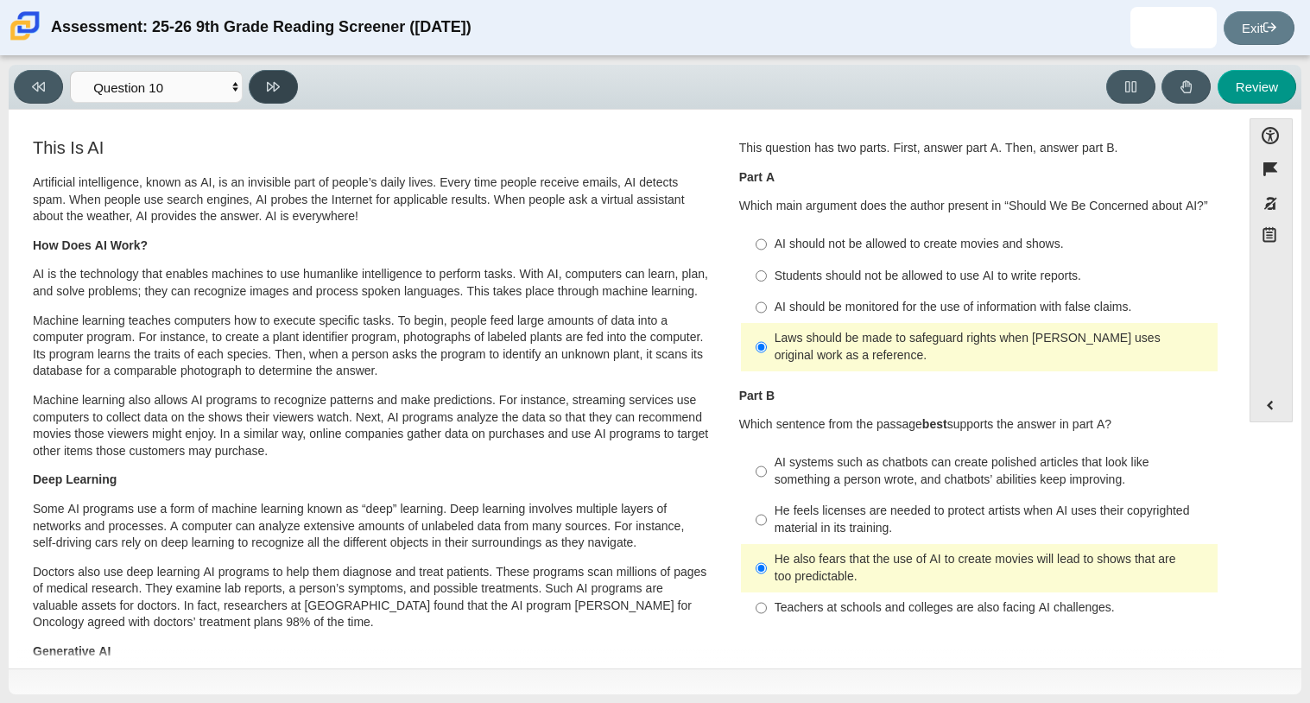
click at [290, 92] on button at bounding box center [273, 87] width 49 height 34
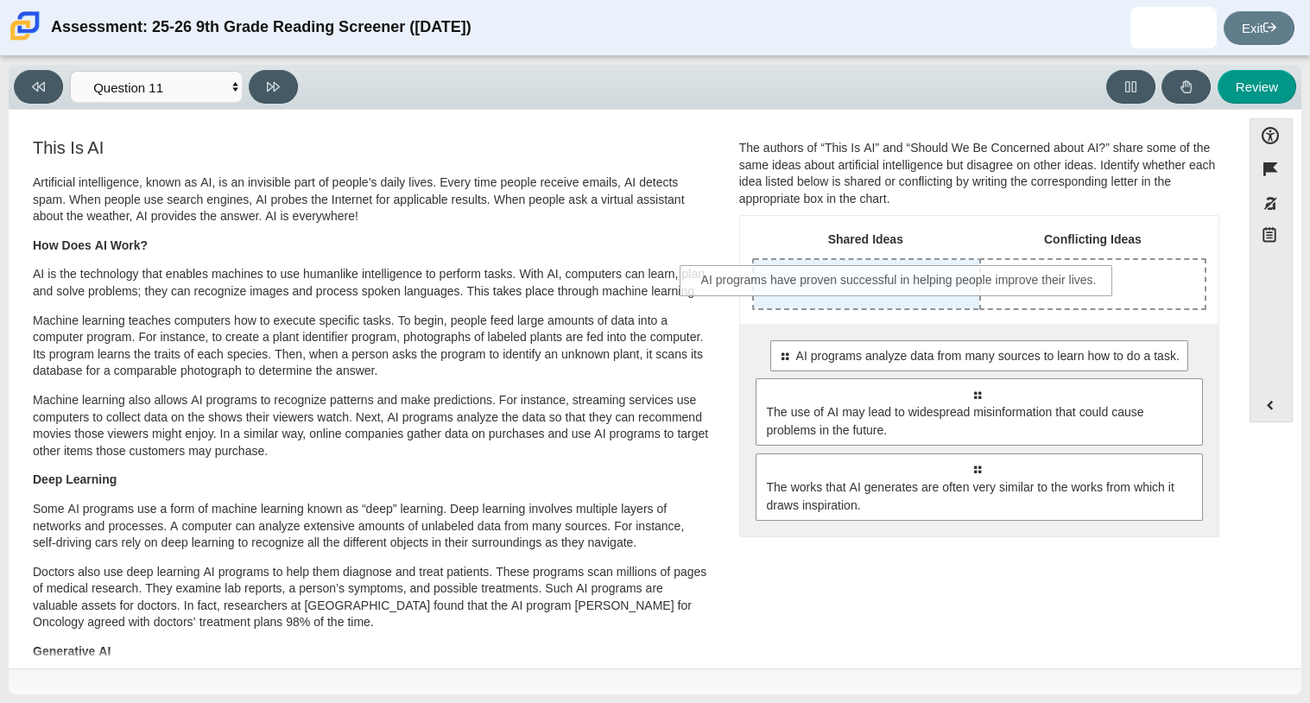
drag, startPoint x: 955, startPoint y: 368, endPoint x: 879, endPoint y: 292, distance: 107.5
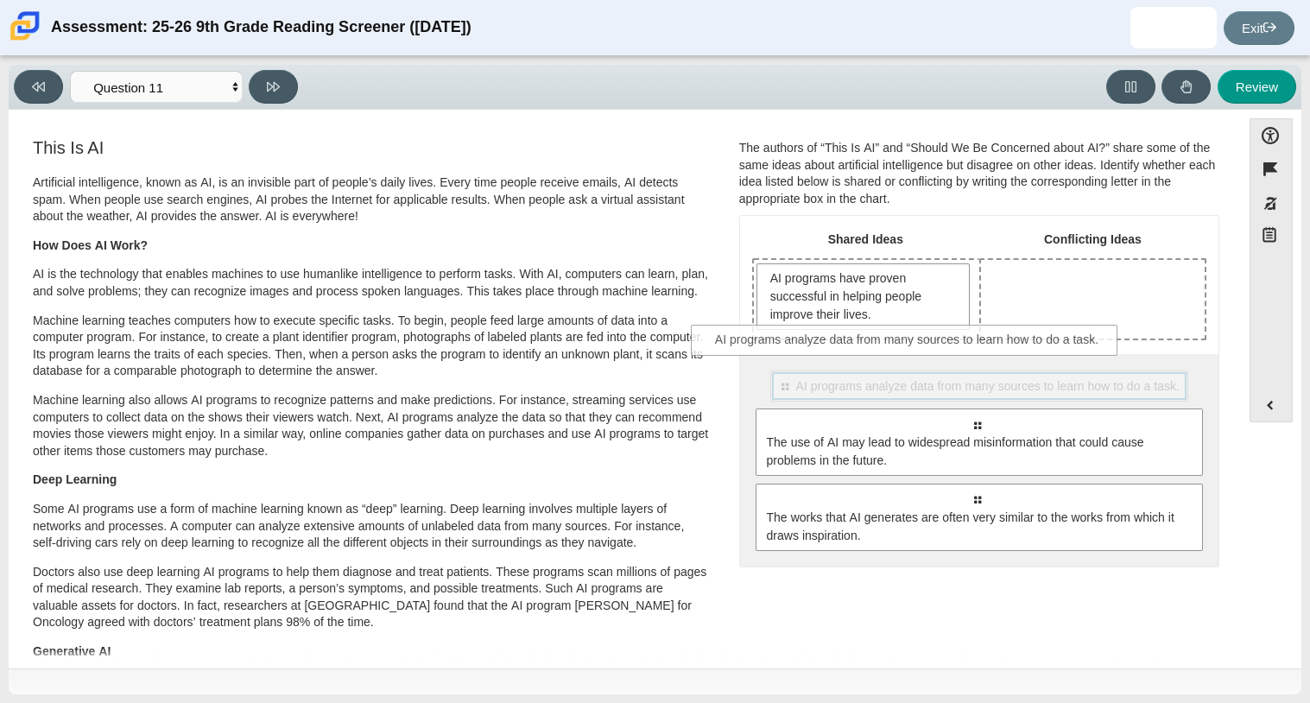
drag, startPoint x: 973, startPoint y: 385, endPoint x: 904, endPoint y: 340, distance: 81.7
click at [904, 340] on div "Shared Ideas Conflicting Ideas AI programs have proven successful in helping pe…" at bounding box center [979, 391] width 479 height 351
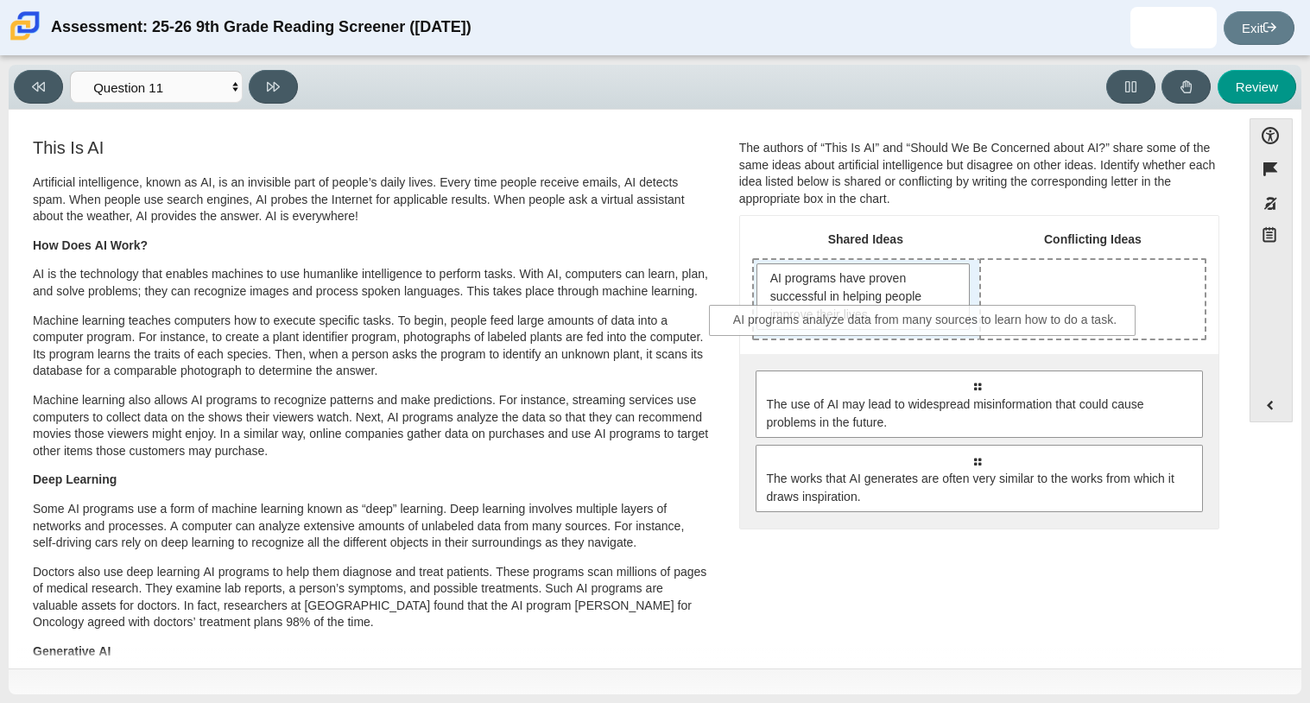
drag, startPoint x: 924, startPoint y: 390, endPoint x: 876, endPoint y: 333, distance: 74.8
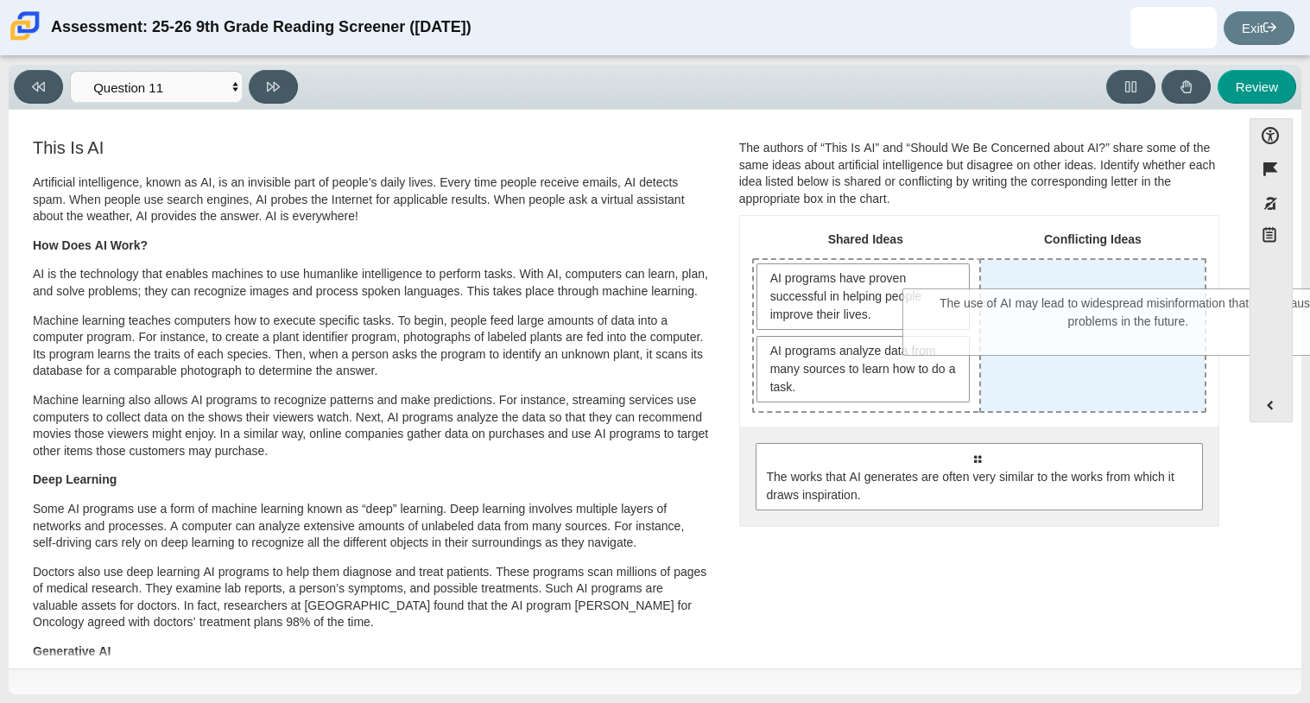
drag, startPoint x: 885, startPoint y: 466, endPoint x: 1037, endPoint y: 313, distance: 215.6
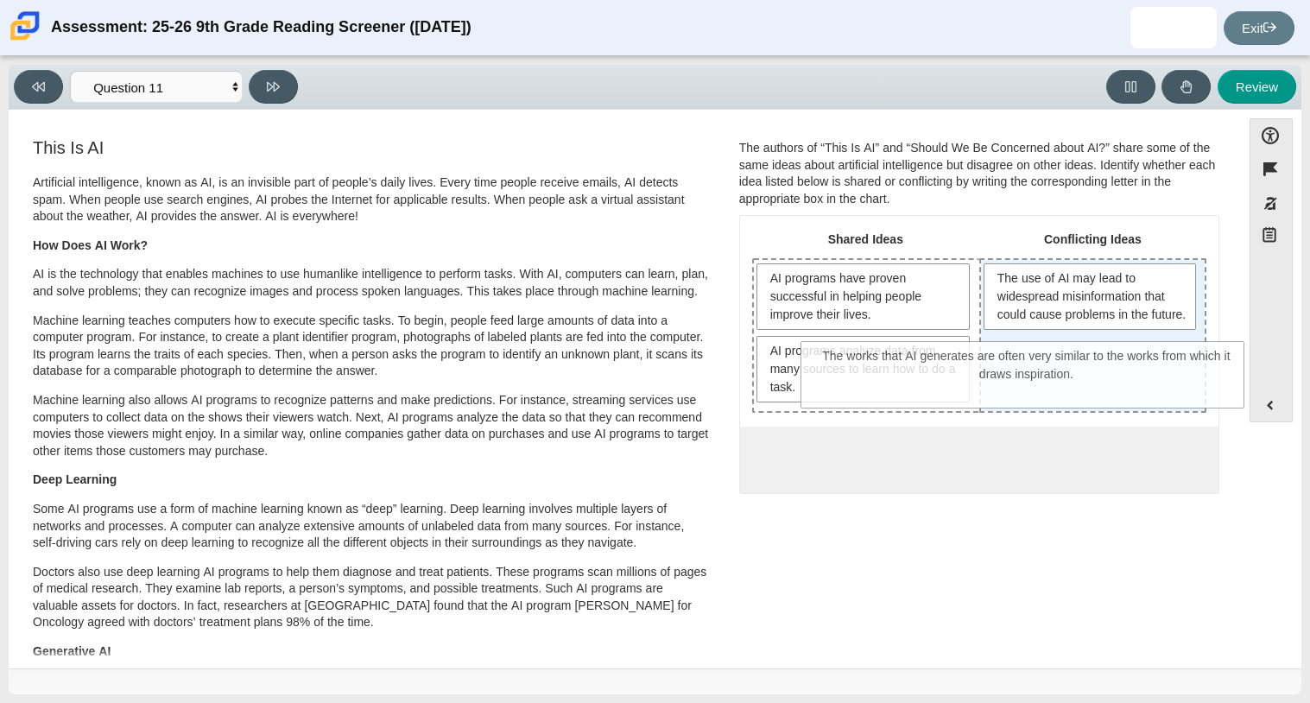
drag, startPoint x: 948, startPoint y: 480, endPoint x: 999, endPoint y: 379, distance: 112.8
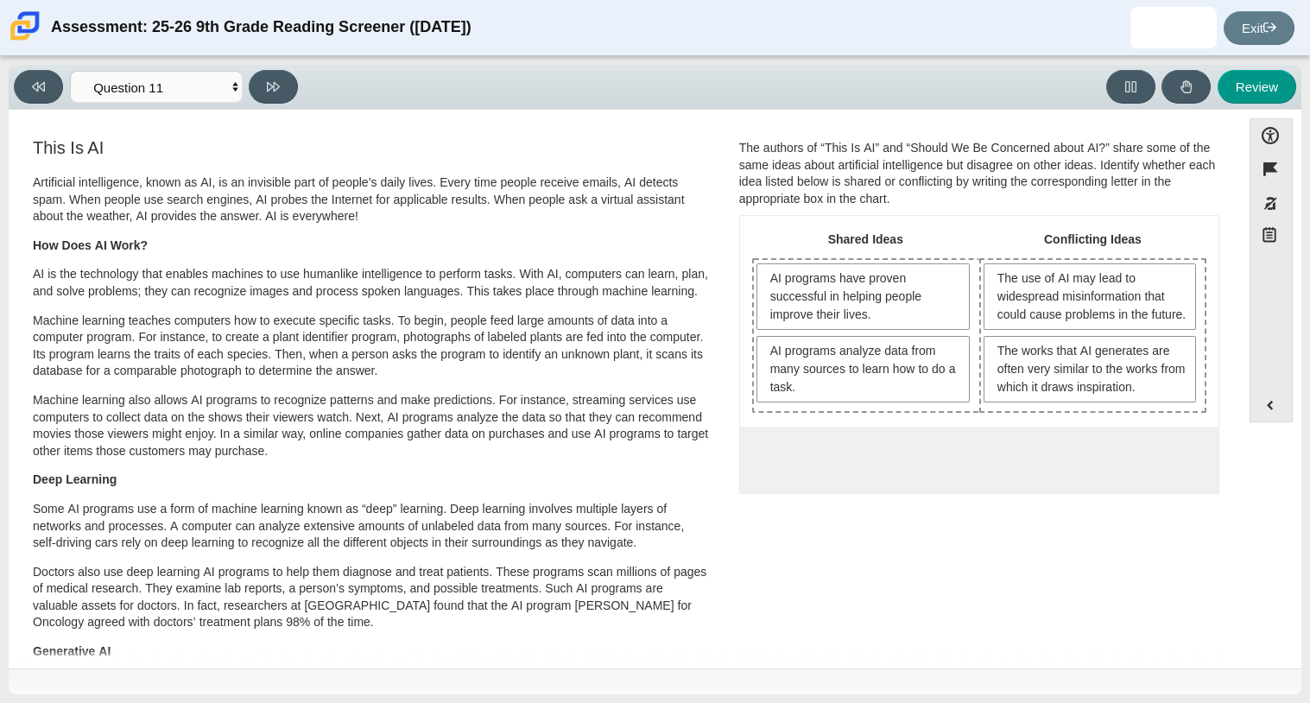
click at [978, 485] on div "0 possible responses, all responses have been moved out of possible responses p…" at bounding box center [979, 460] width 479 height 67
click at [269, 93] on button at bounding box center [273, 87] width 49 height 34
select select "c3effed4-44ce-4a19-bd96-1787f34e9b4c"
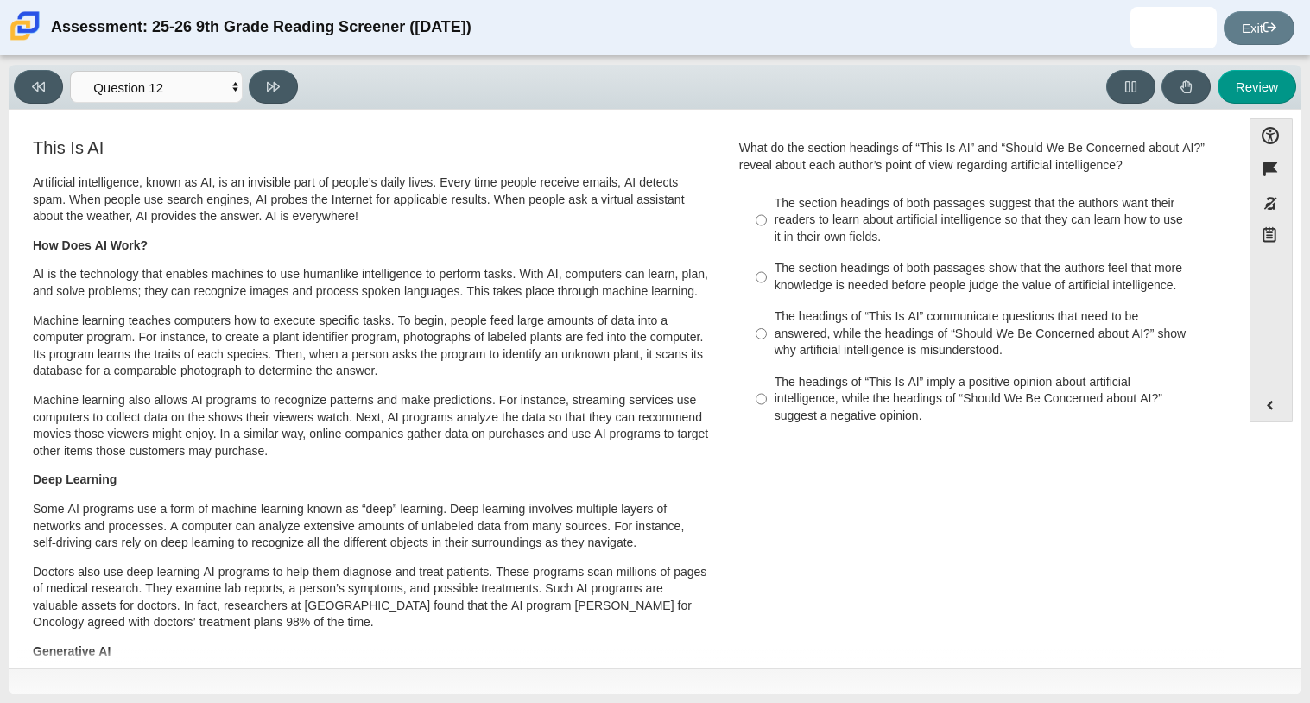
click at [878, 220] on div "The section headings of both passages suggest that the authors want their reade…" at bounding box center [993, 220] width 436 height 51
click at [767, 220] on input "The section headings of both passages suggest that the authors want their reade…" at bounding box center [761, 220] width 11 height 66
radio input "true"
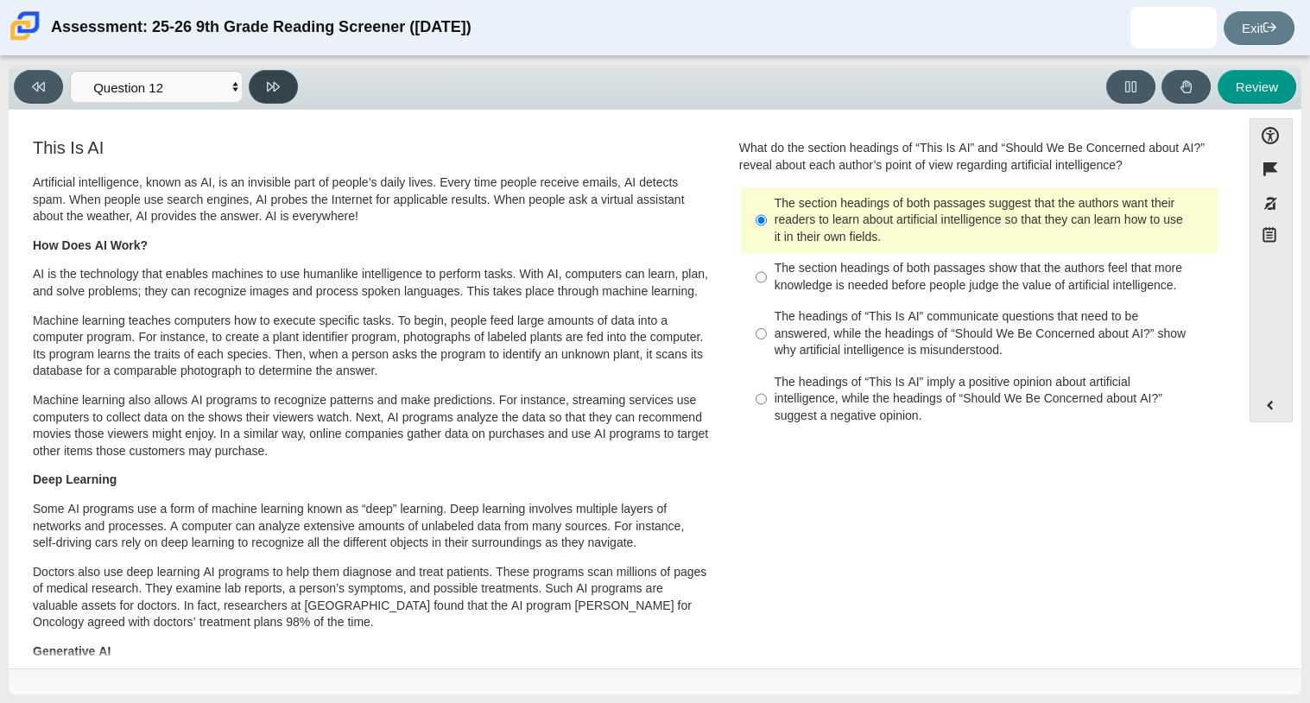
click at [256, 91] on button at bounding box center [273, 87] width 49 height 34
select select "review"
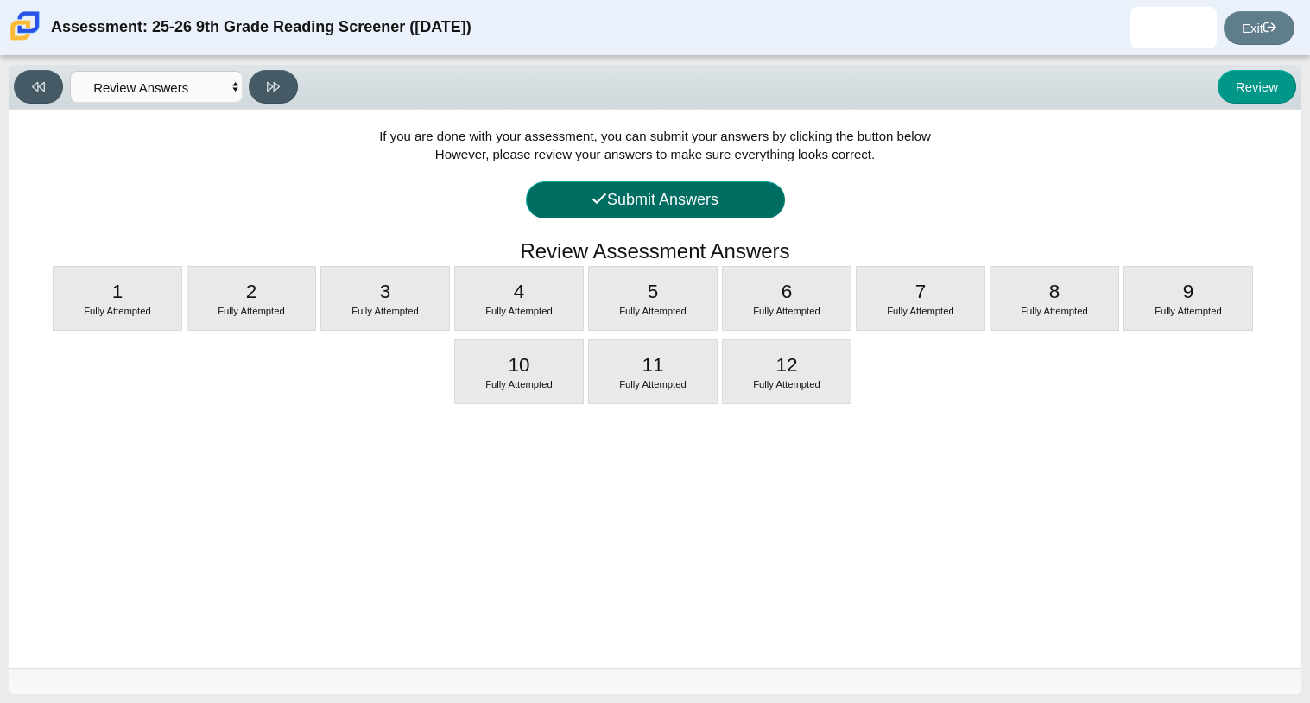
click at [609, 190] on button "Submit Answers" at bounding box center [655, 199] width 259 height 37
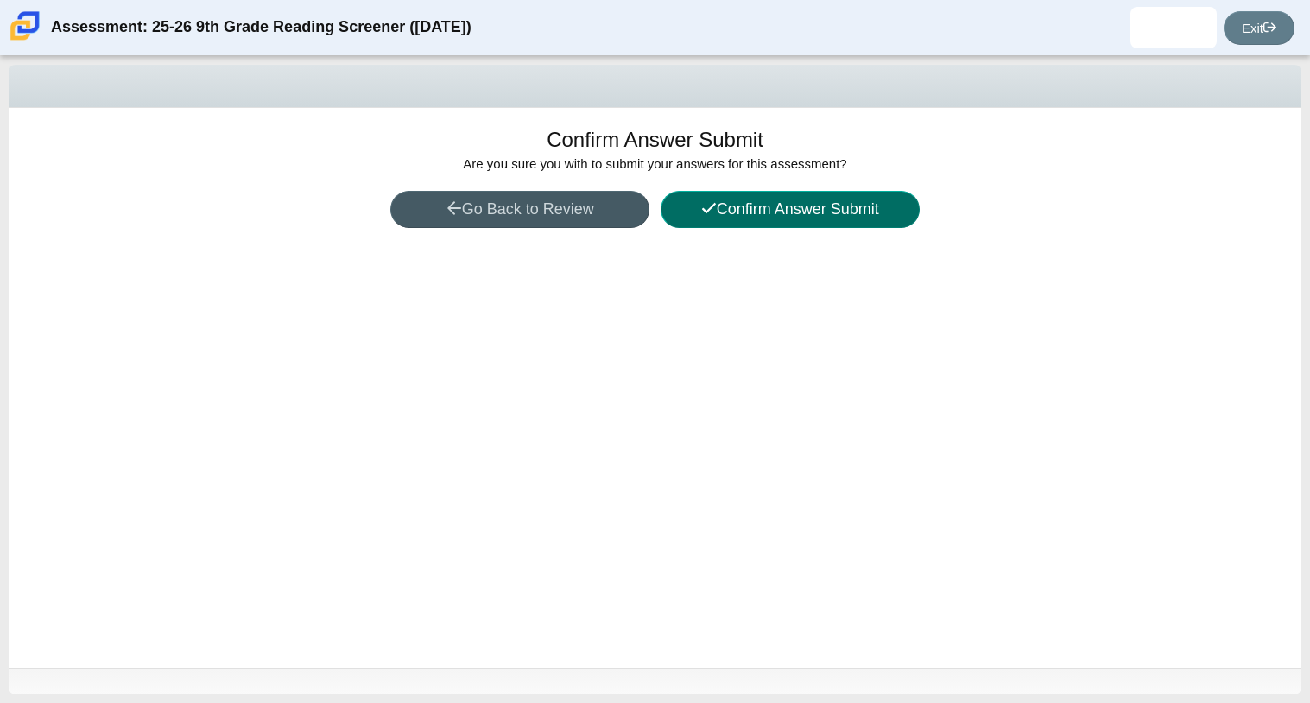
click at [781, 221] on button "Confirm Answer Submit" at bounding box center [790, 209] width 259 height 37
